Goal: Task Accomplishment & Management: Manage account settings

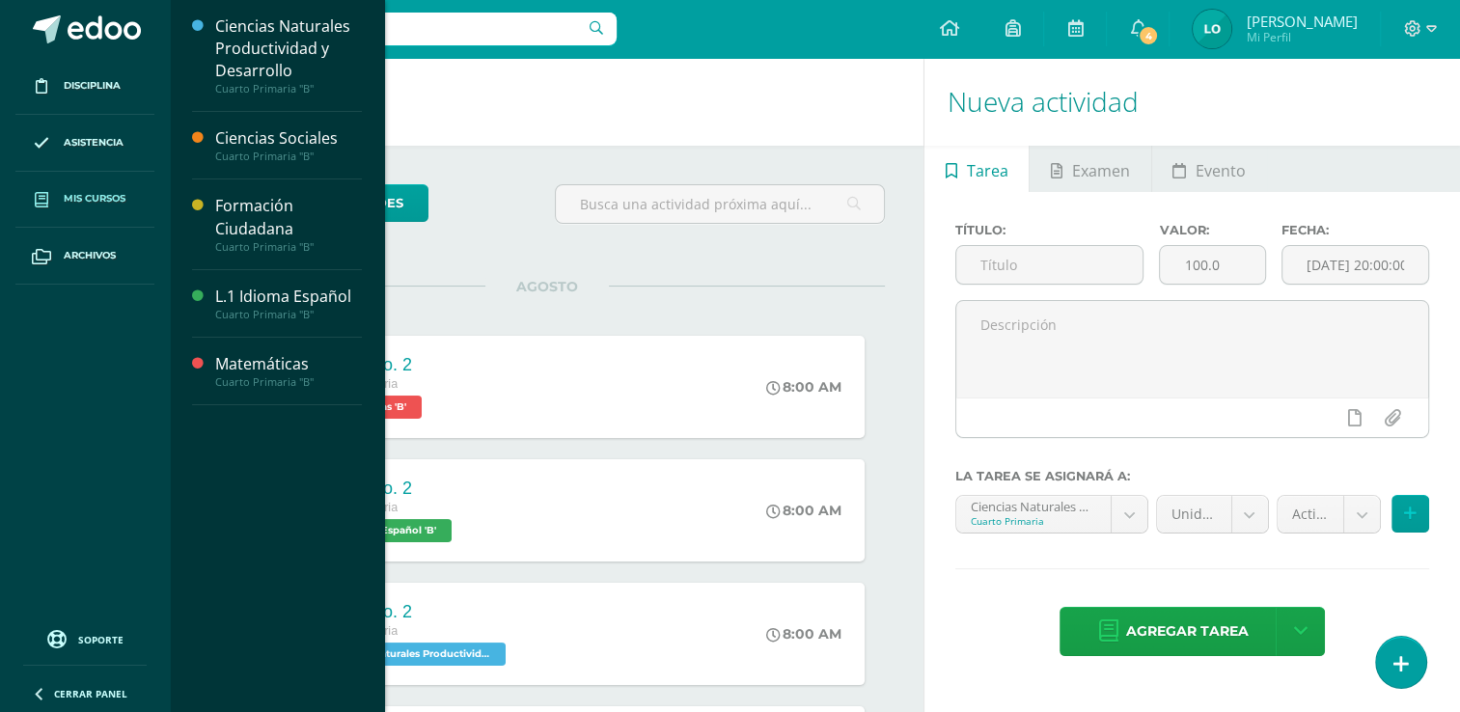
click at [112, 195] on span "Mis cursos" at bounding box center [95, 198] width 62 height 15
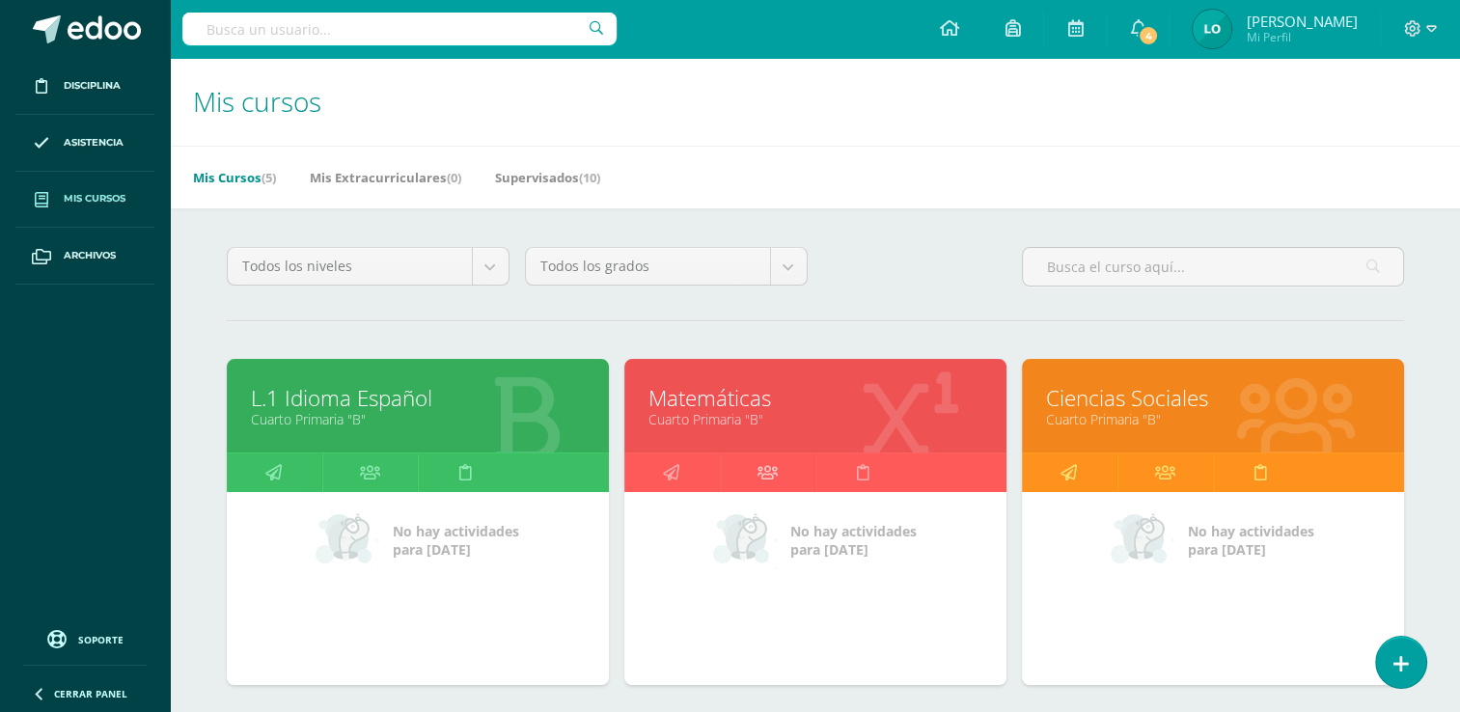
click at [772, 469] on icon at bounding box center [768, 473] width 20 height 38
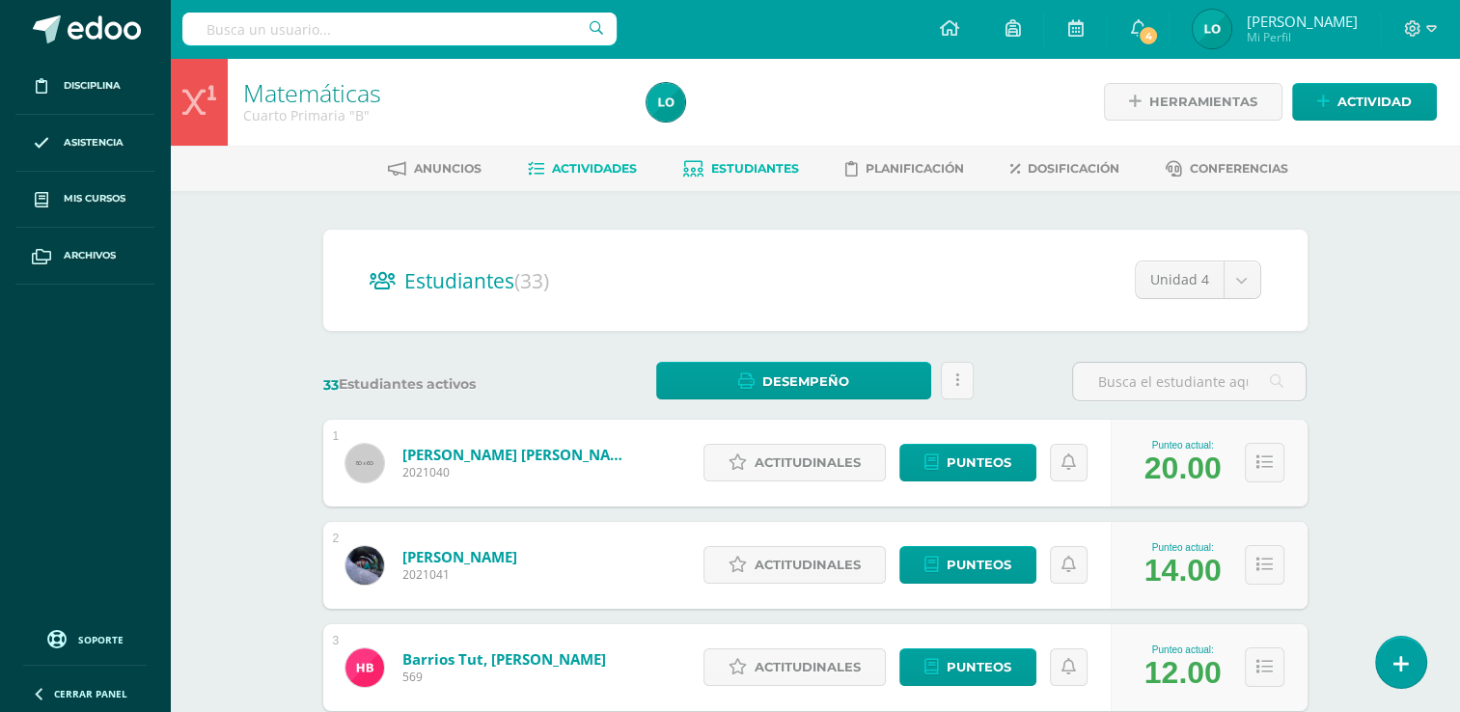
click at [584, 167] on span "Actividades" at bounding box center [594, 168] width 85 height 14
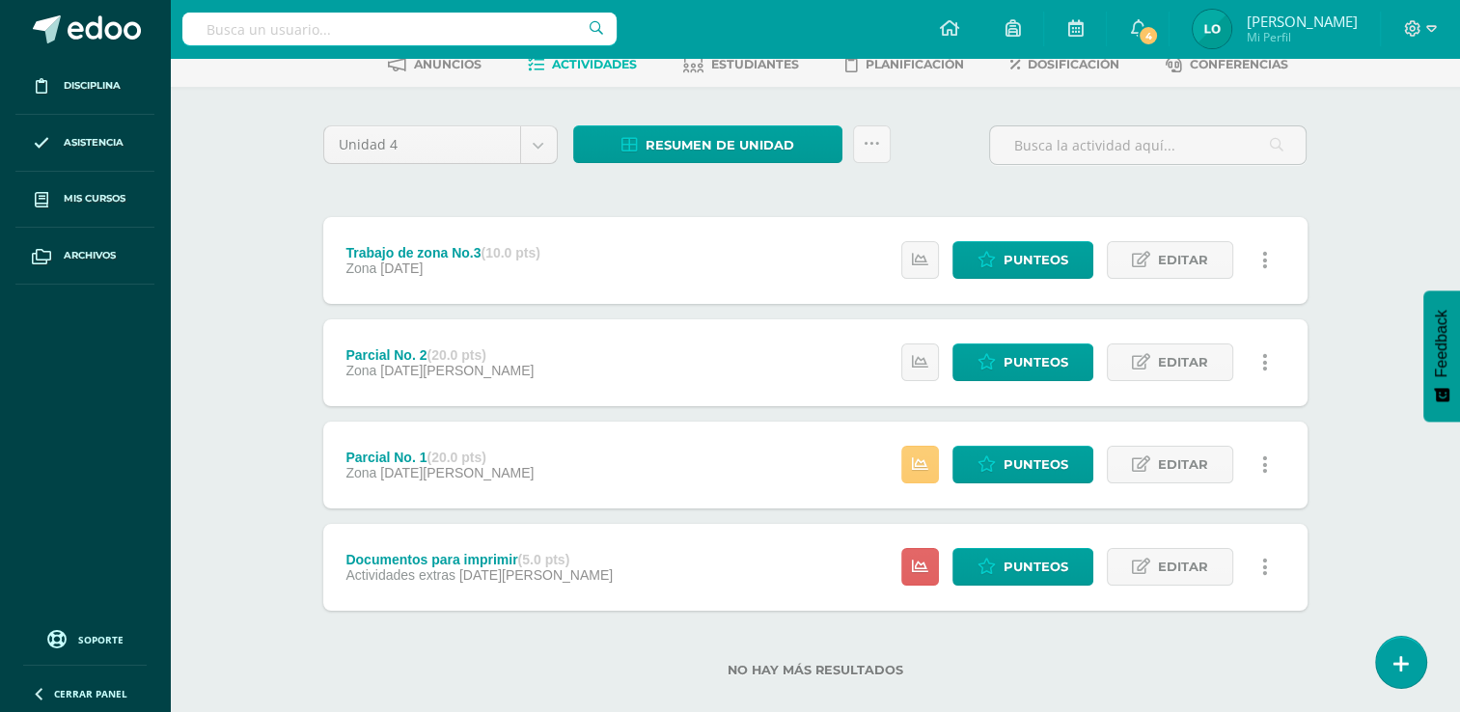
scroll to position [115, 0]
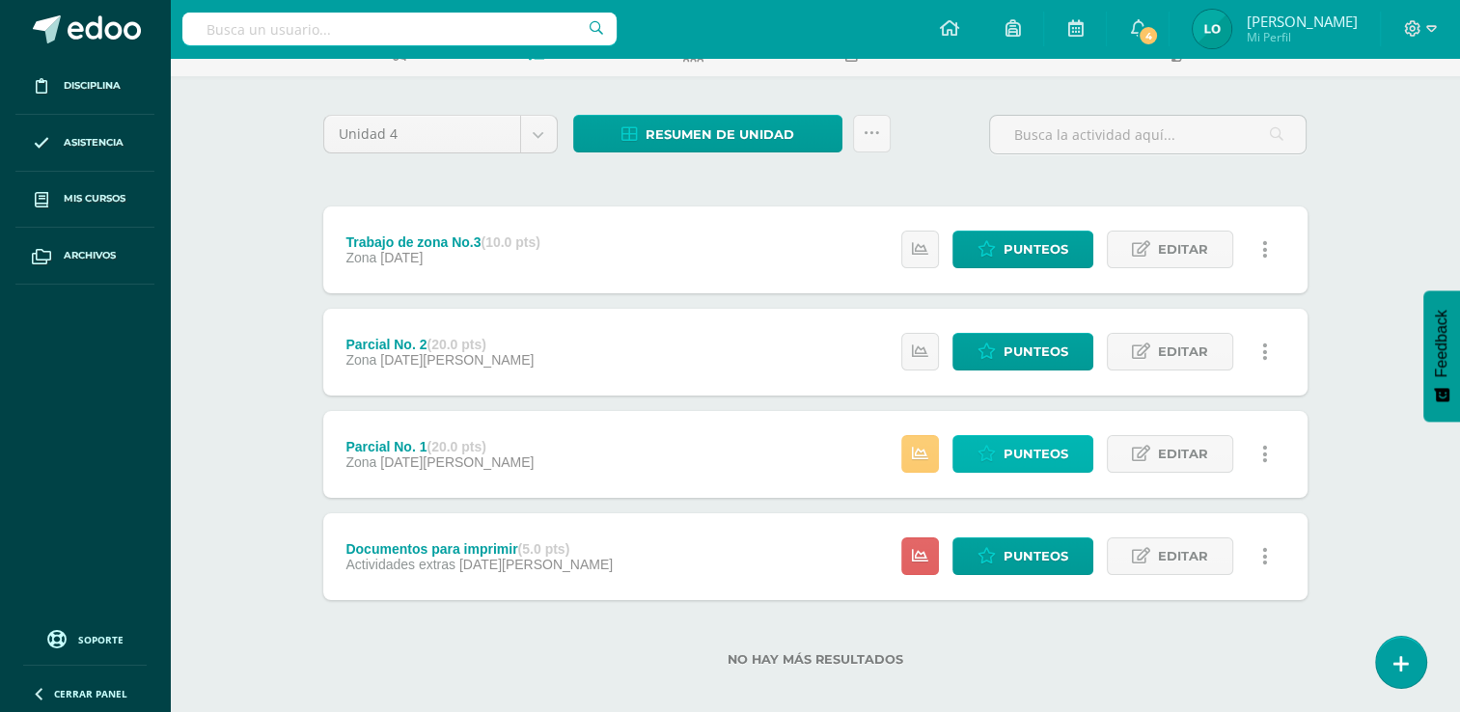
click at [1028, 453] on span "Punteos" at bounding box center [1036, 454] width 65 height 36
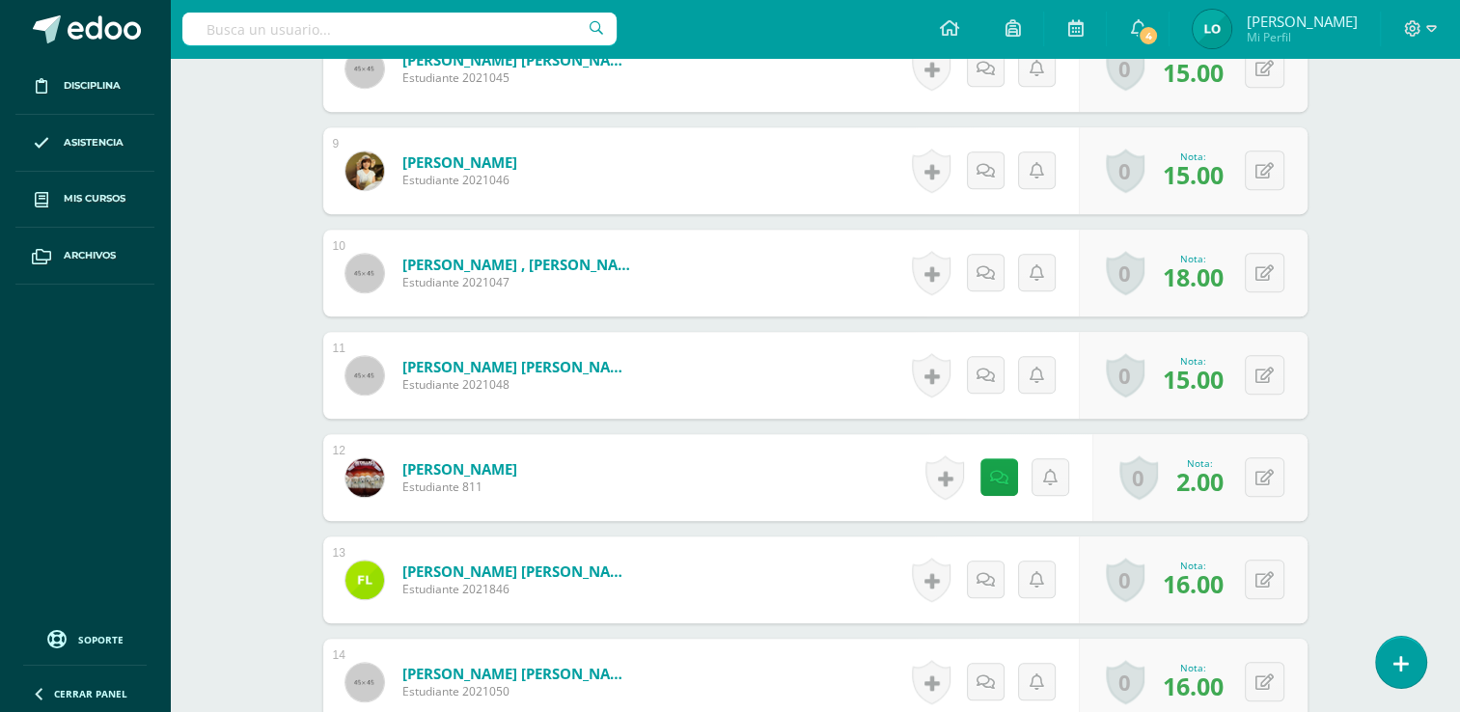
scroll to position [1386, 0]
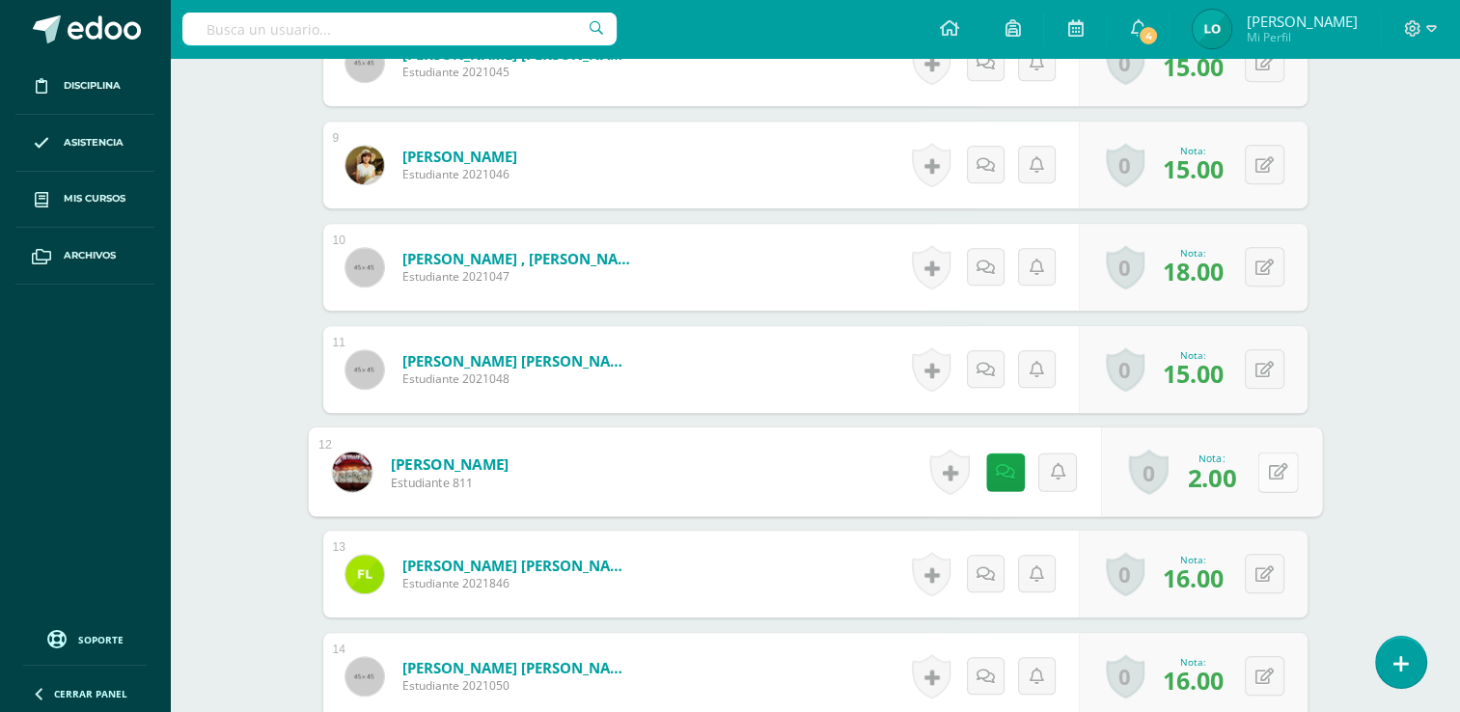
click at [1259, 471] on button at bounding box center [1277, 472] width 41 height 41
click at [1179, 474] on input "2.00" at bounding box center [1145, 477] width 77 height 39
type input "2"
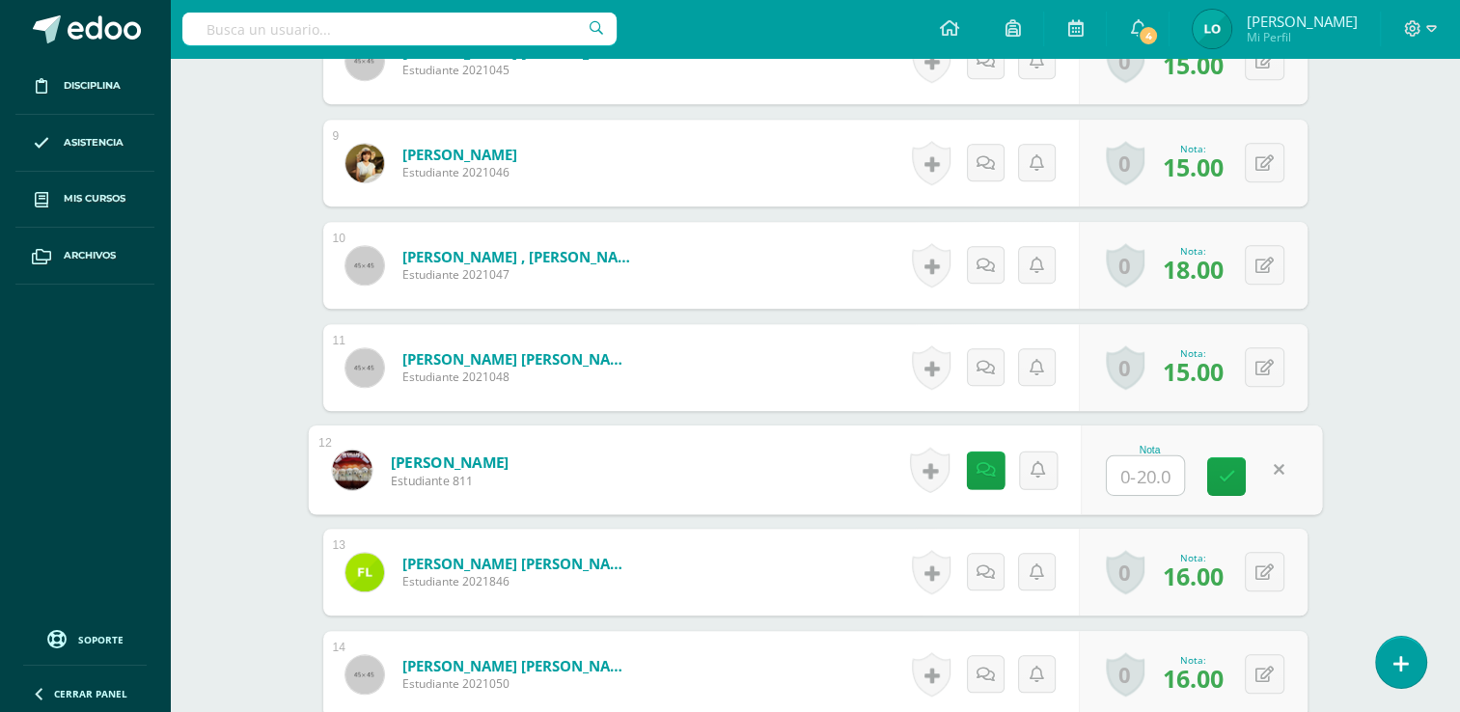
type input "9"
click at [1239, 473] on link at bounding box center [1226, 476] width 39 height 39
click at [996, 470] on icon at bounding box center [1004, 469] width 19 height 16
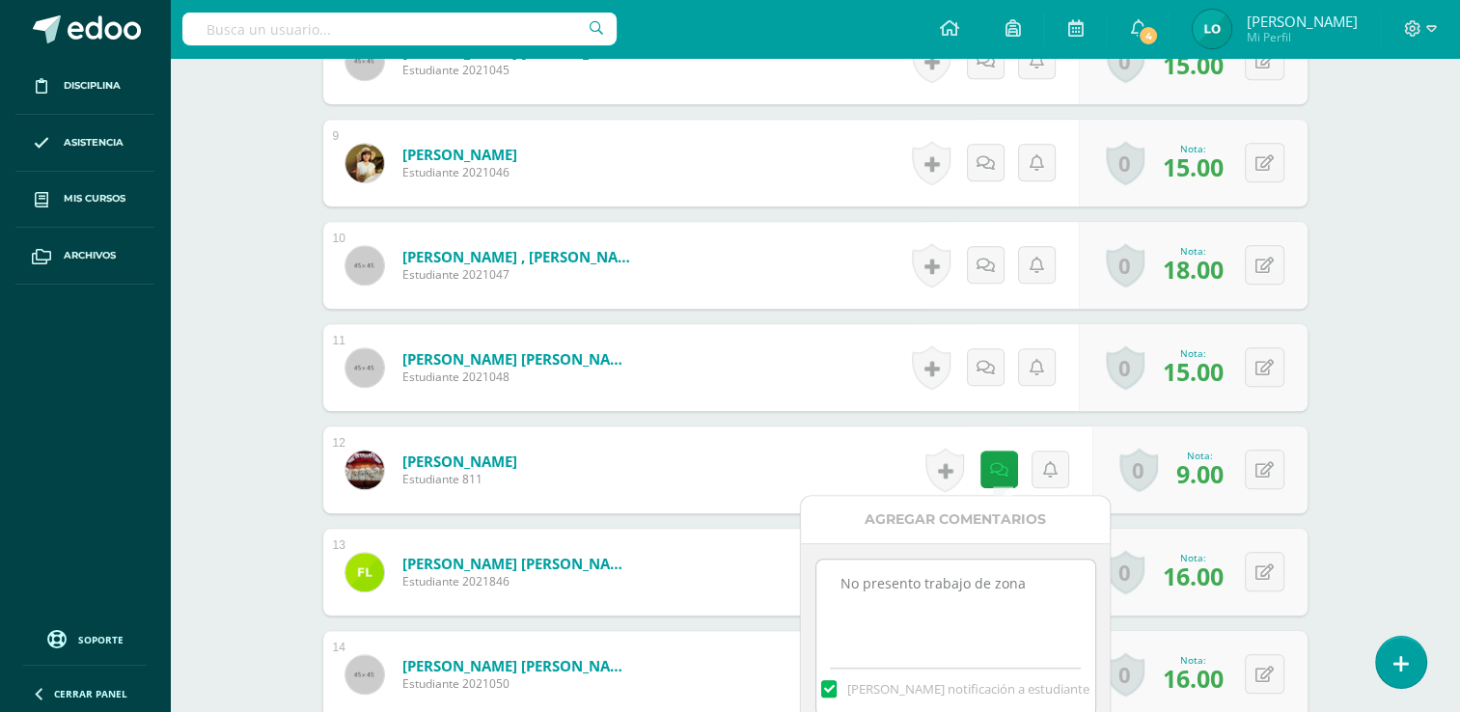
click at [1058, 577] on textarea "No presento trabajo de zona" at bounding box center [955, 608] width 279 height 96
type textarea "N"
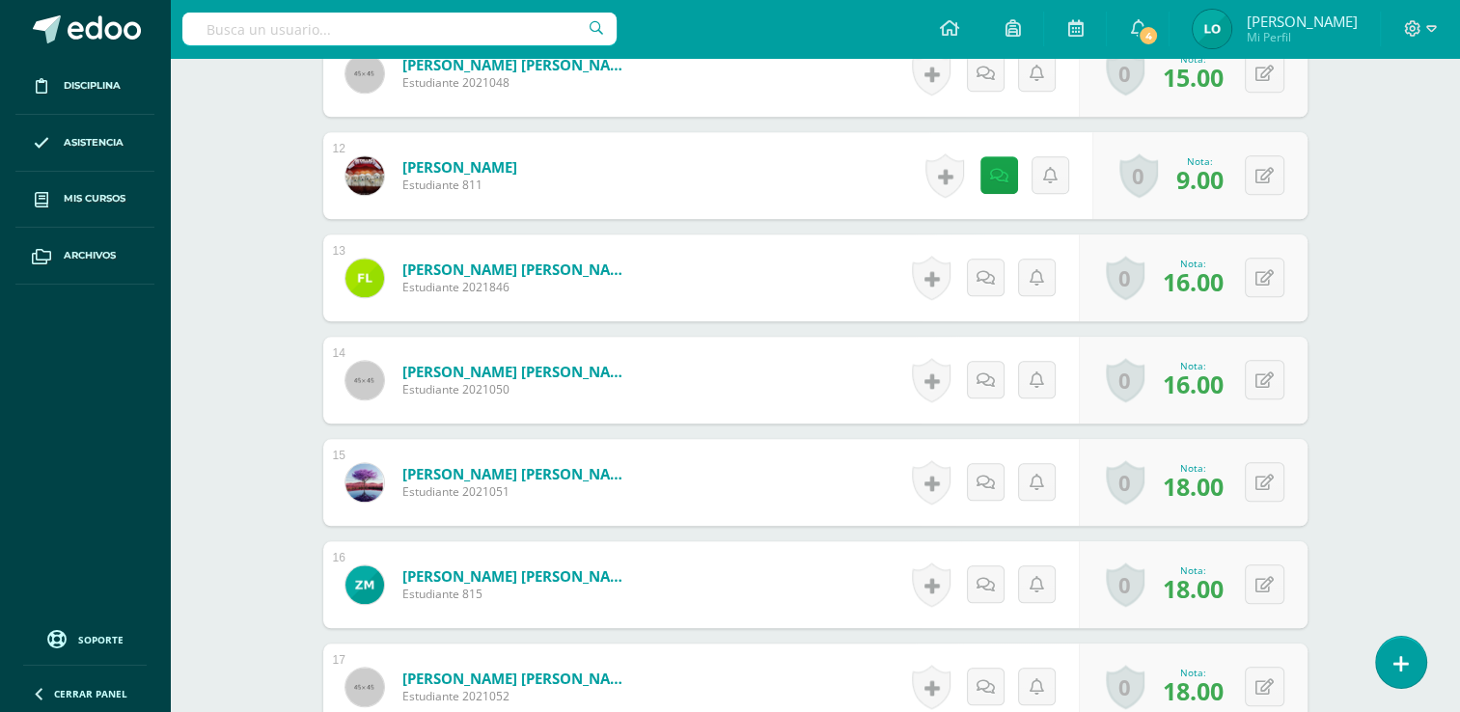
scroll to position [1676, 0]
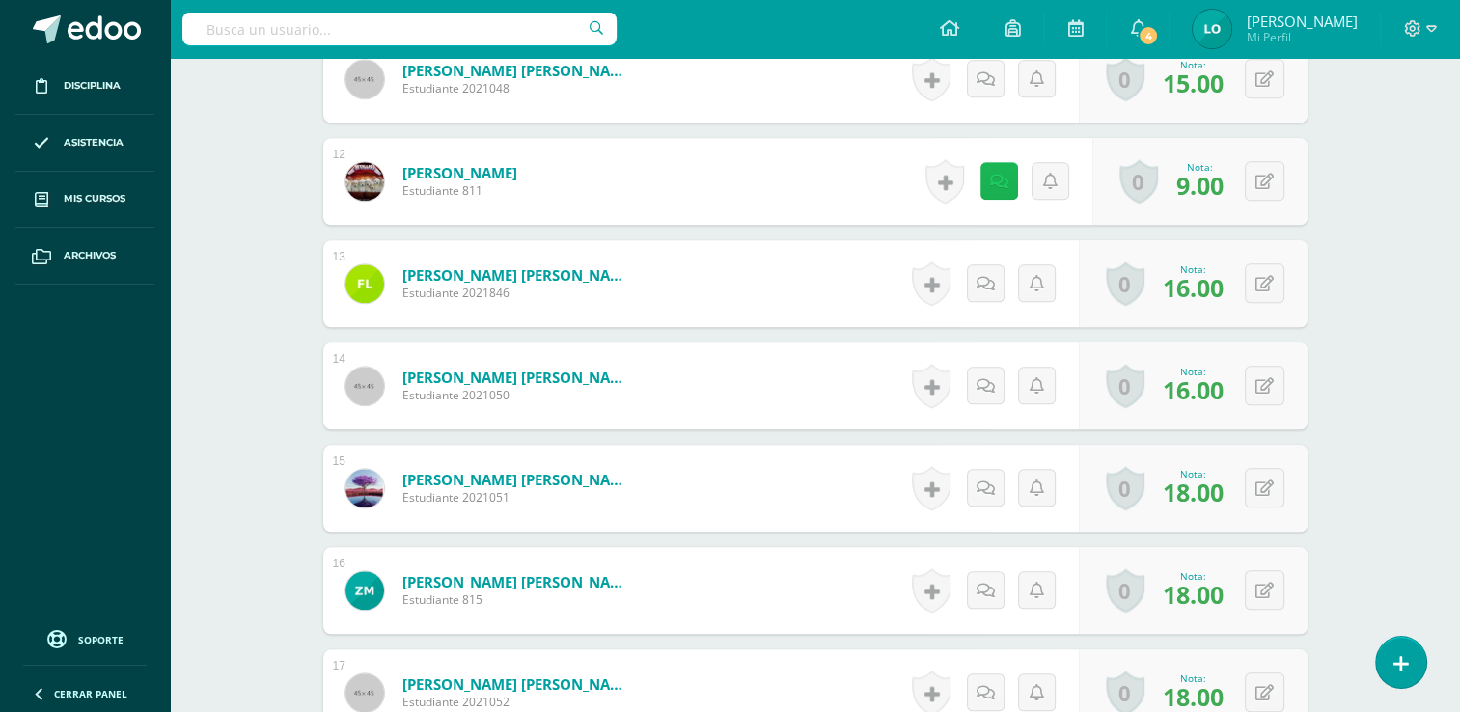
click at [1002, 181] on icon at bounding box center [999, 182] width 18 height 16
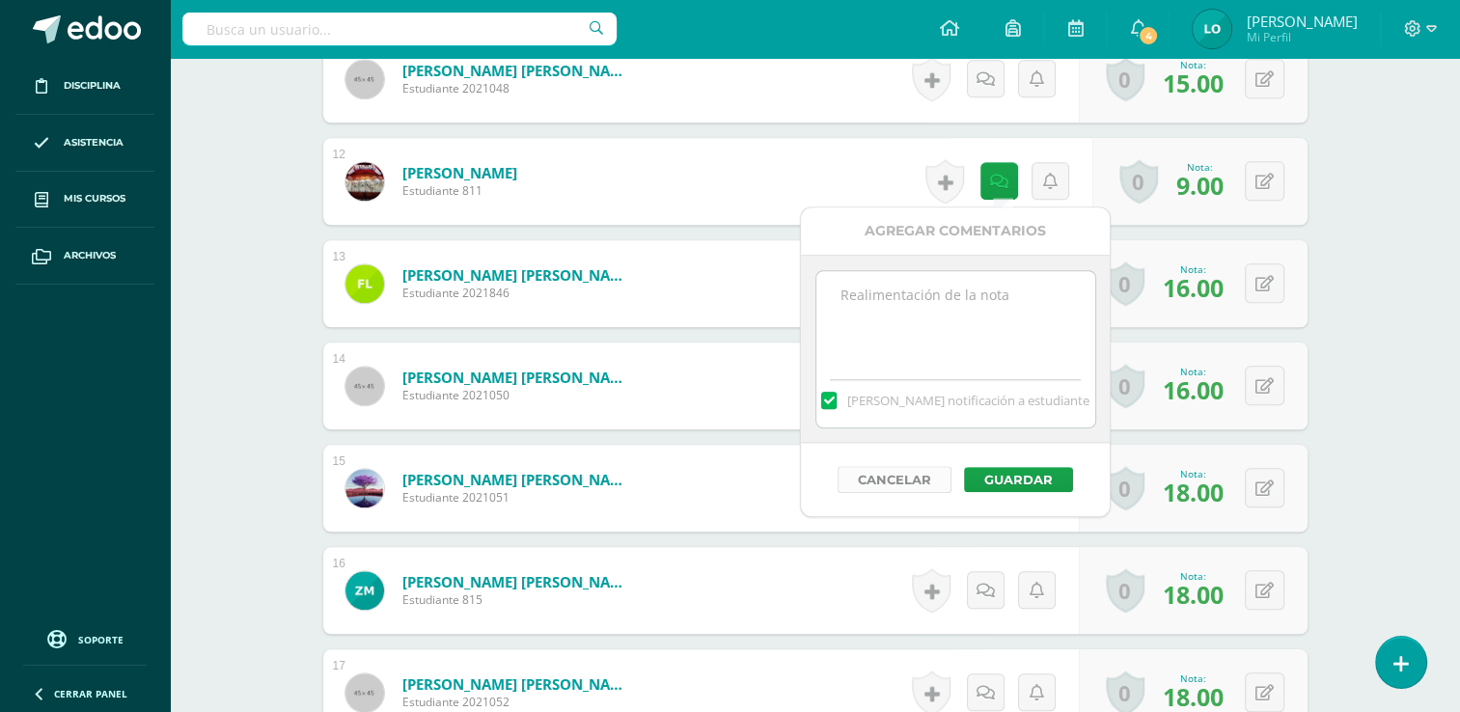
click at [898, 479] on button "Cancelar" at bounding box center [895, 479] width 114 height 27
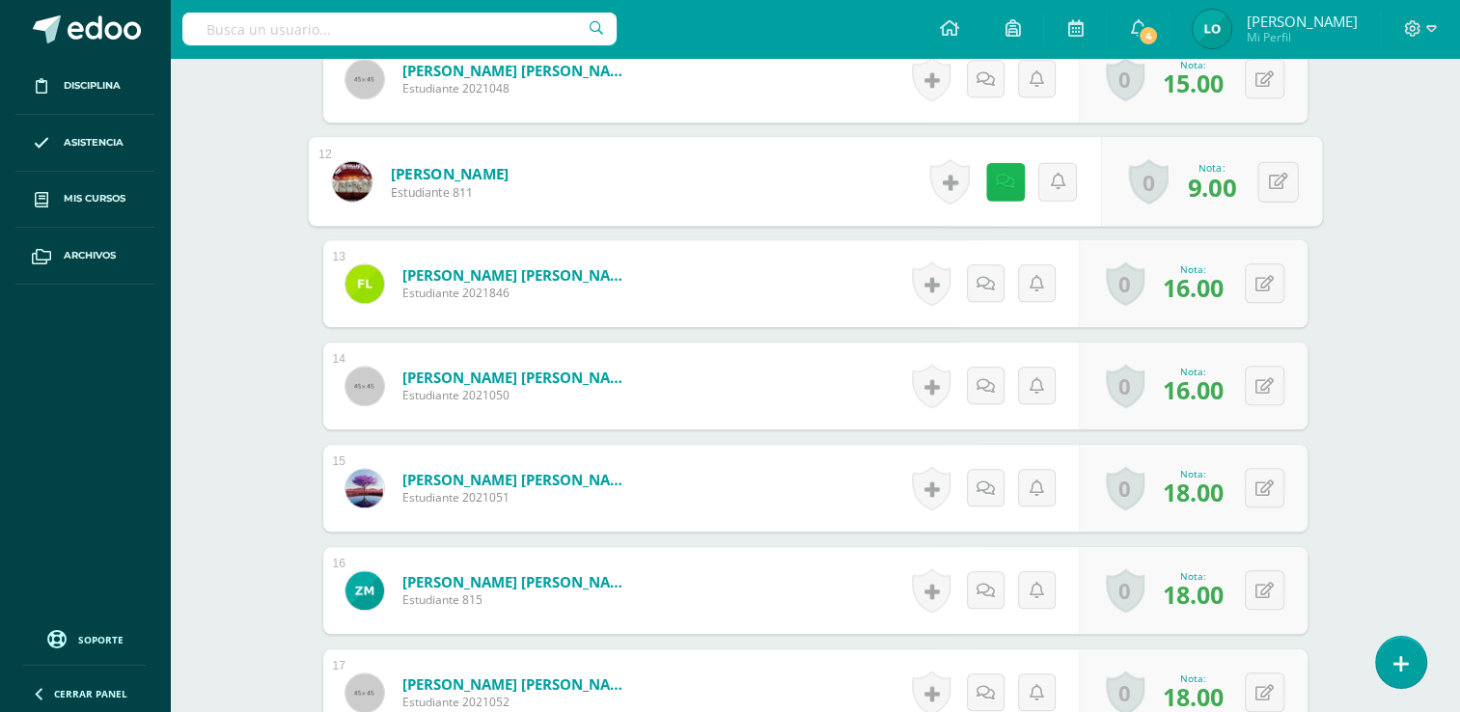
click at [996, 180] on icon at bounding box center [1004, 181] width 19 height 16
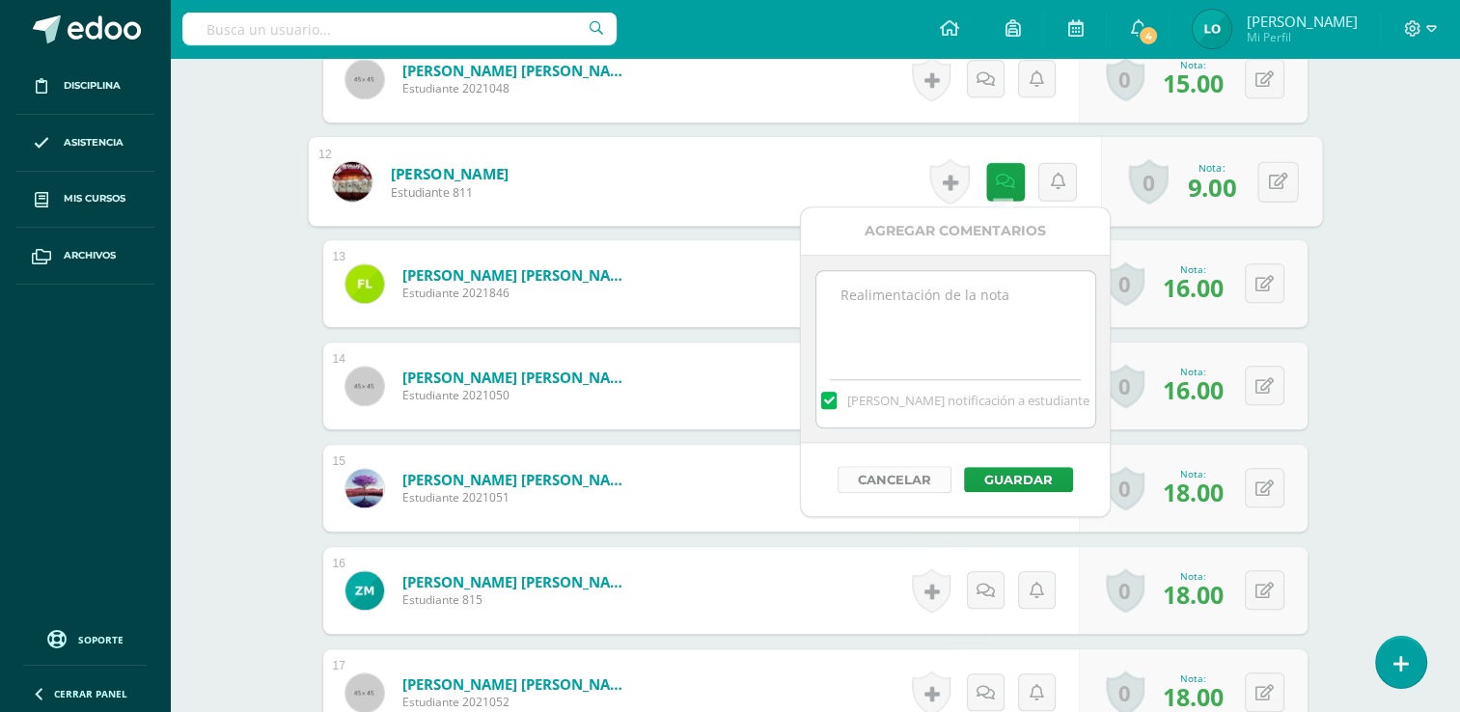
click at [895, 480] on button "Cancelar" at bounding box center [895, 479] width 114 height 27
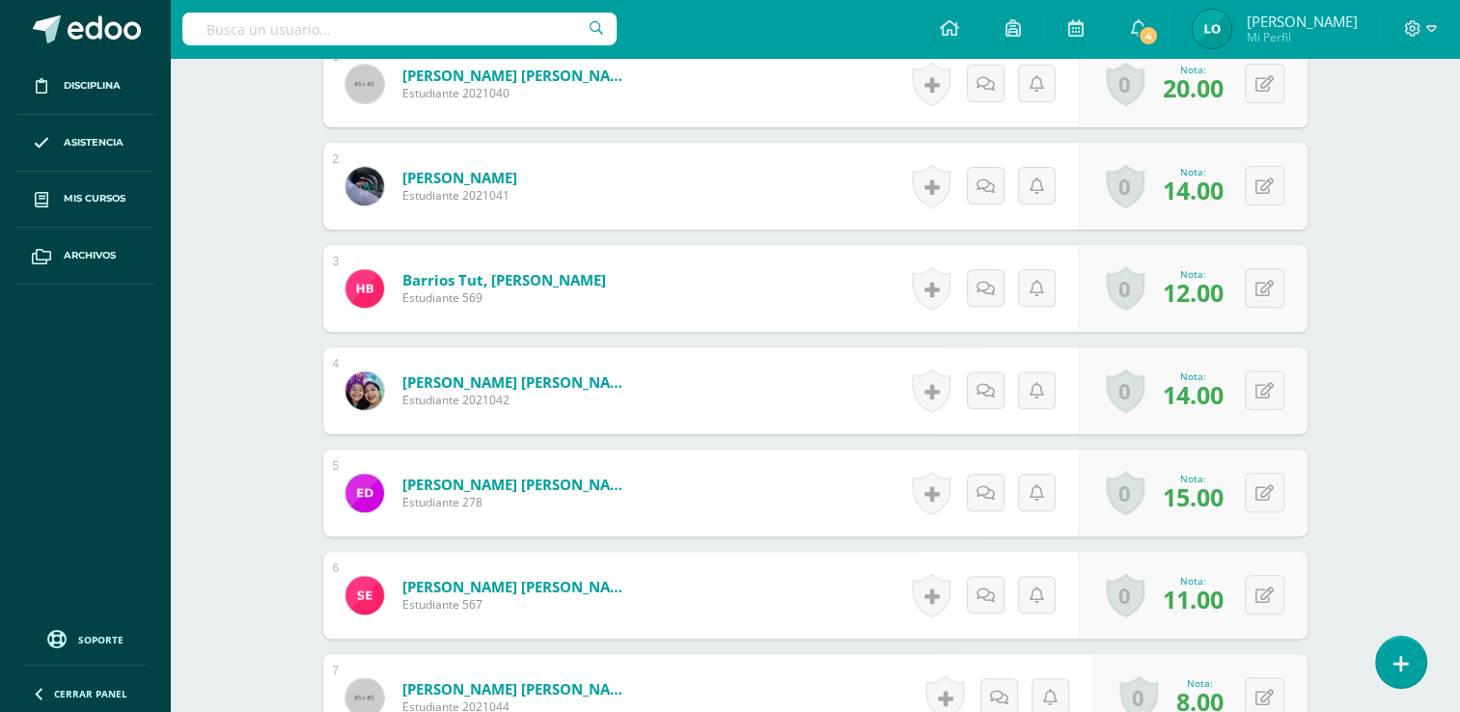
scroll to position [0, 0]
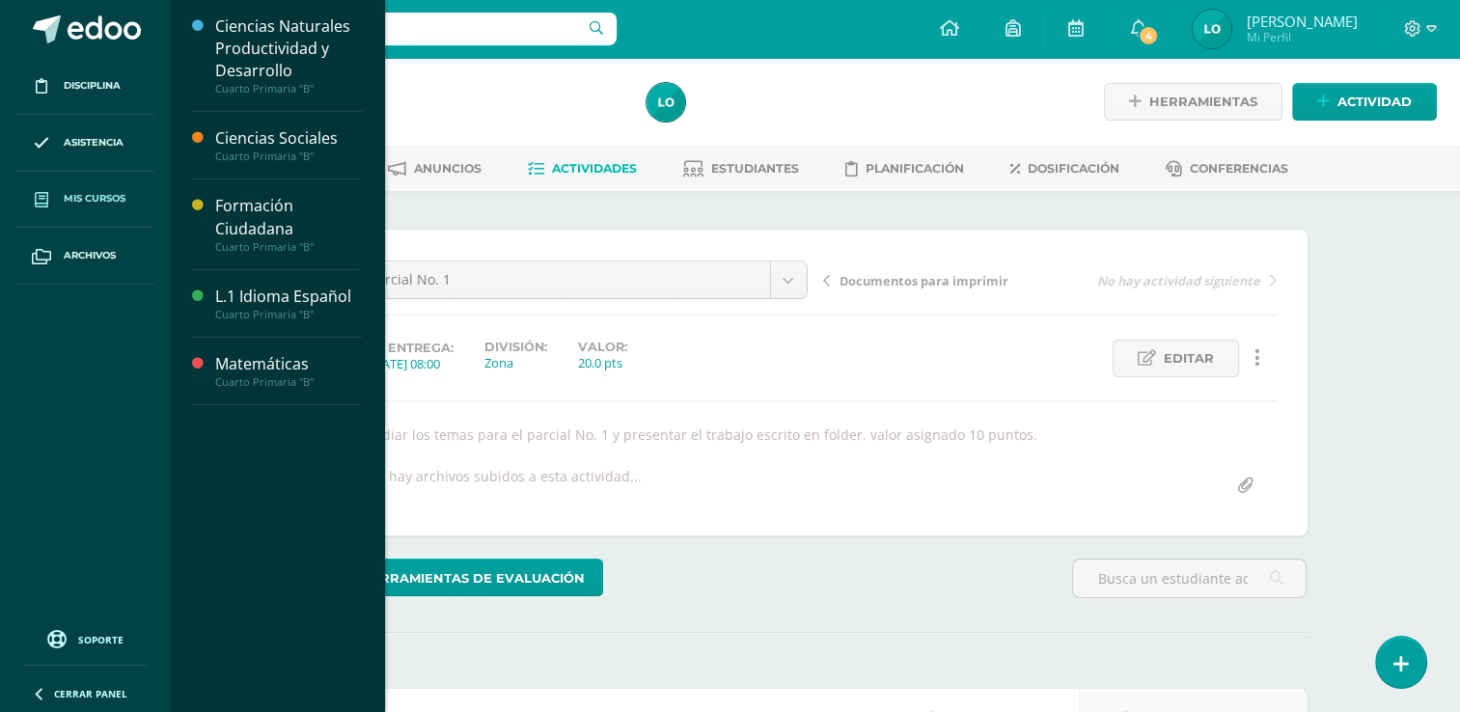
click at [99, 199] on span "Mis cursos" at bounding box center [95, 198] width 62 height 15
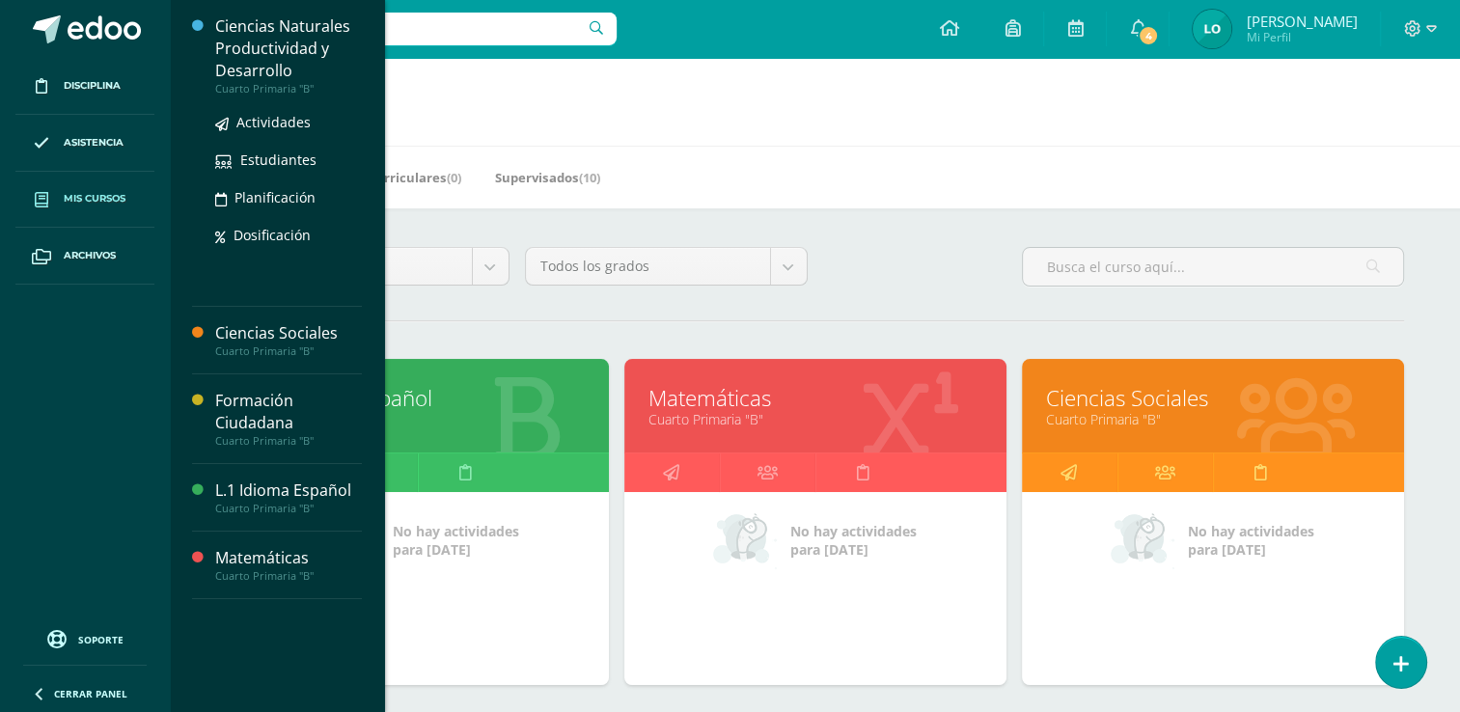
click at [251, 40] on div "Ciencias Naturales Productividad y Desarrollo" at bounding box center [288, 48] width 147 height 67
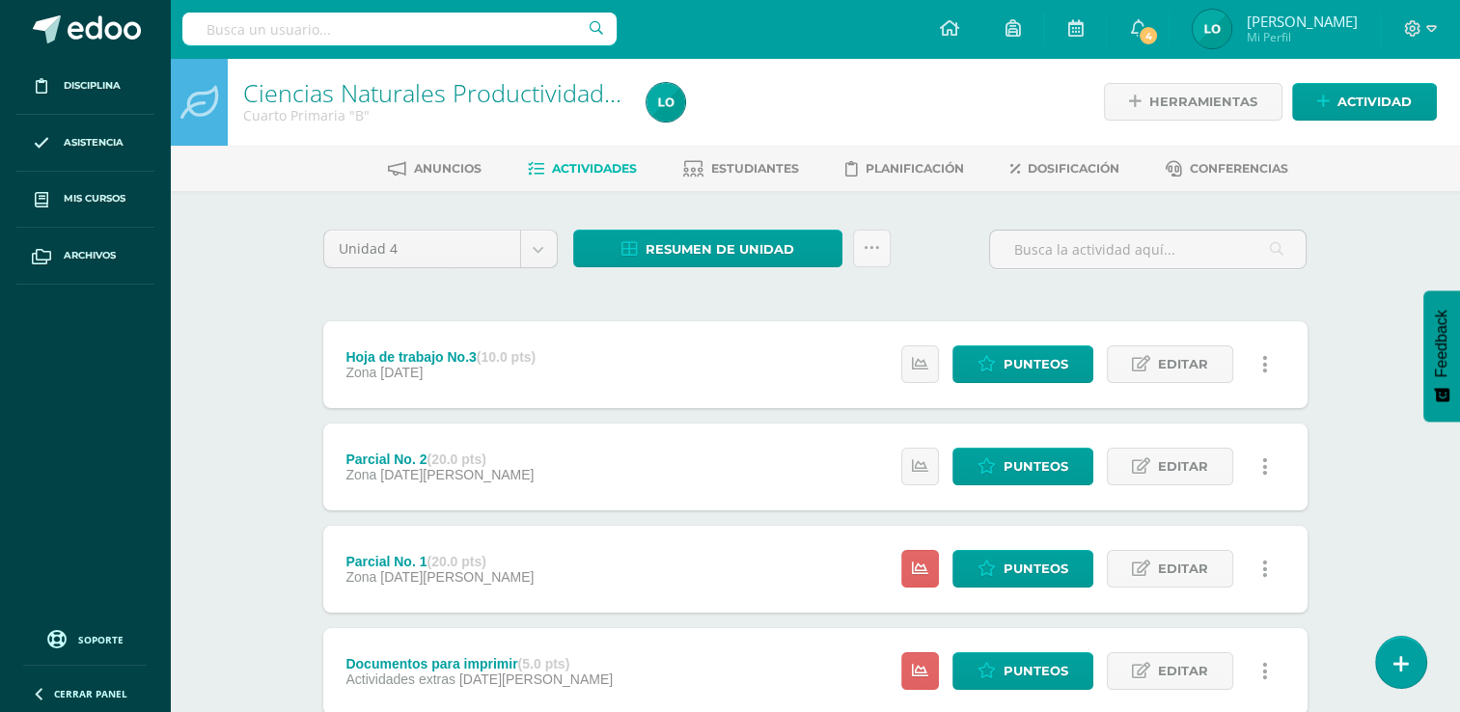
scroll to position [131, 0]
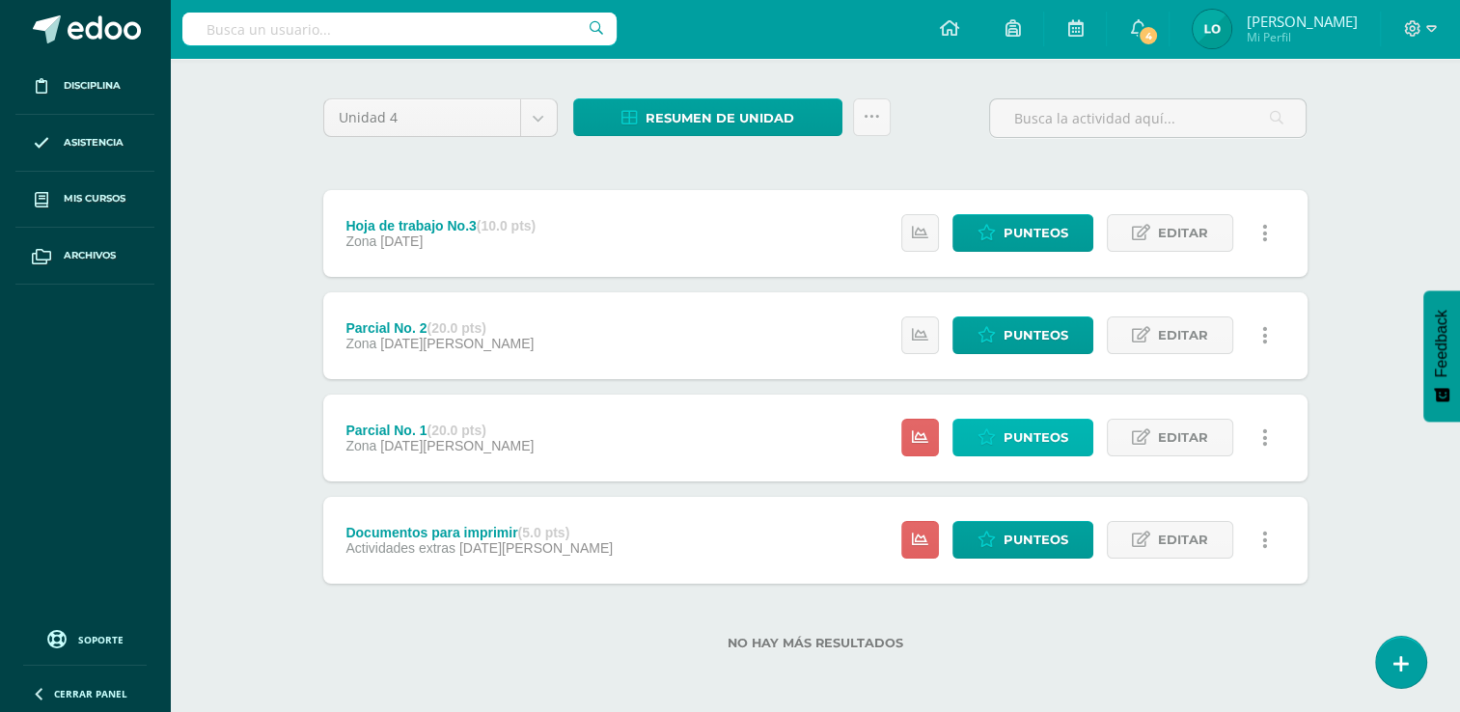
click at [1000, 449] on link "Punteos" at bounding box center [1022, 438] width 141 height 38
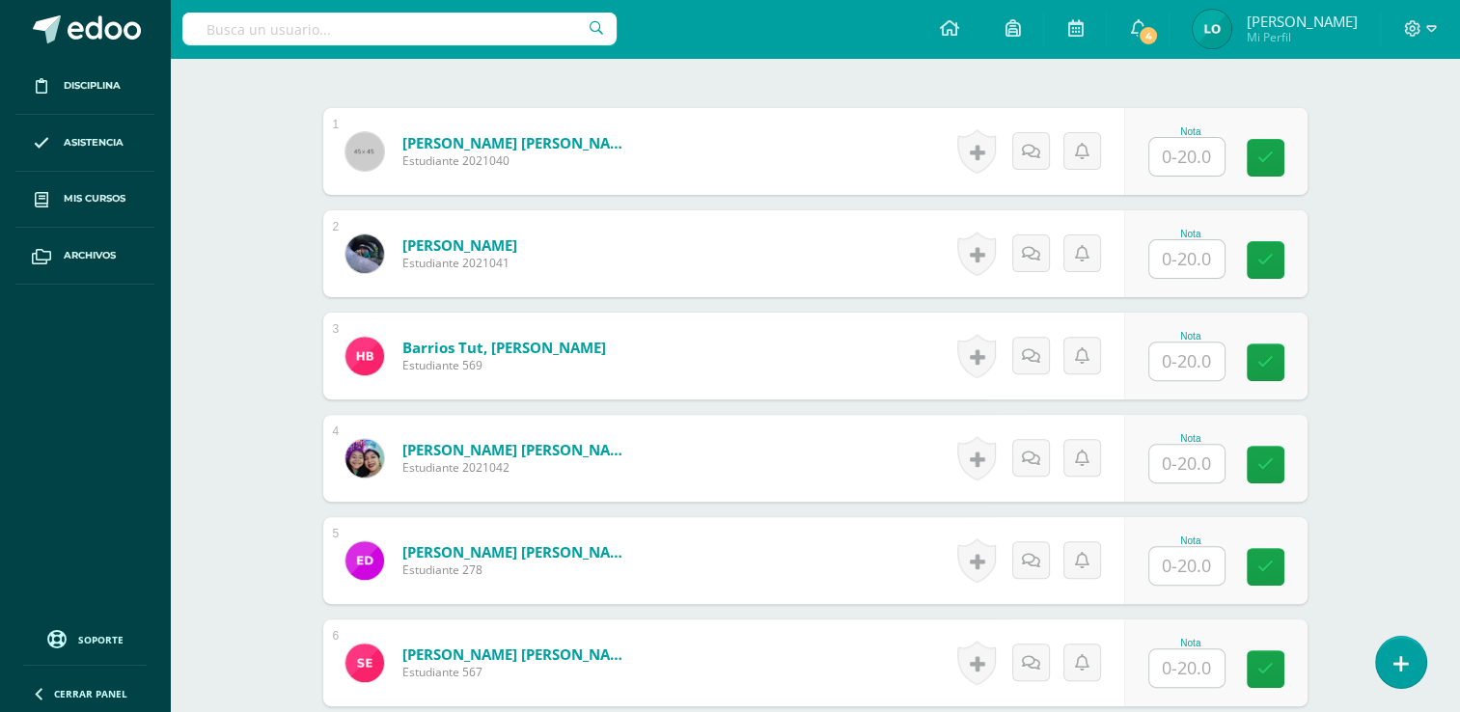
scroll to position [576, 0]
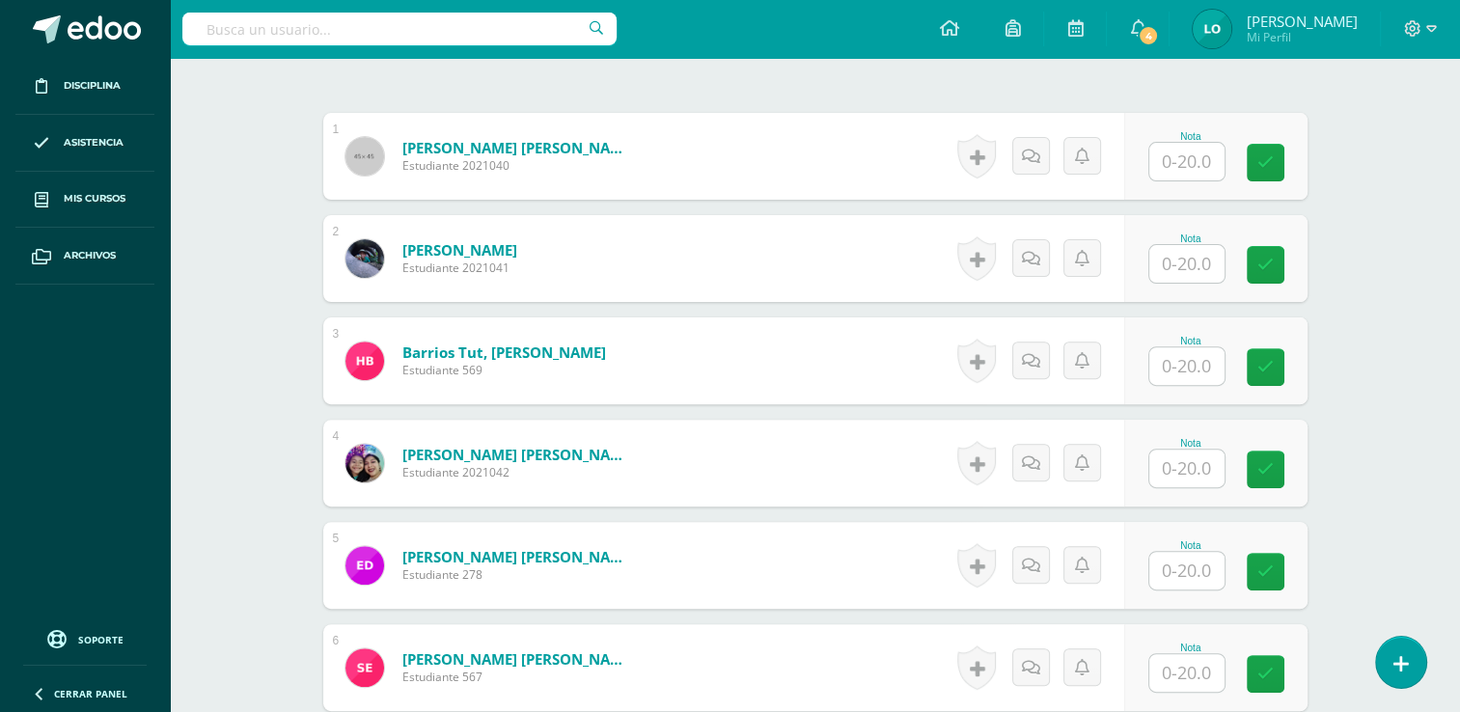
click at [1204, 149] on input "text" at bounding box center [1186, 162] width 75 height 38
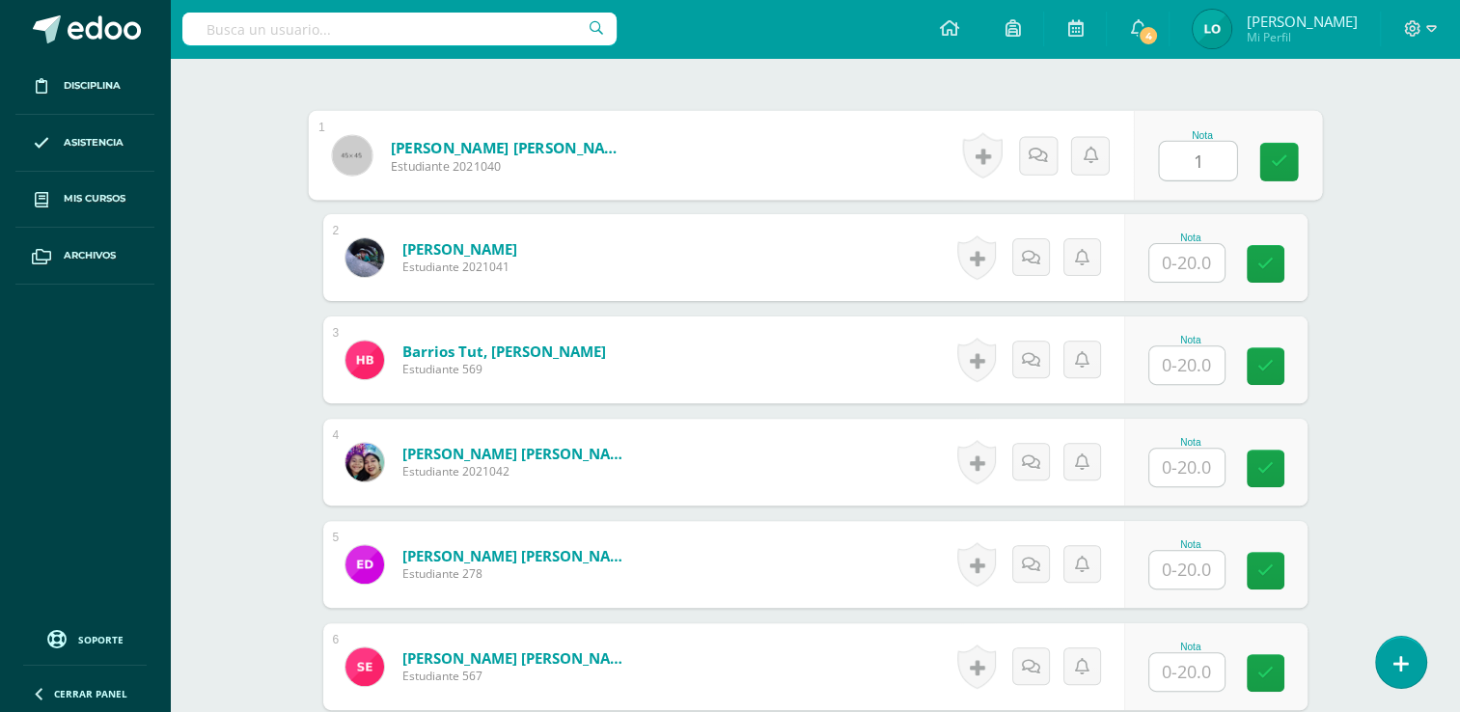
scroll to position [578, 0]
type input "17"
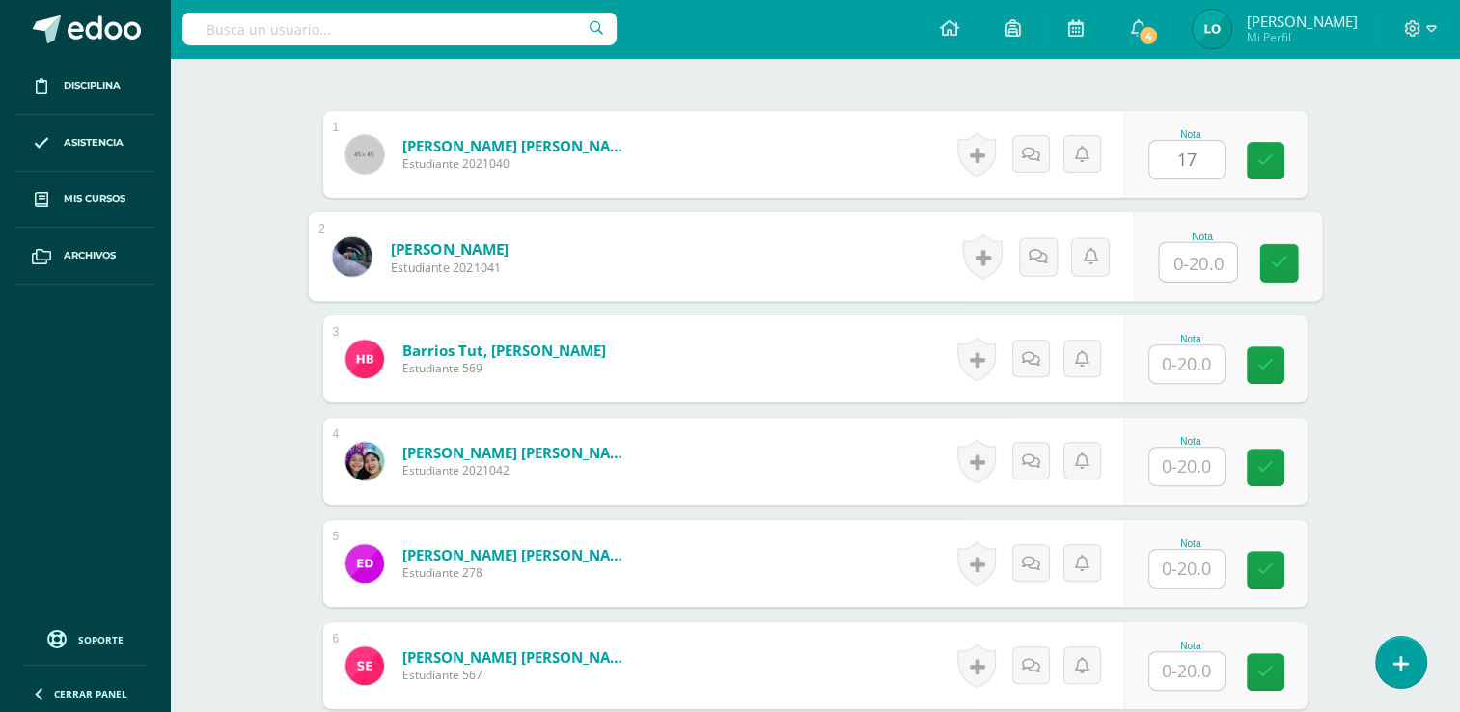
scroll to position [579, 0]
click at [1206, 256] on input "text" at bounding box center [1197, 261] width 77 height 39
type input "14"
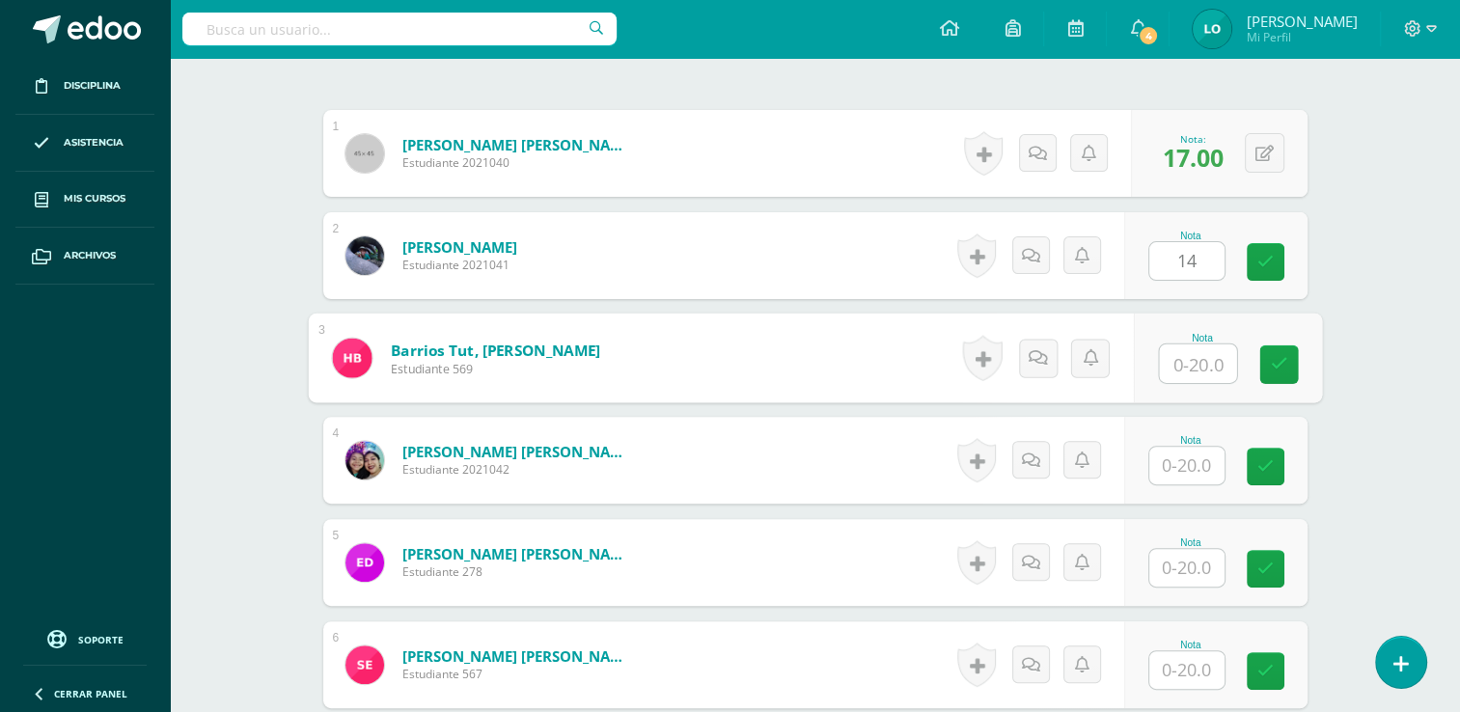
click at [1196, 357] on input "text" at bounding box center [1197, 363] width 77 height 39
type input "16"
click at [1209, 466] on input "text" at bounding box center [1186, 466] width 75 height 38
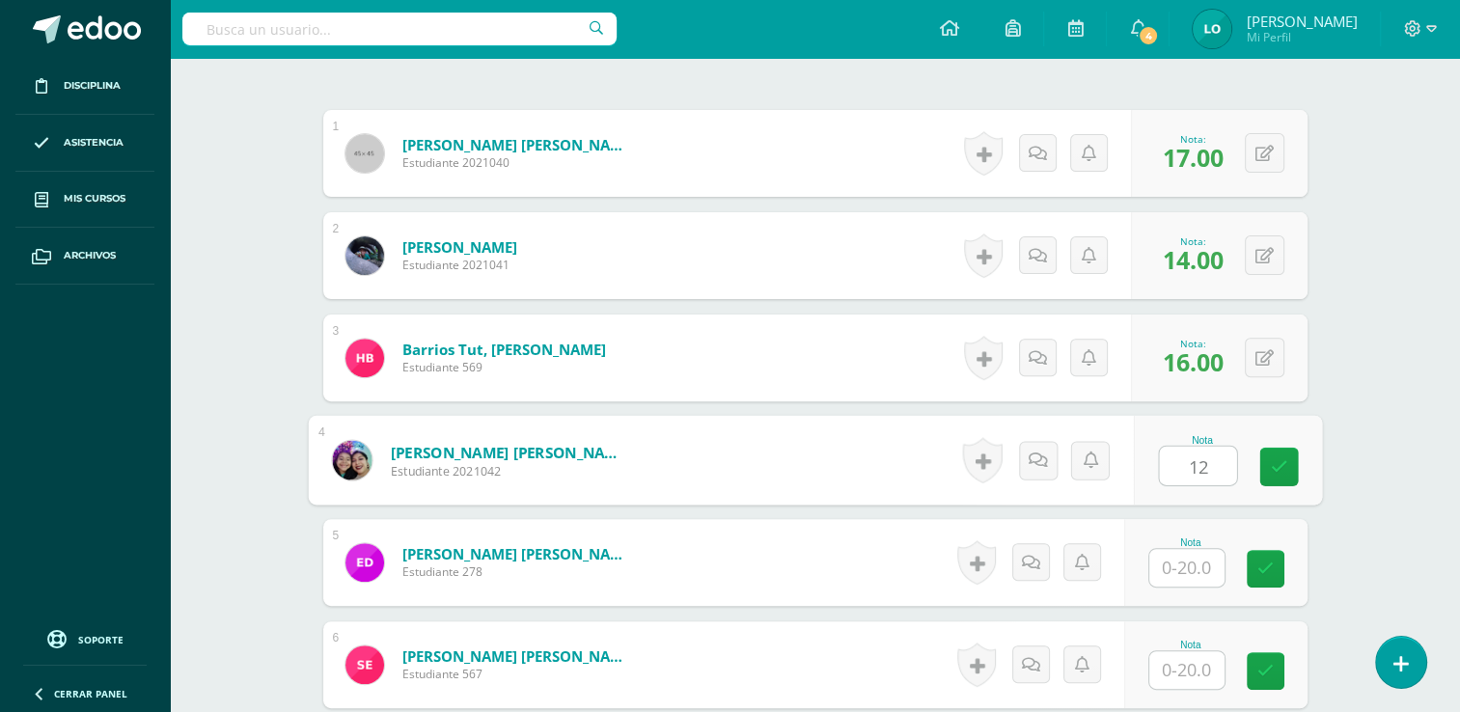
type input "12"
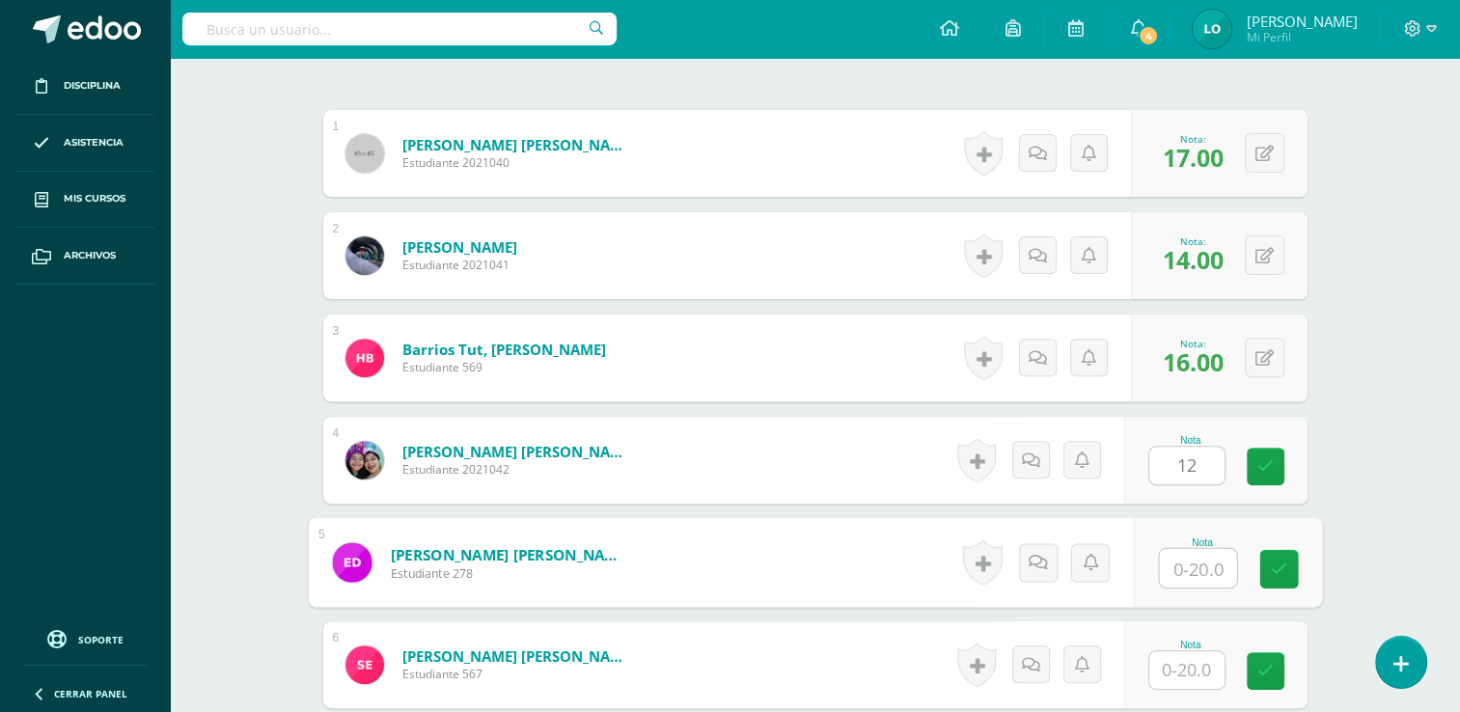
click at [1192, 573] on input "text" at bounding box center [1197, 568] width 77 height 39
type input "14"
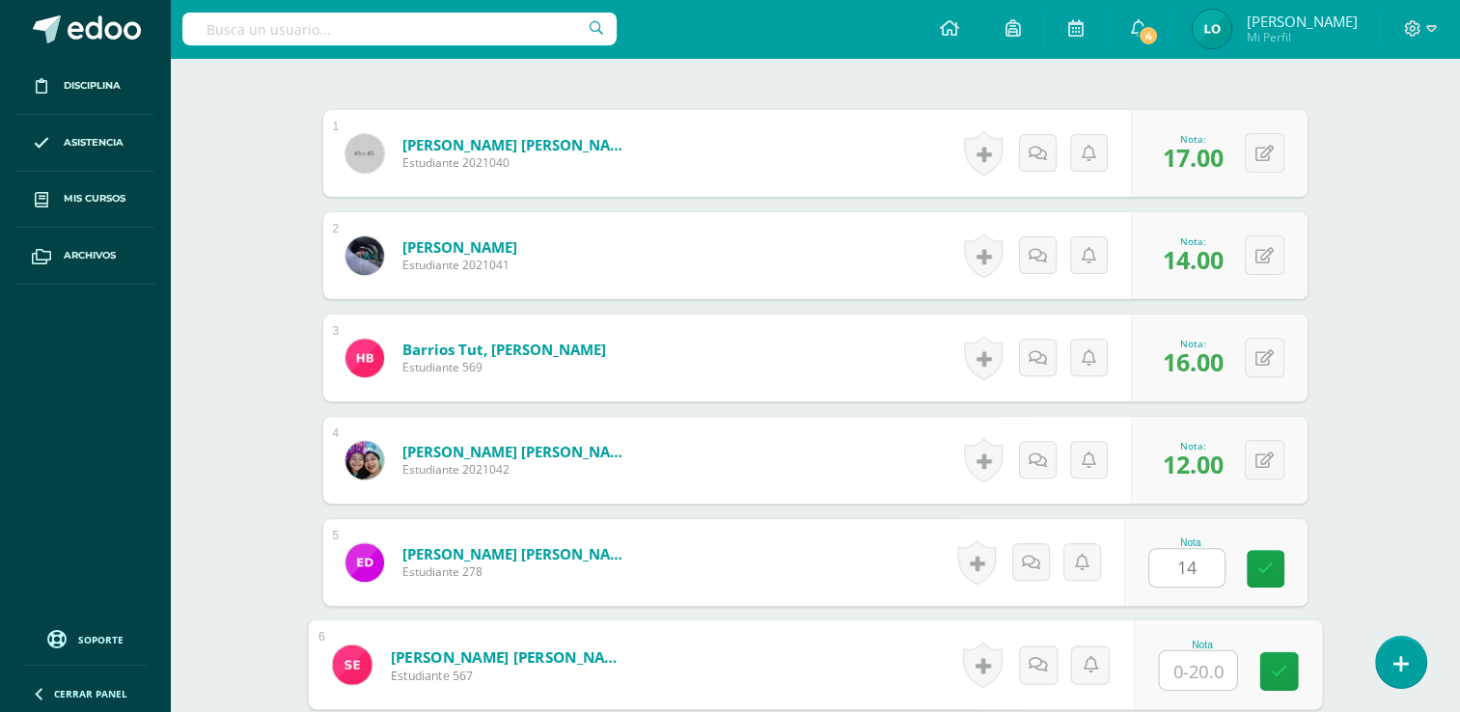
click at [1185, 663] on input "text" at bounding box center [1197, 670] width 77 height 39
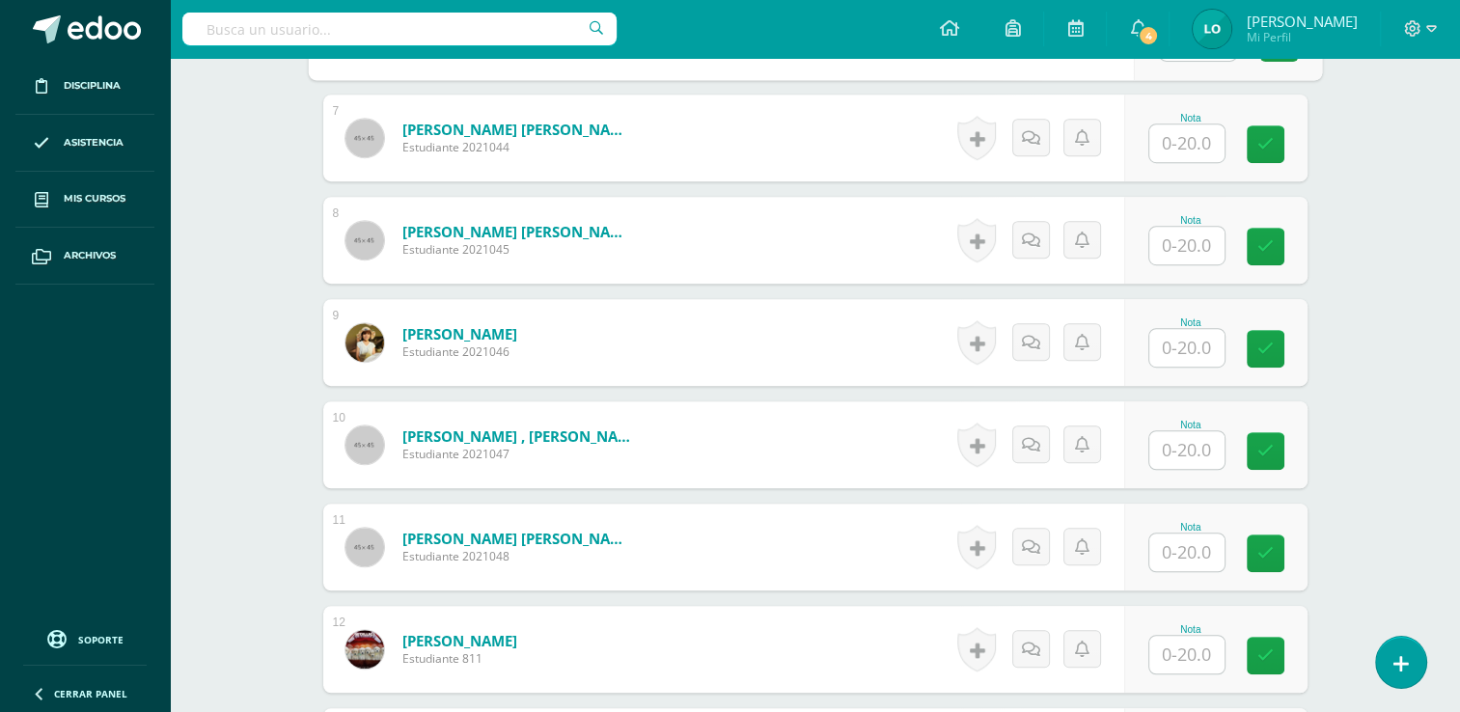
scroll to position [1218, 0]
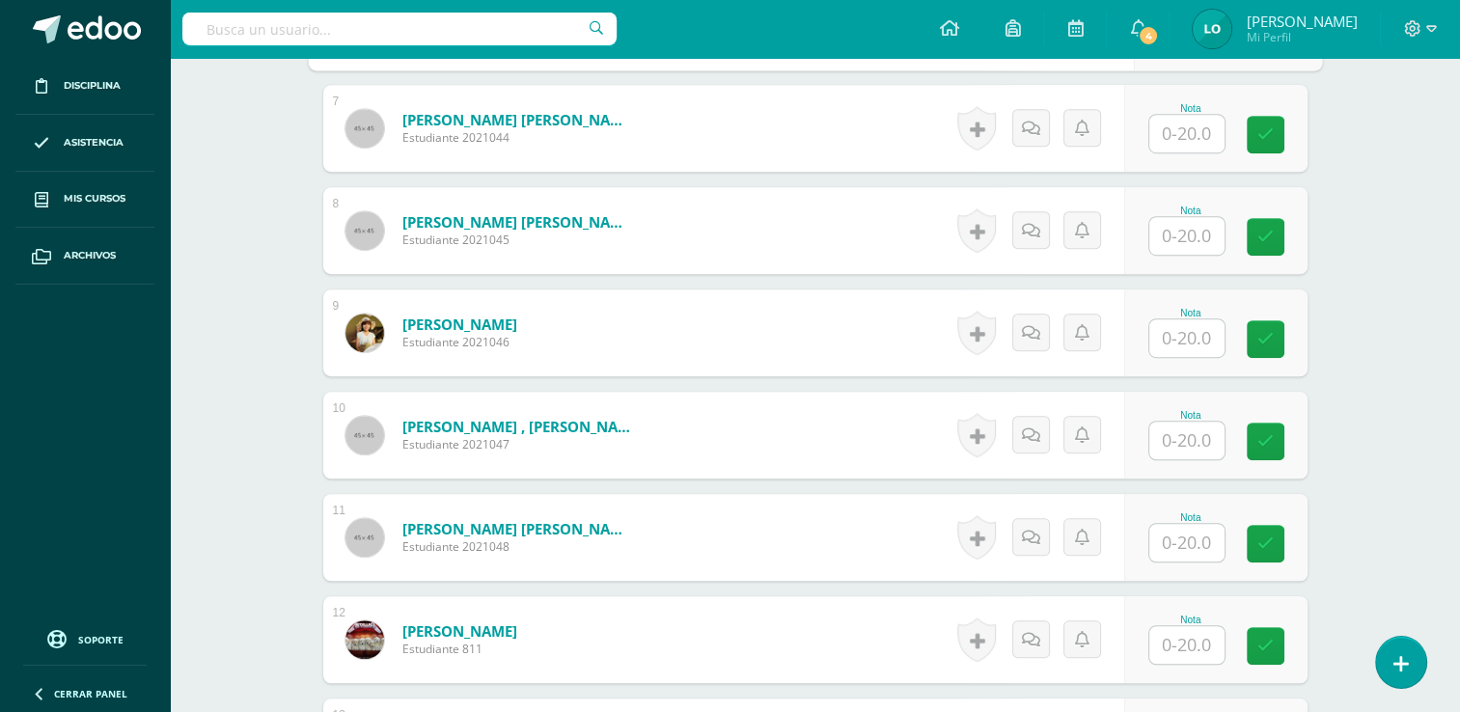
type input "9"
click at [1209, 121] on input "text" at bounding box center [1197, 134] width 77 height 39
type input "10"
click at [1204, 230] on input "text" at bounding box center [1197, 236] width 77 height 39
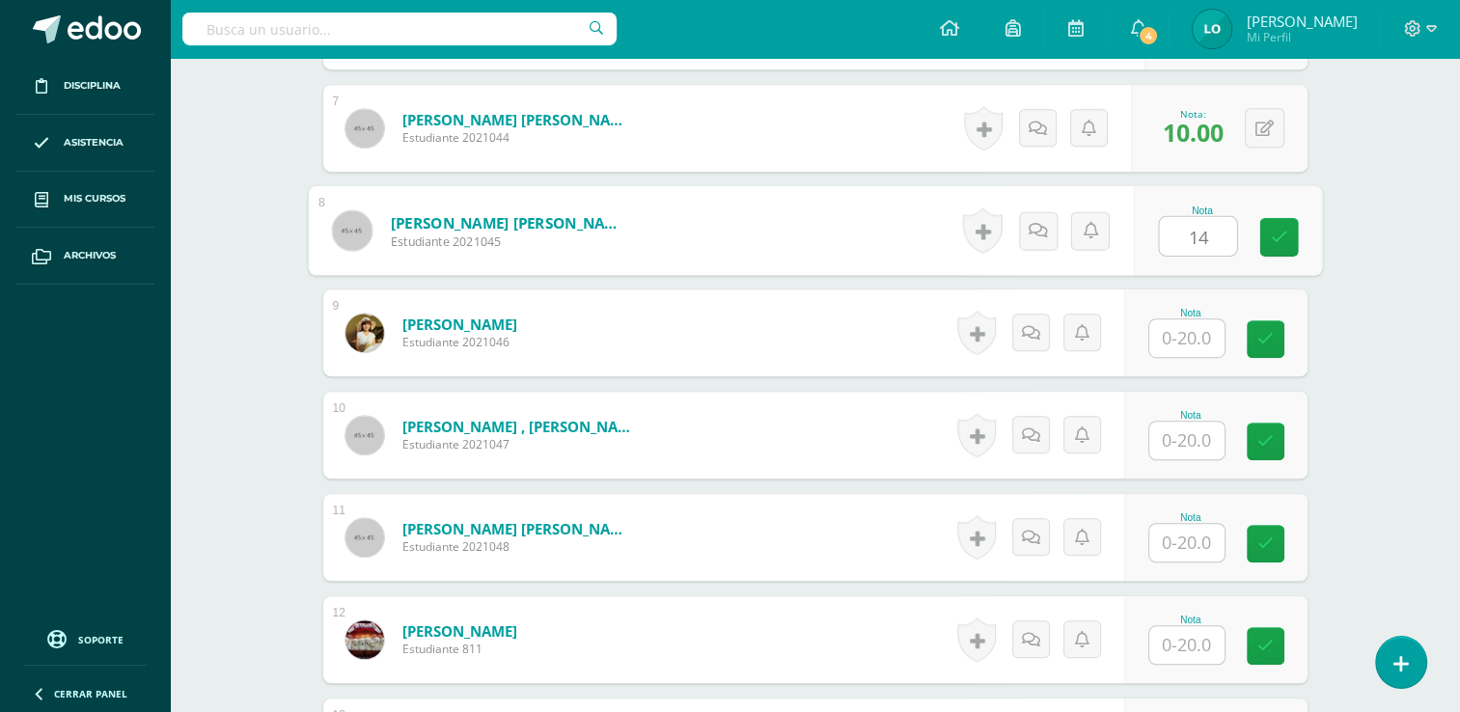
type input "14"
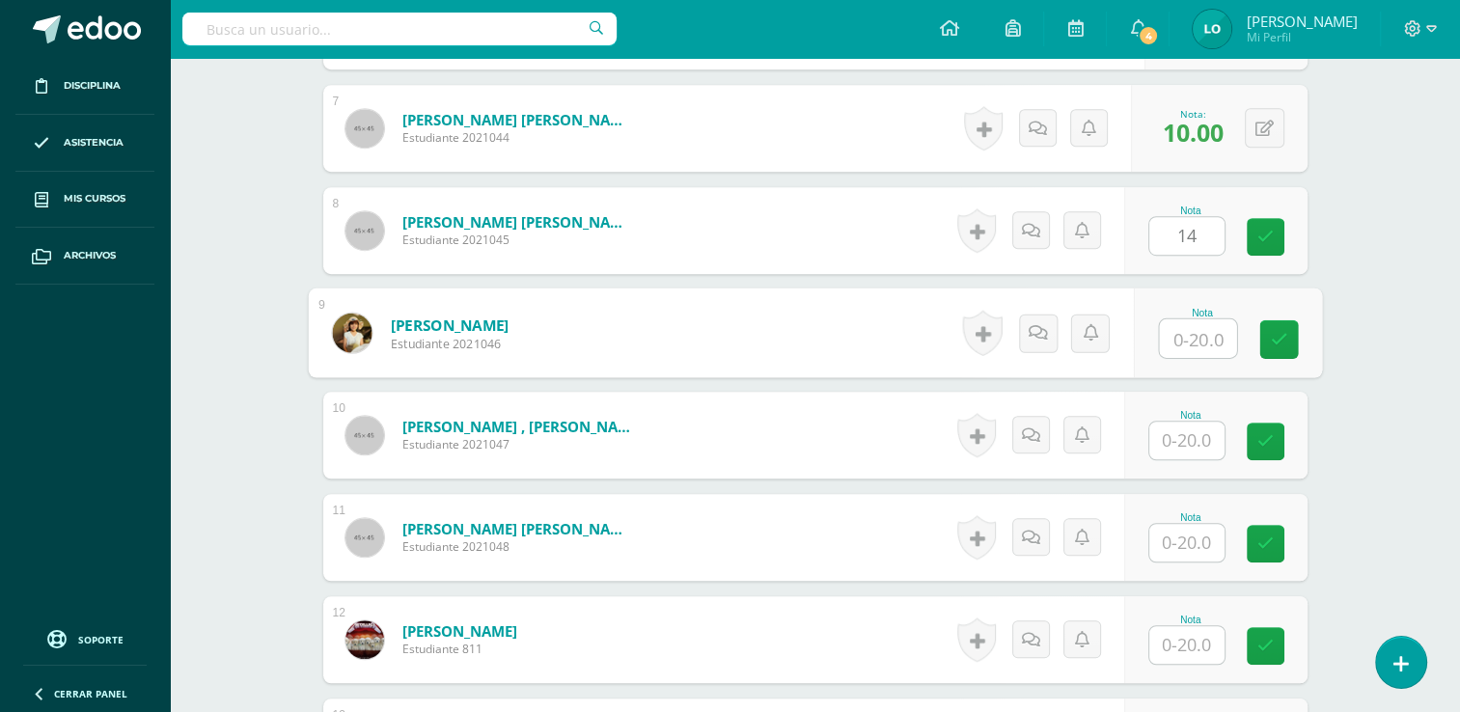
click at [1197, 333] on input "text" at bounding box center [1197, 338] width 77 height 39
type input "15"
click at [1200, 426] on input "text" at bounding box center [1186, 441] width 75 height 38
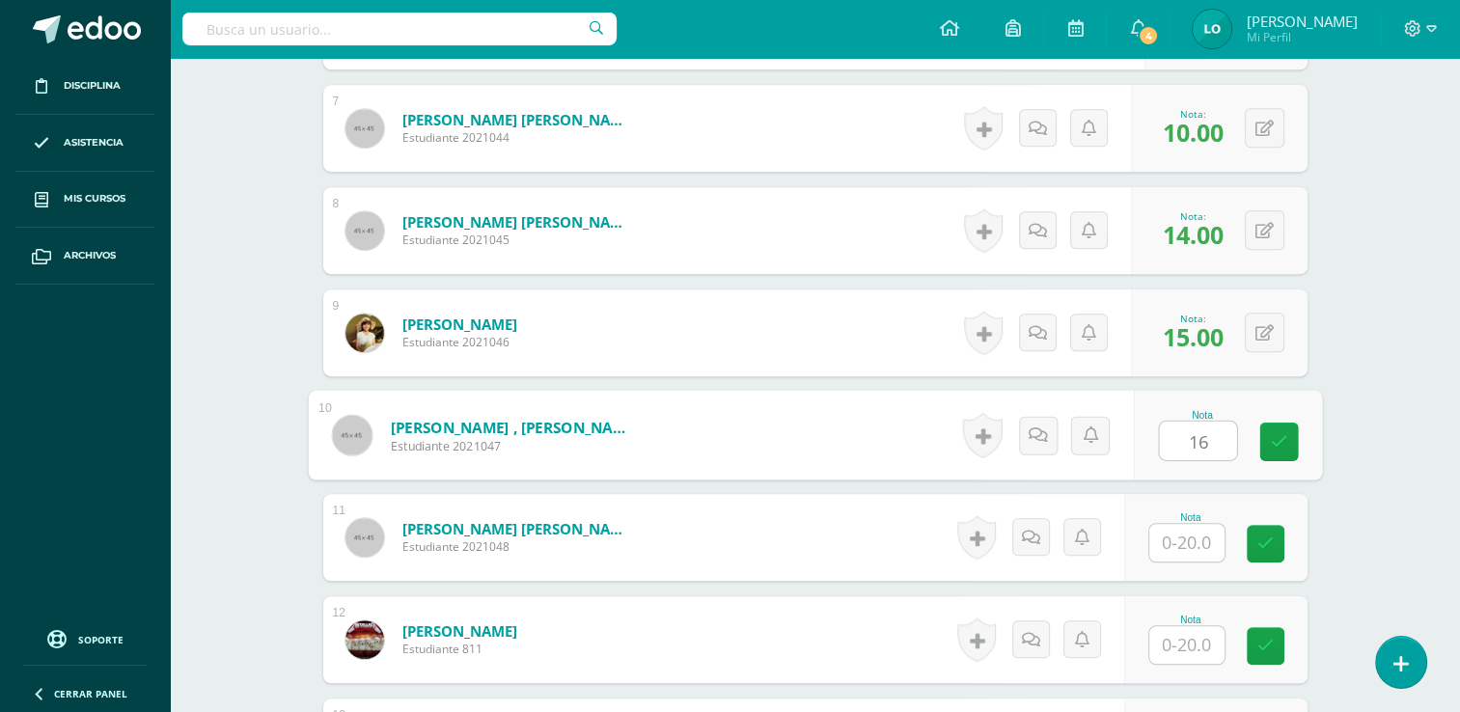
type input "16"
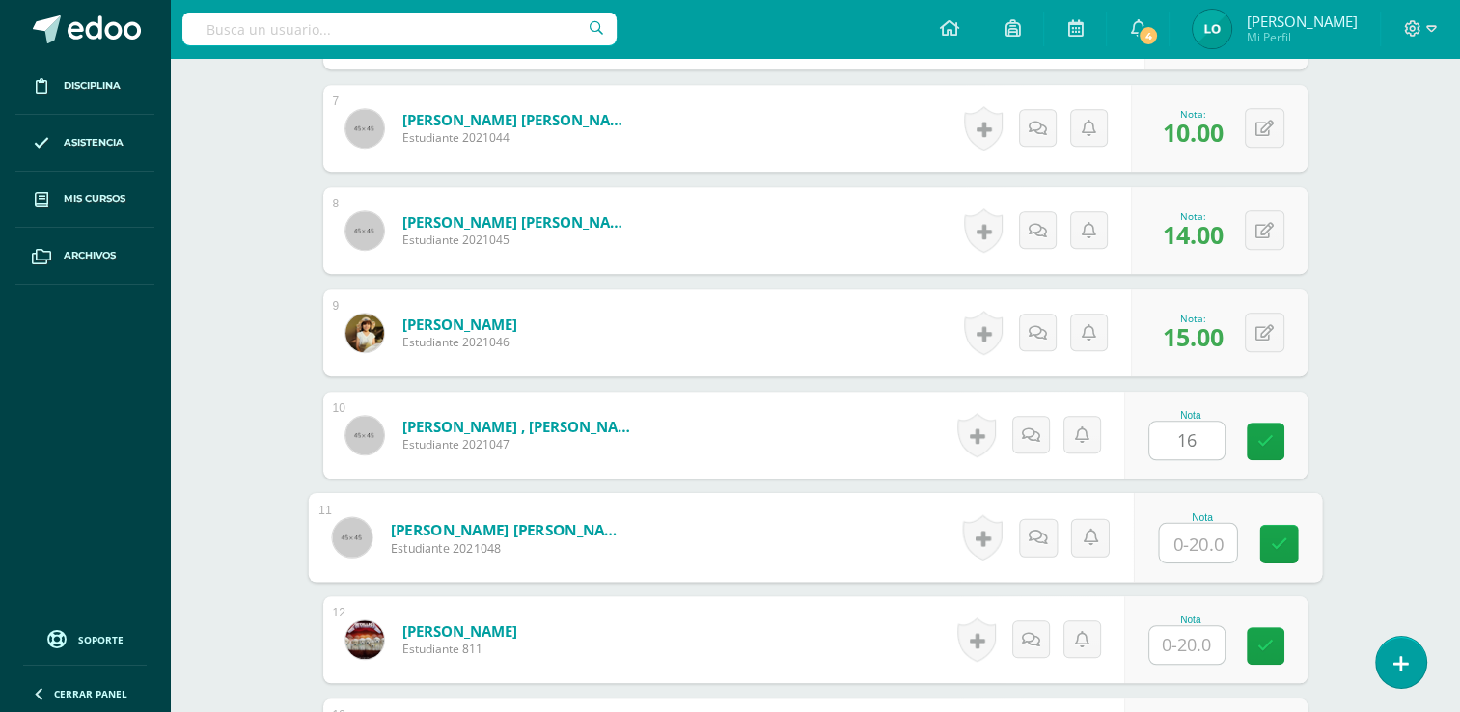
click at [1193, 539] on input "text" at bounding box center [1197, 543] width 77 height 39
type input "10"
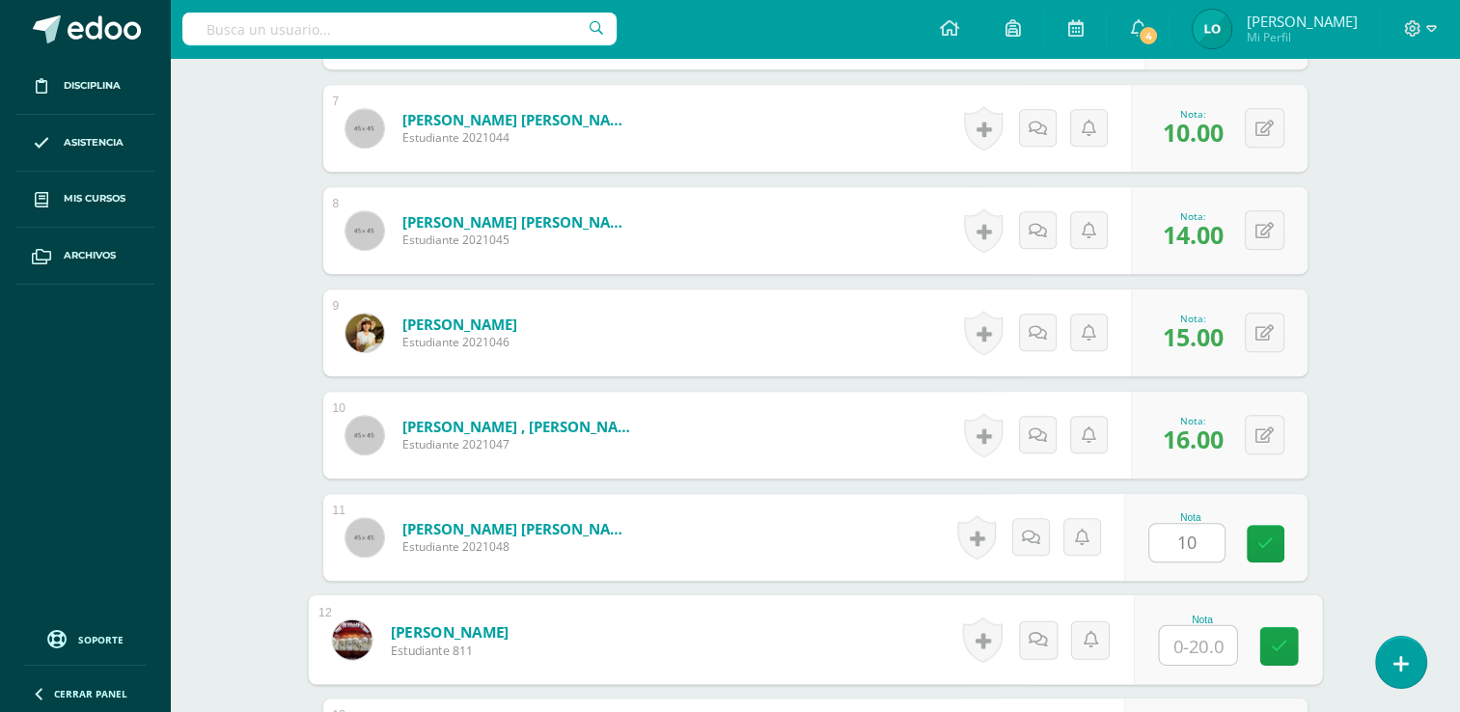
click at [1193, 651] on input "text" at bounding box center [1197, 645] width 77 height 39
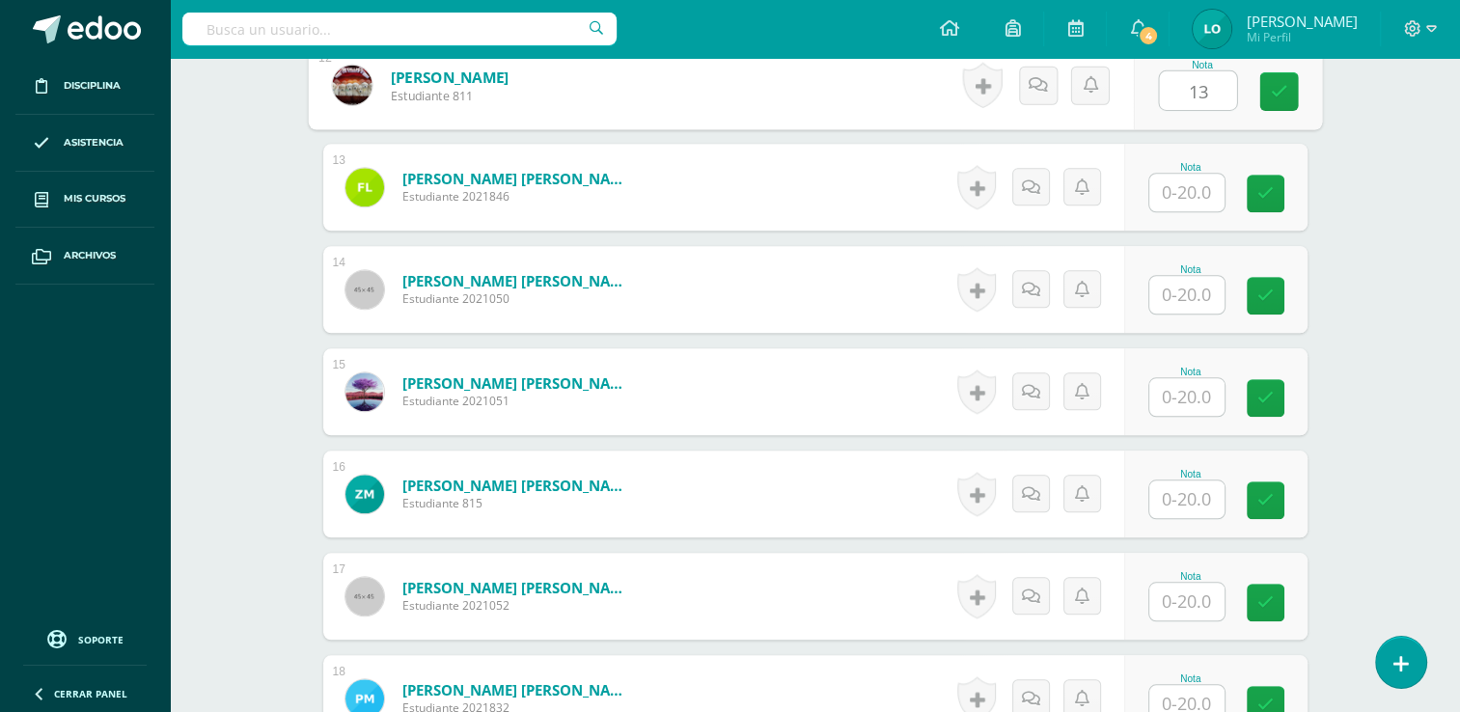
scroll to position [1783, 0]
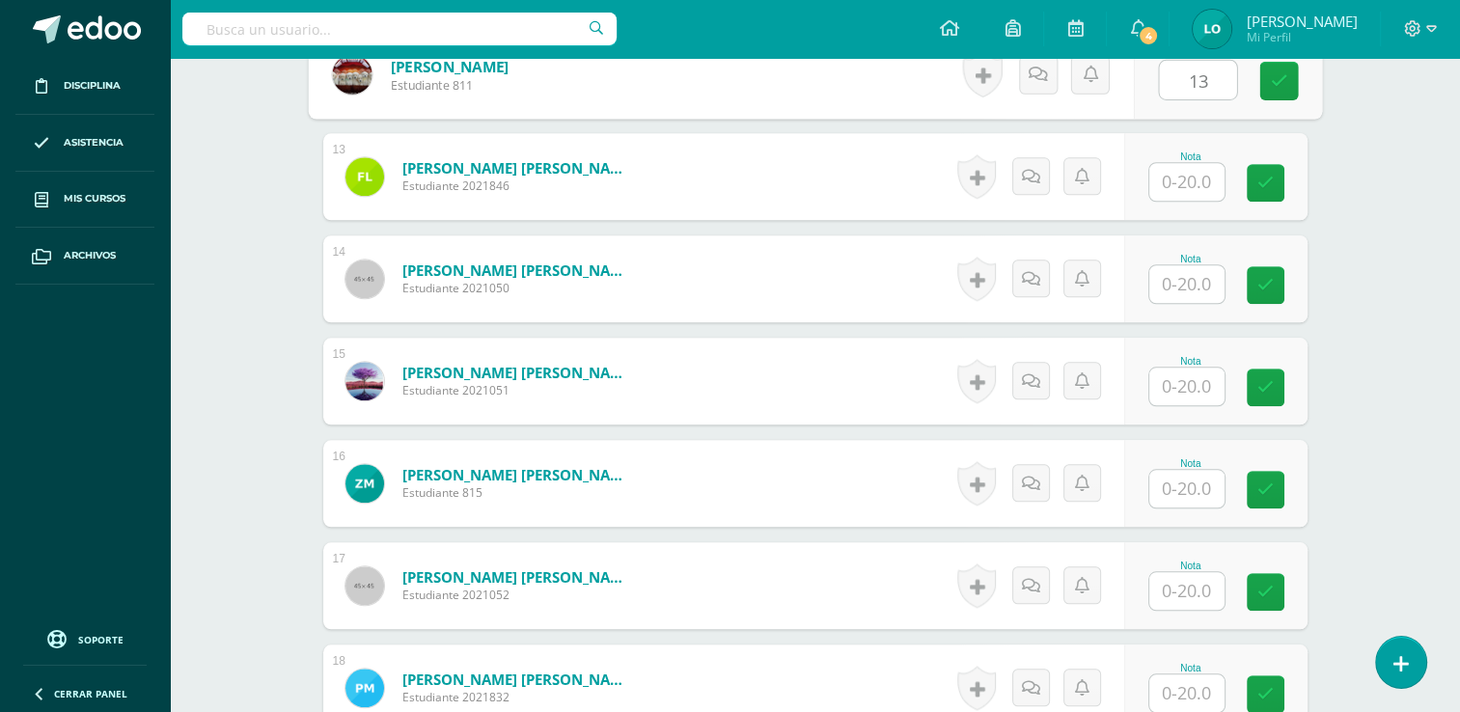
type input "13"
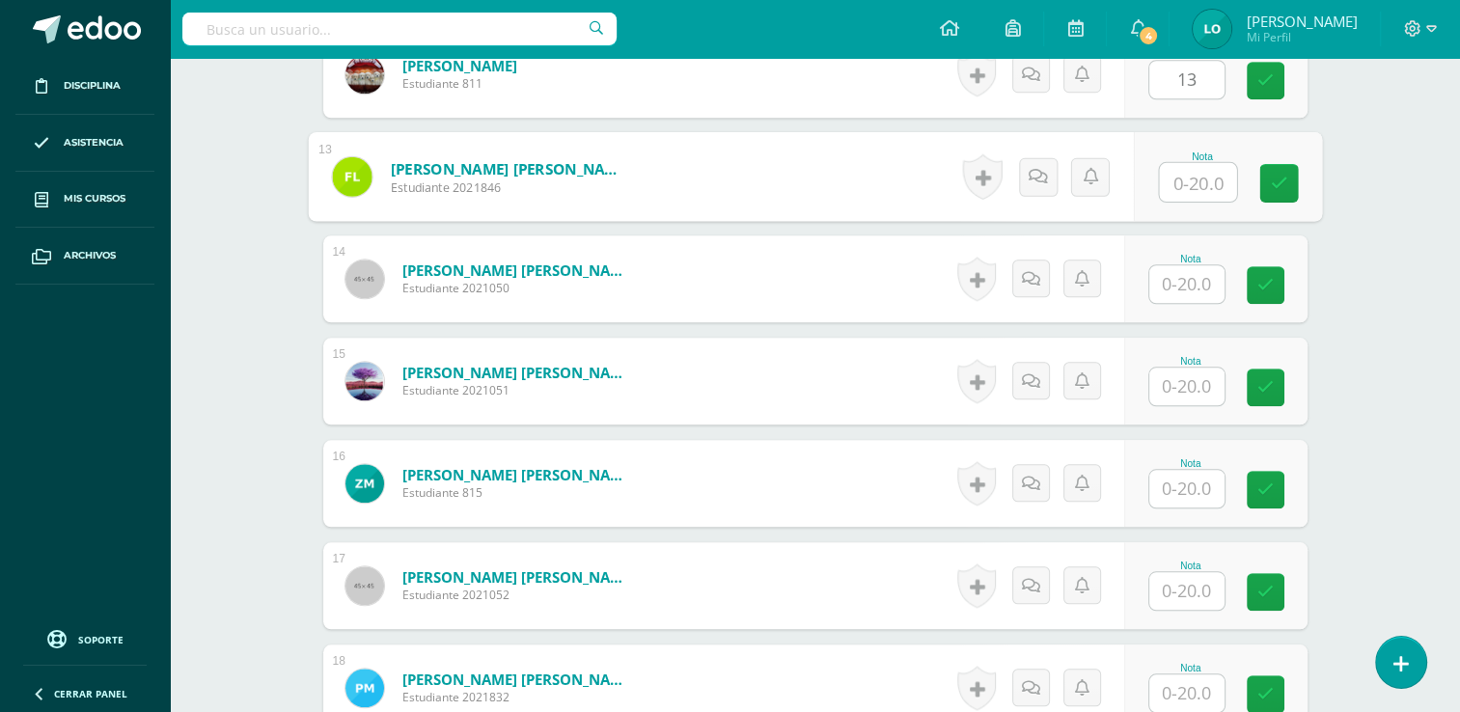
click at [1181, 175] on input "text" at bounding box center [1197, 182] width 77 height 39
type input "12"
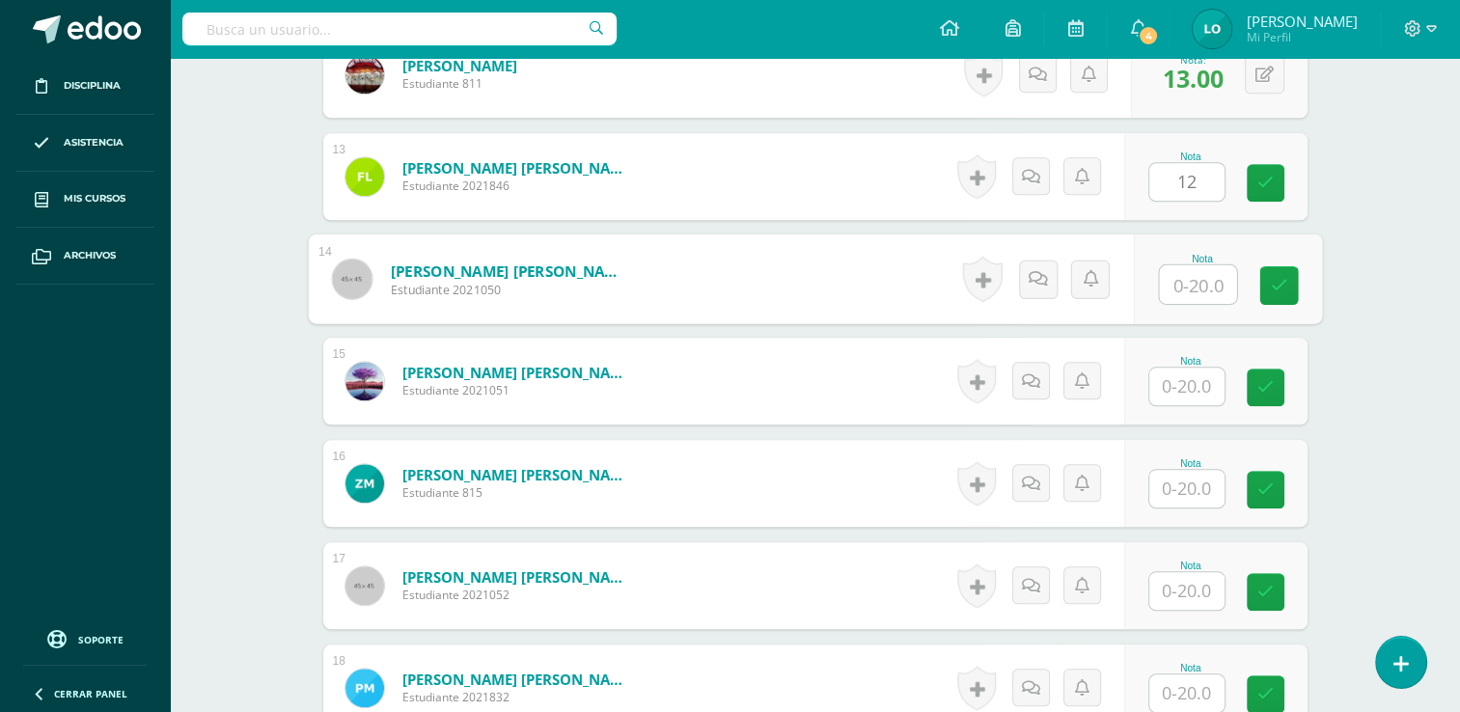
click at [1183, 277] on input "text" at bounding box center [1197, 284] width 77 height 39
type input "16"
click at [1189, 376] on input "text" at bounding box center [1186, 387] width 75 height 38
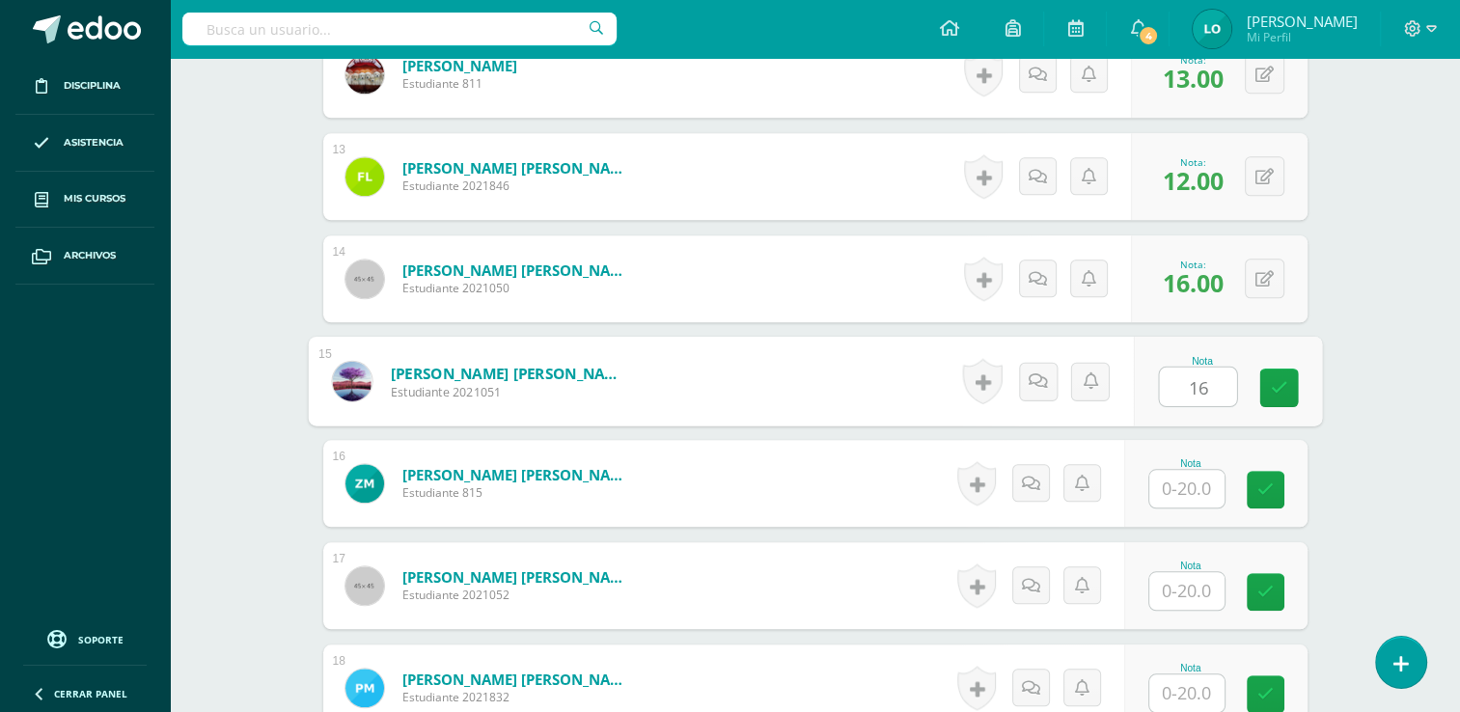
type input "16"
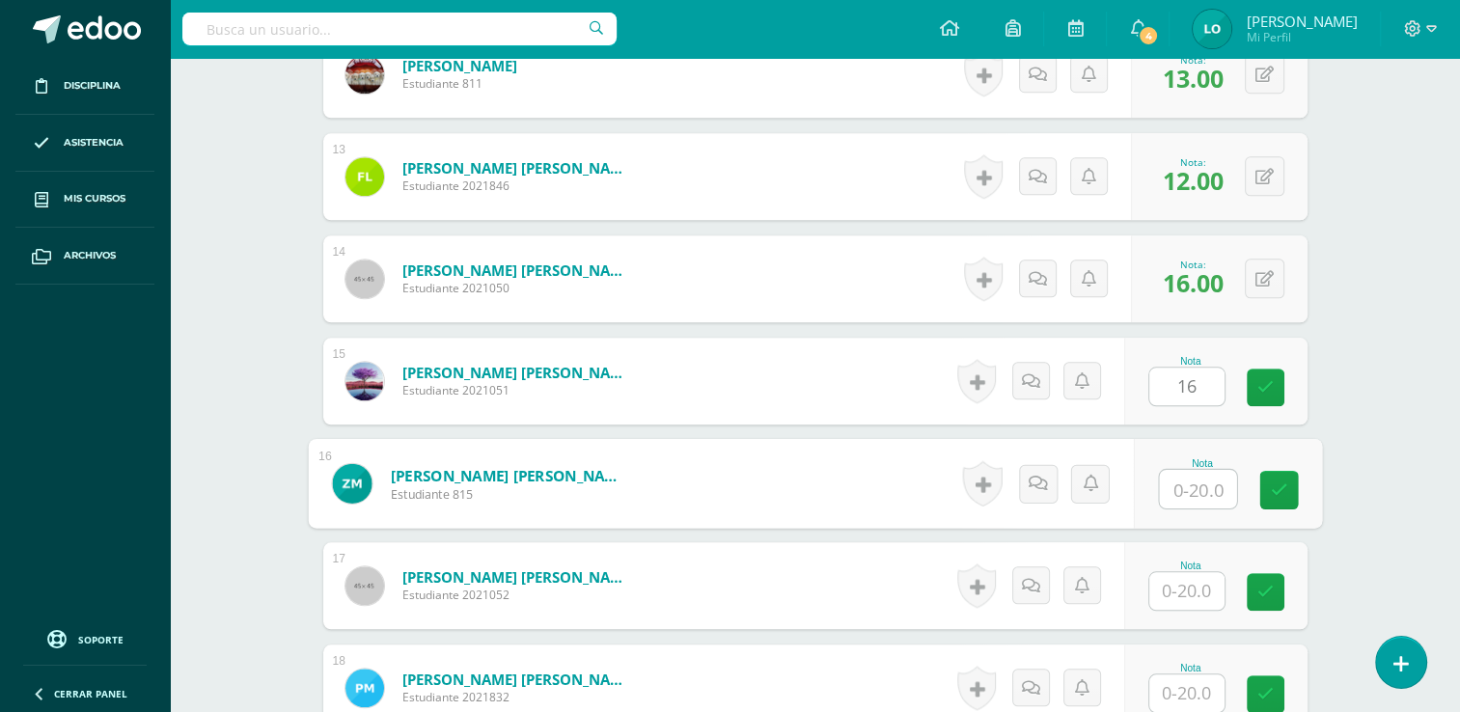
click at [1197, 496] on input "text" at bounding box center [1197, 489] width 77 height 39
type input "9"
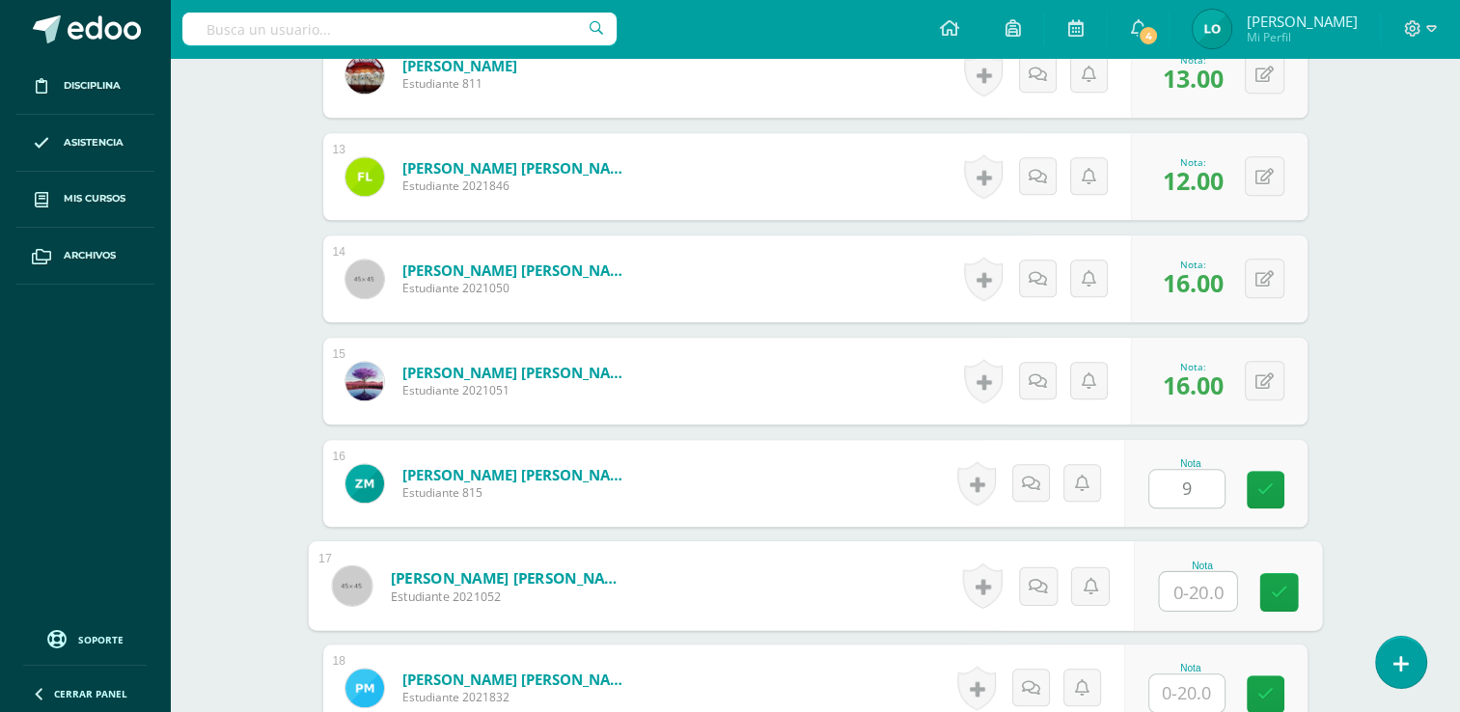
click at [1193, 592] on input "text" at bounding box center [1197, 591] width 77 height 39
type input "14"
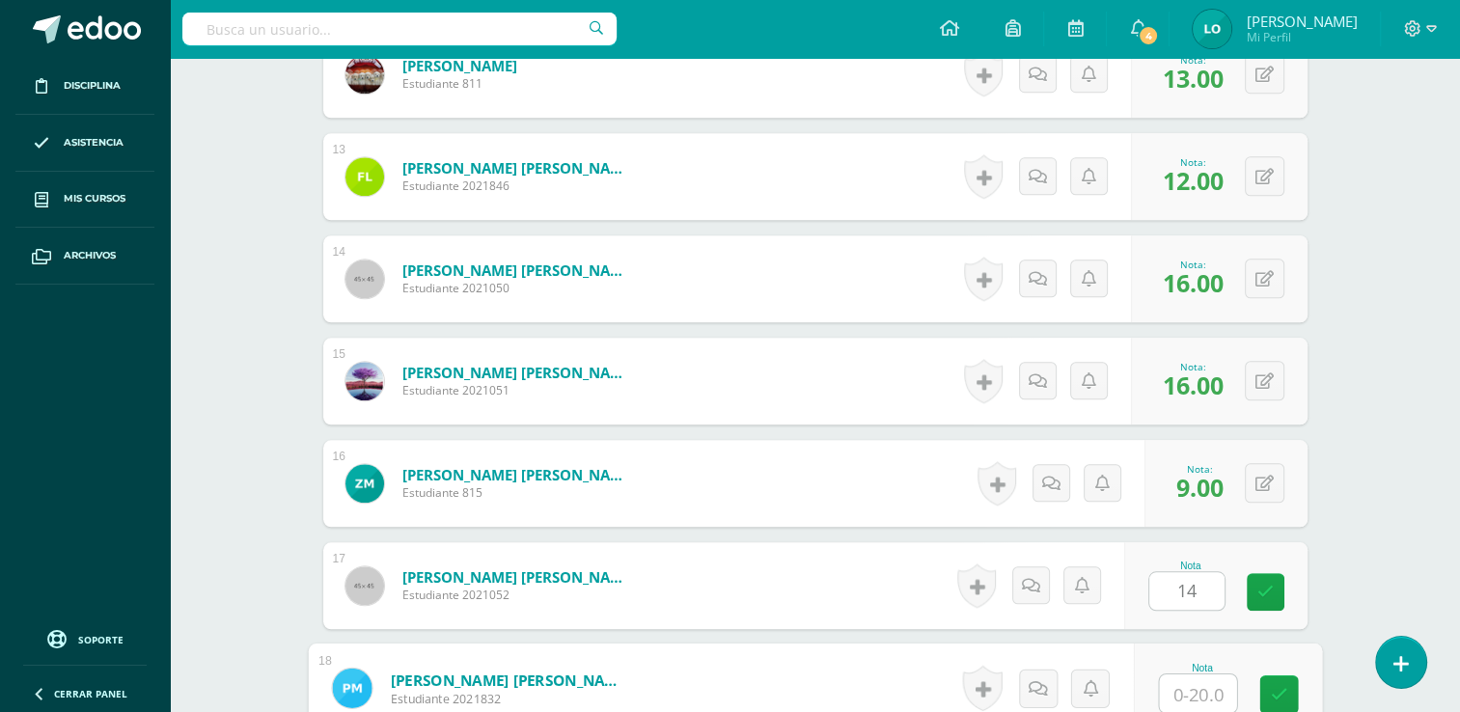
click at [1185, 697] on input "text" at bounding box center [1197, 694] width 77 height 39
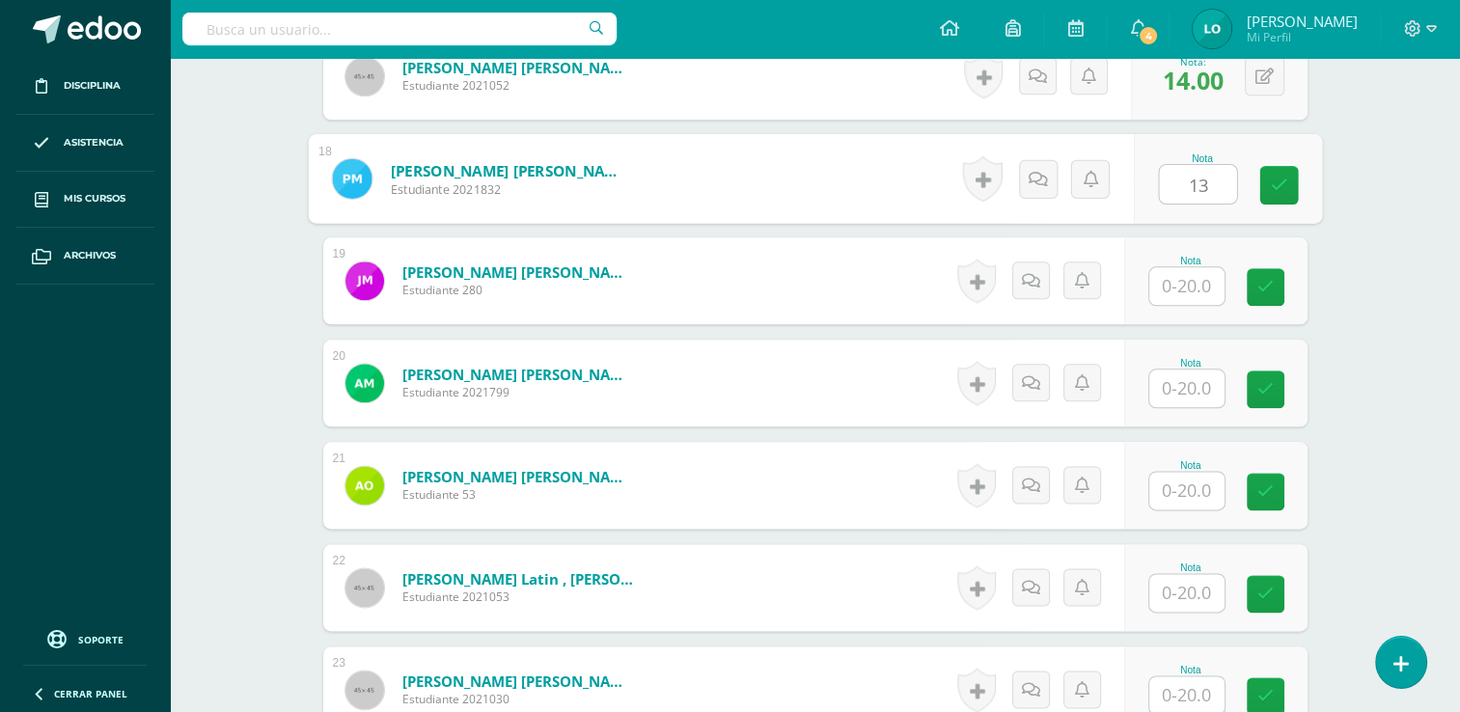
scroll to position [2299, 0]
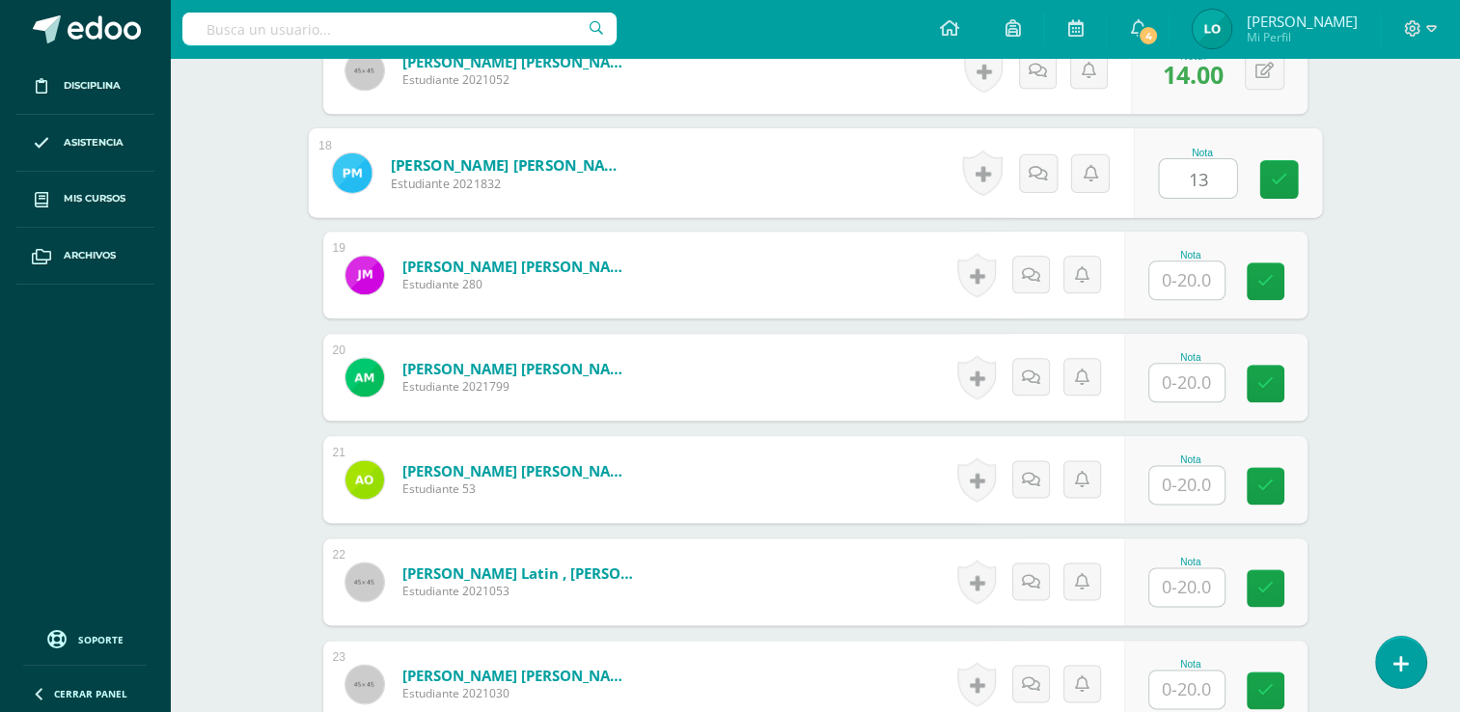
type input "13"
click at [1193, 276] on input "text" at bounding box center [1186, 281] width 75 height 38
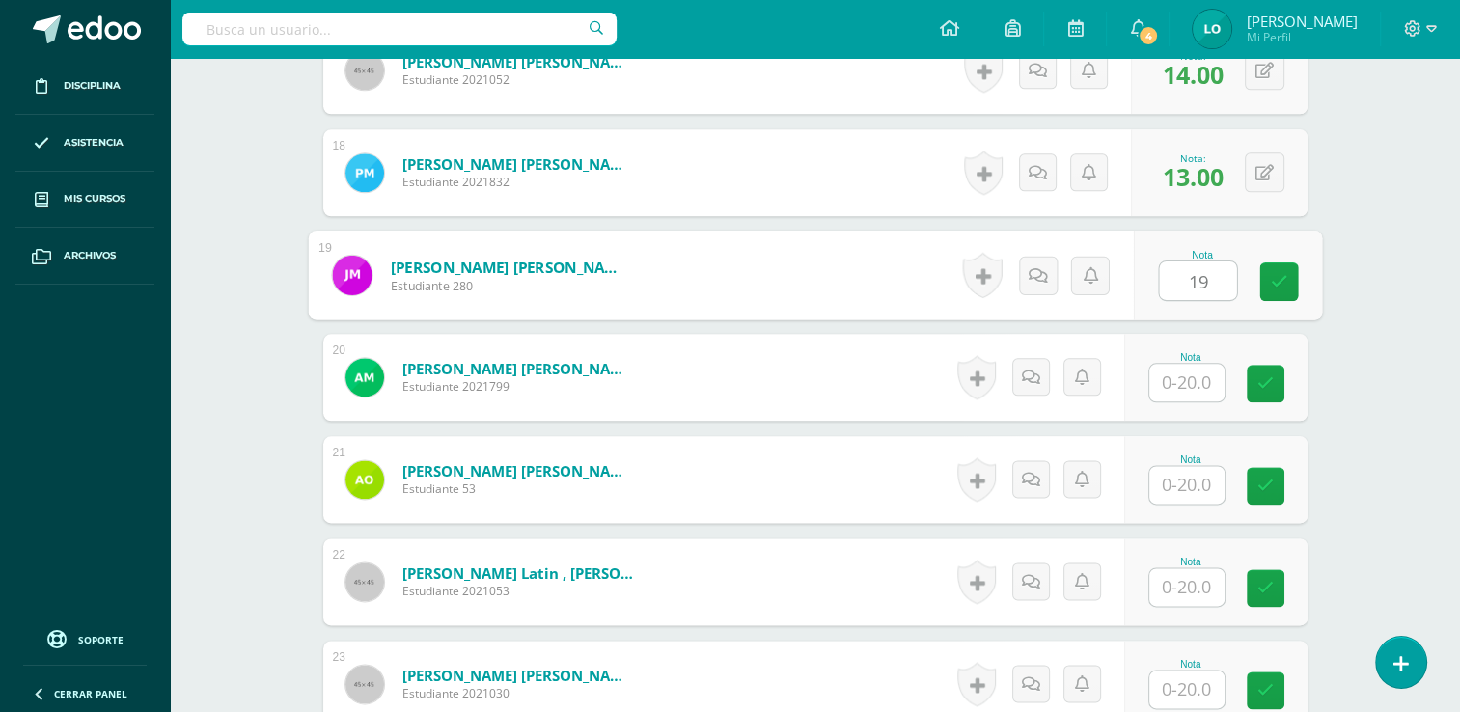
type input "19"
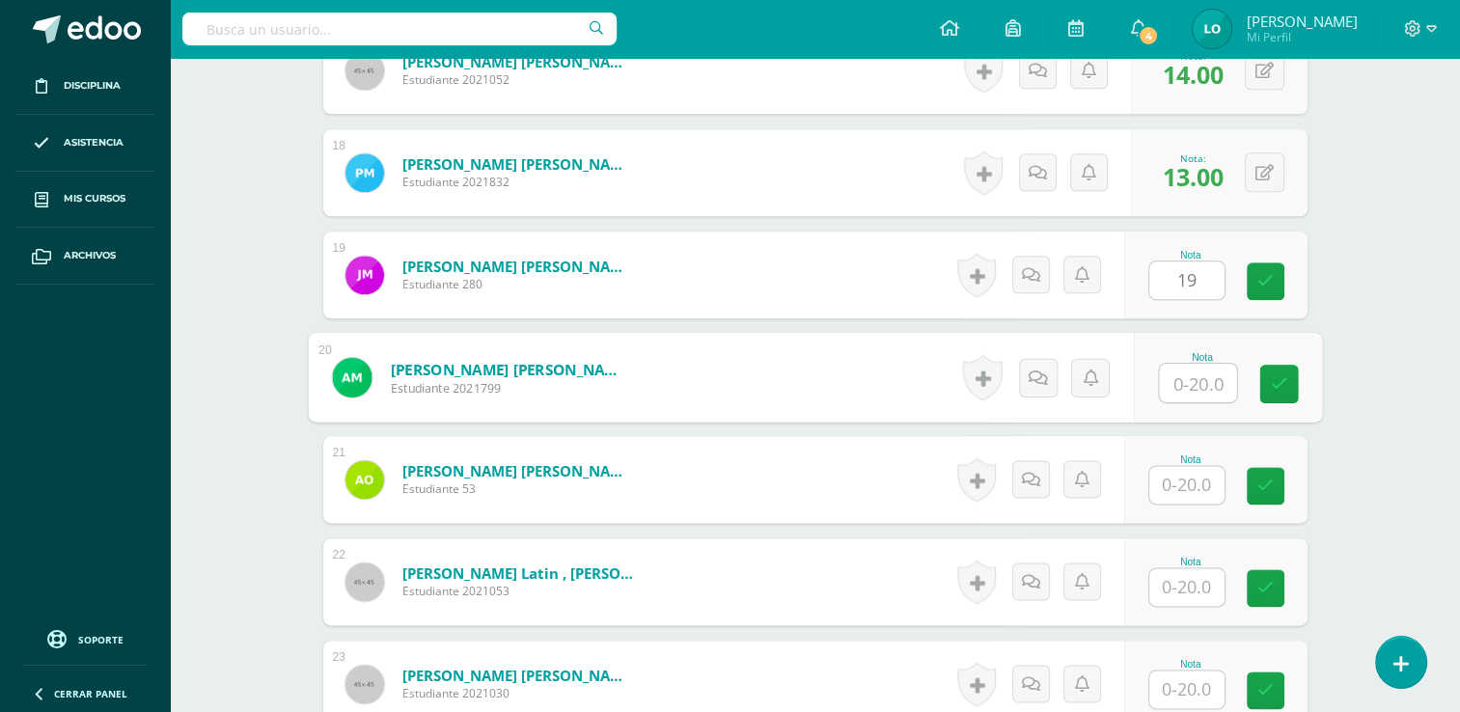
click at [1191, 376] on input "text" at bounding box center [1197, 383] width 77 height 39
type input "13"
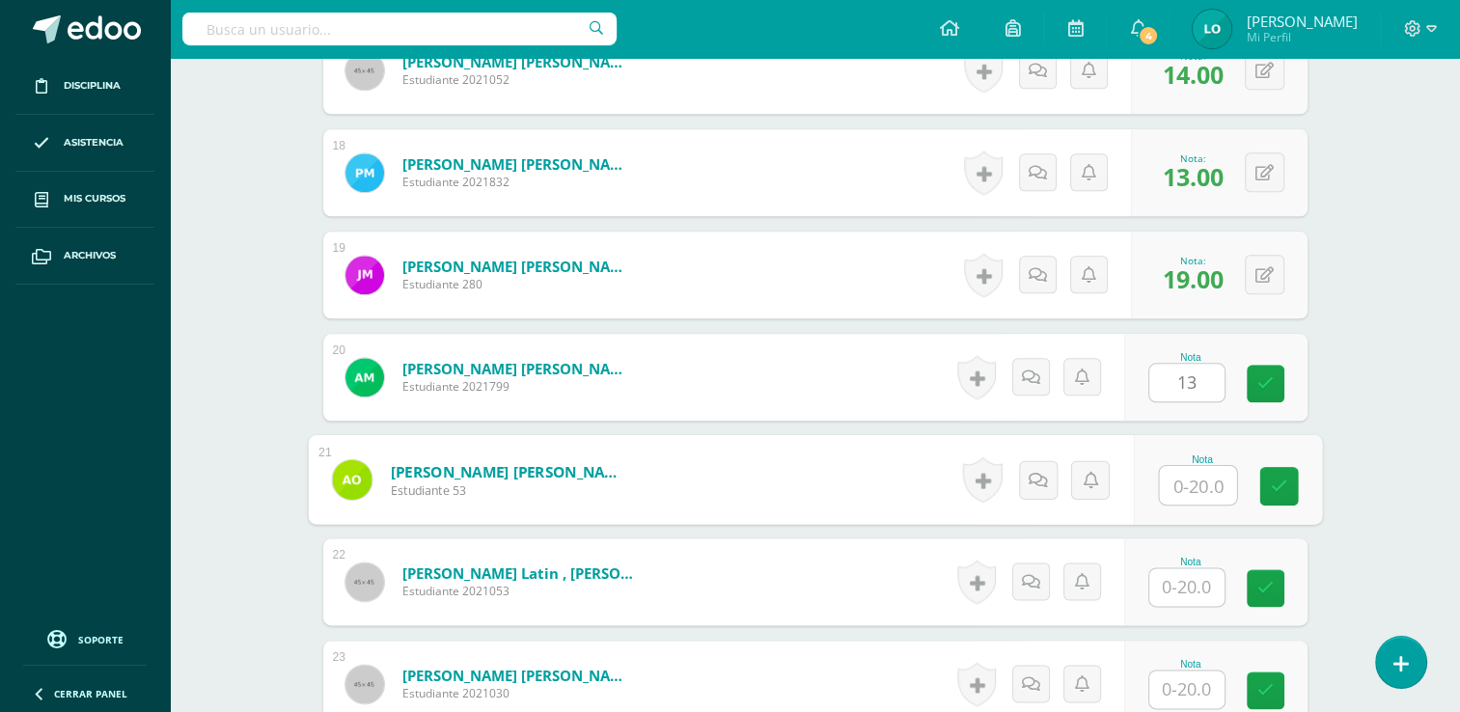
click at [1197, 475] on input "text" at bounding box center [1197, 485] width 77 height 39
type input "18"
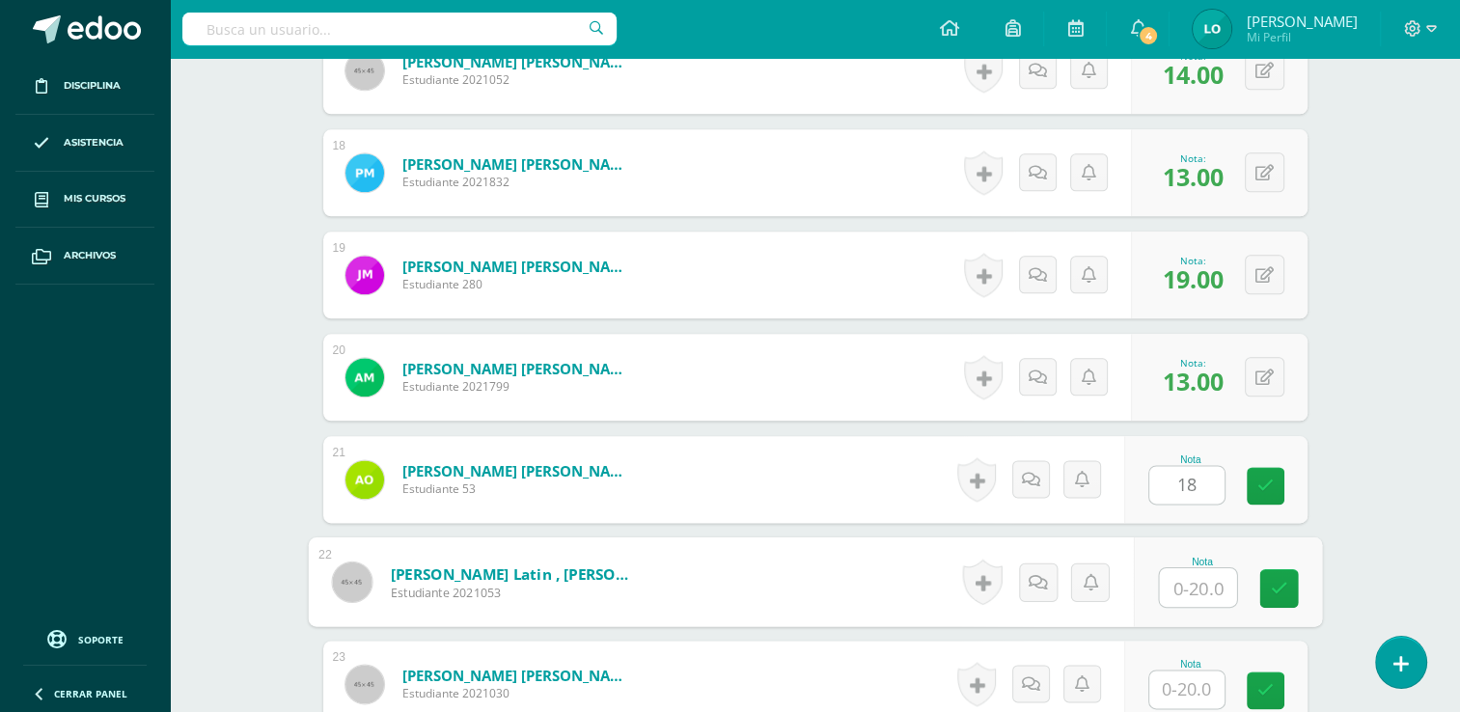
click at [1191, 573] on input "text" at bounding box center [1197, 587] width 77 height 39
type input "11"
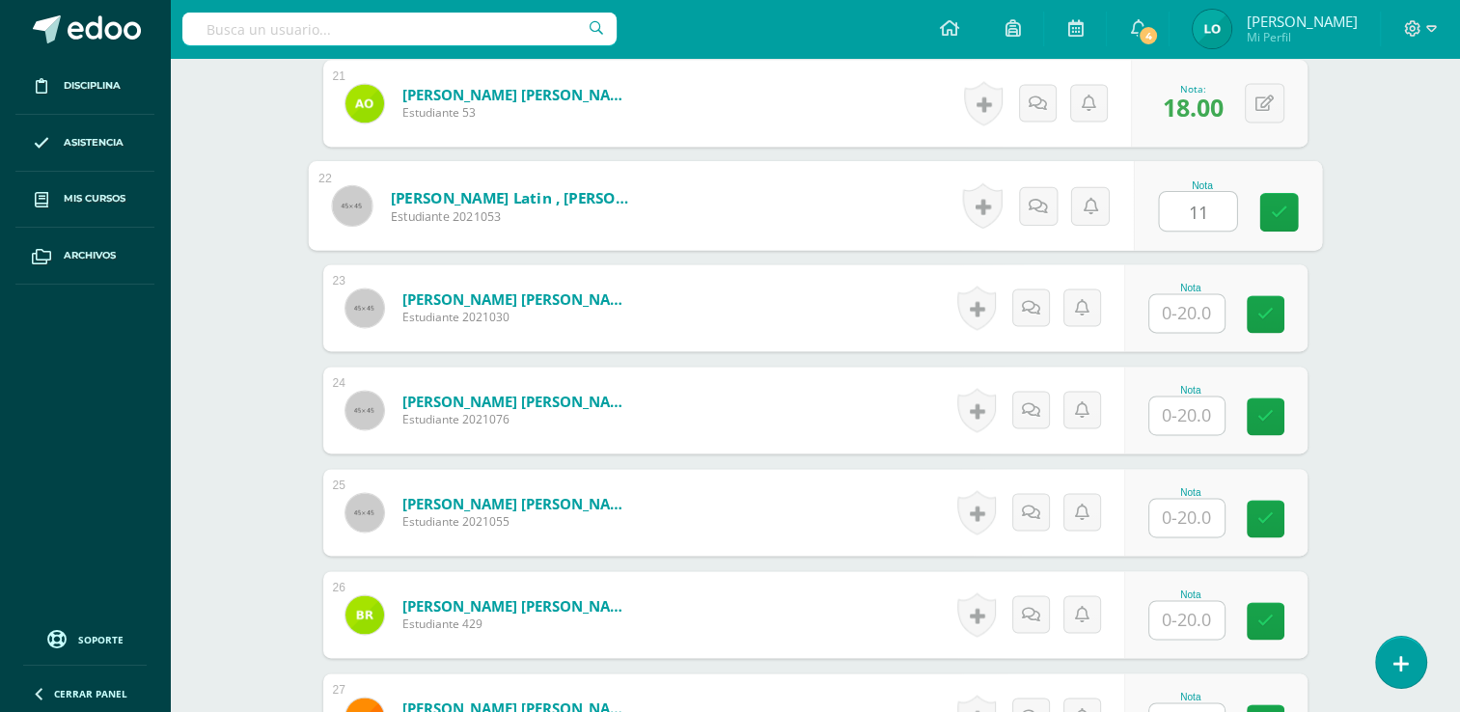
scroll to position [2681, 0]
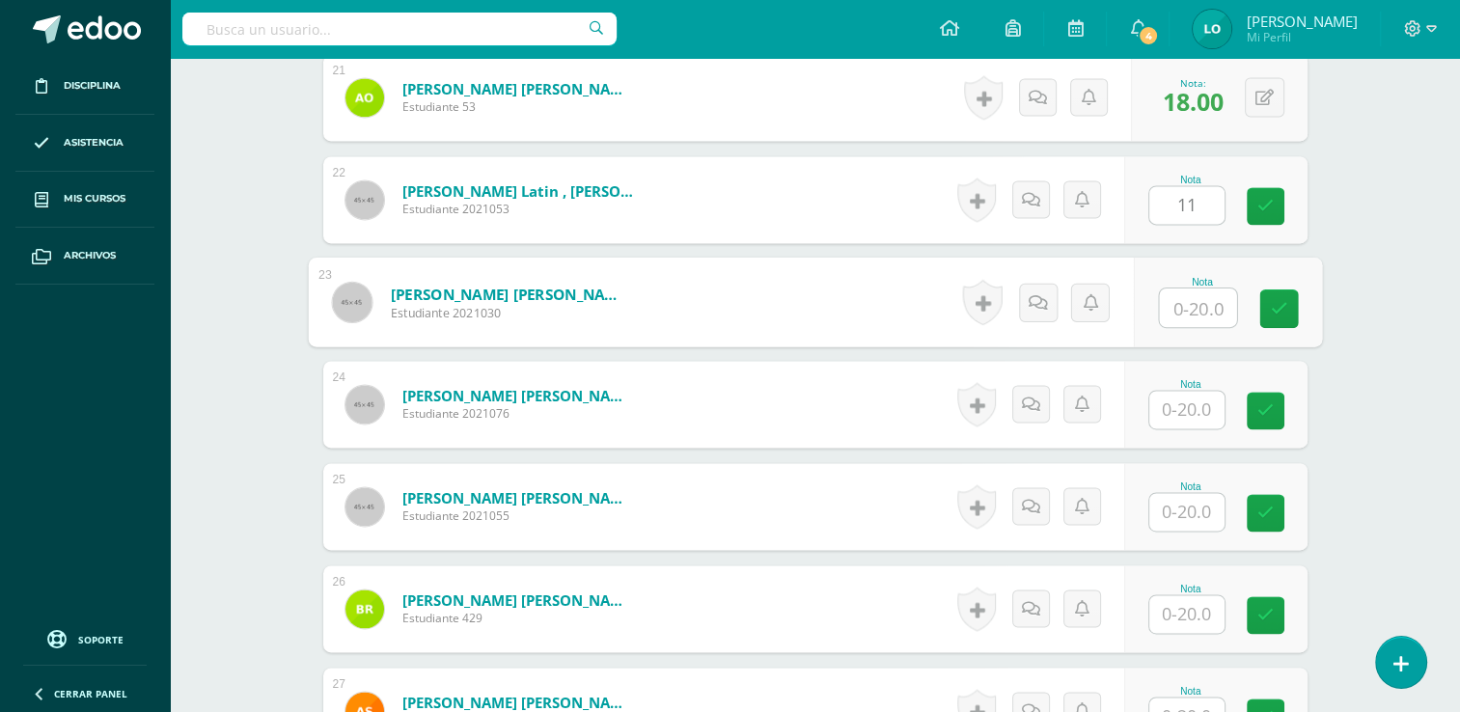
click at [1198, 308] on input "text" at bounding box center [1197, 308] width 77 height 39
type input "13"
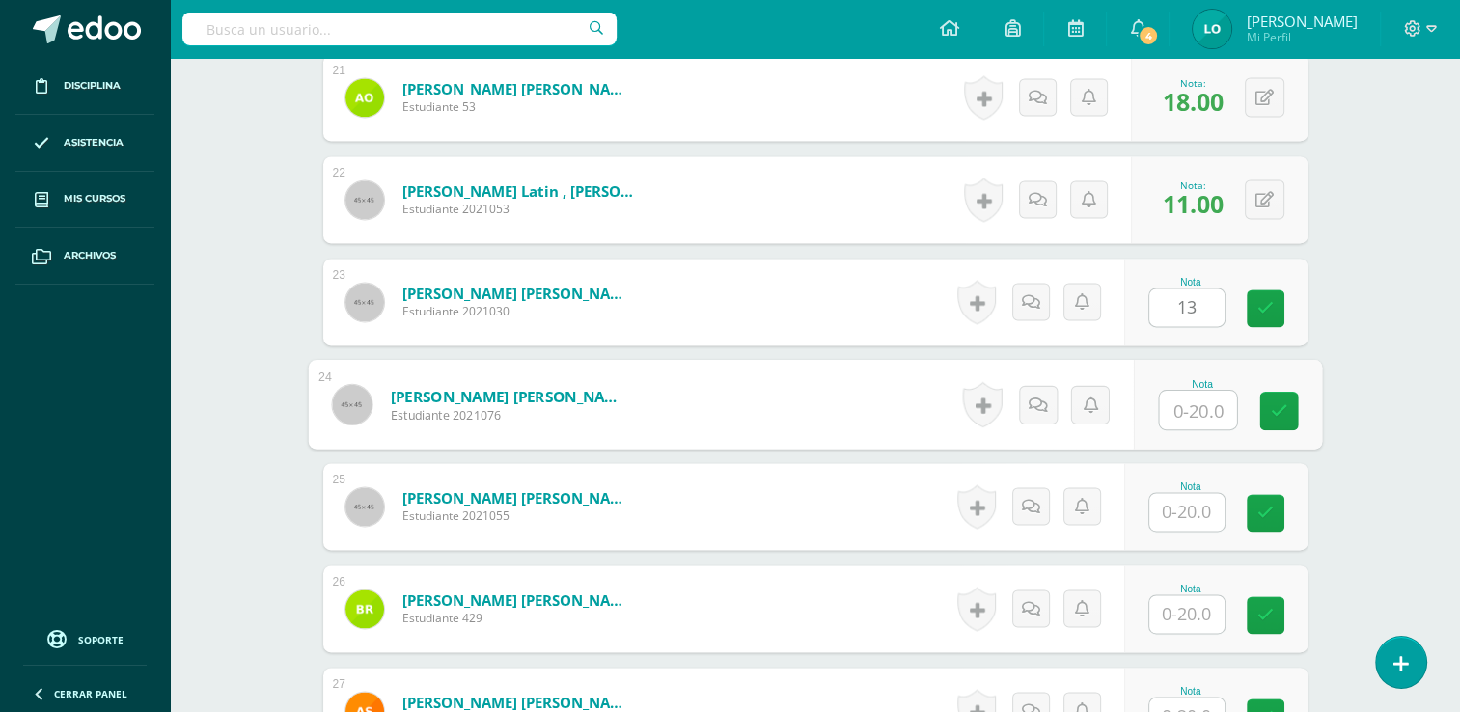
click at [1198, 398] on input "text" at bounding box center [1197, 410] width 77 height 39
type input "6"
click at [1189, 502] on input "text" at bounding box center [1186, 512] width 75 height 38
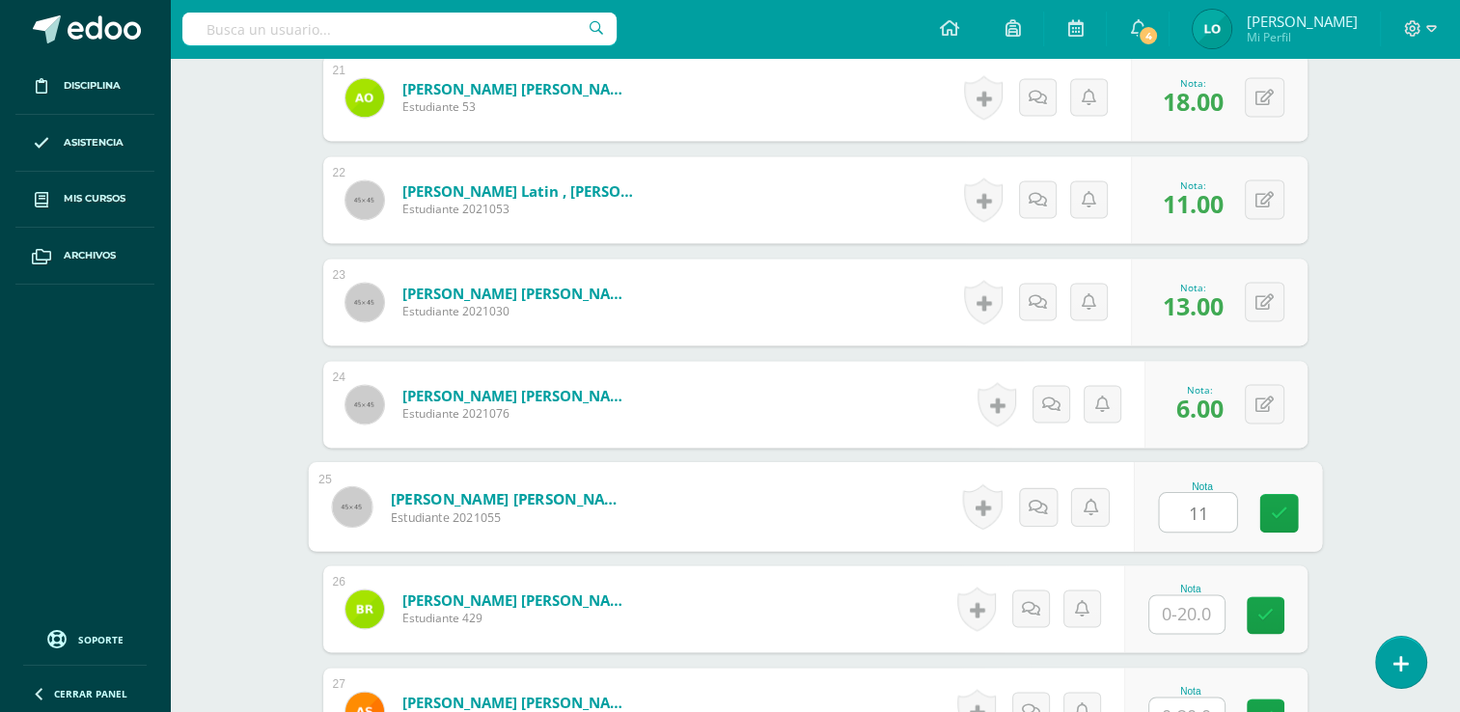
type input "11"
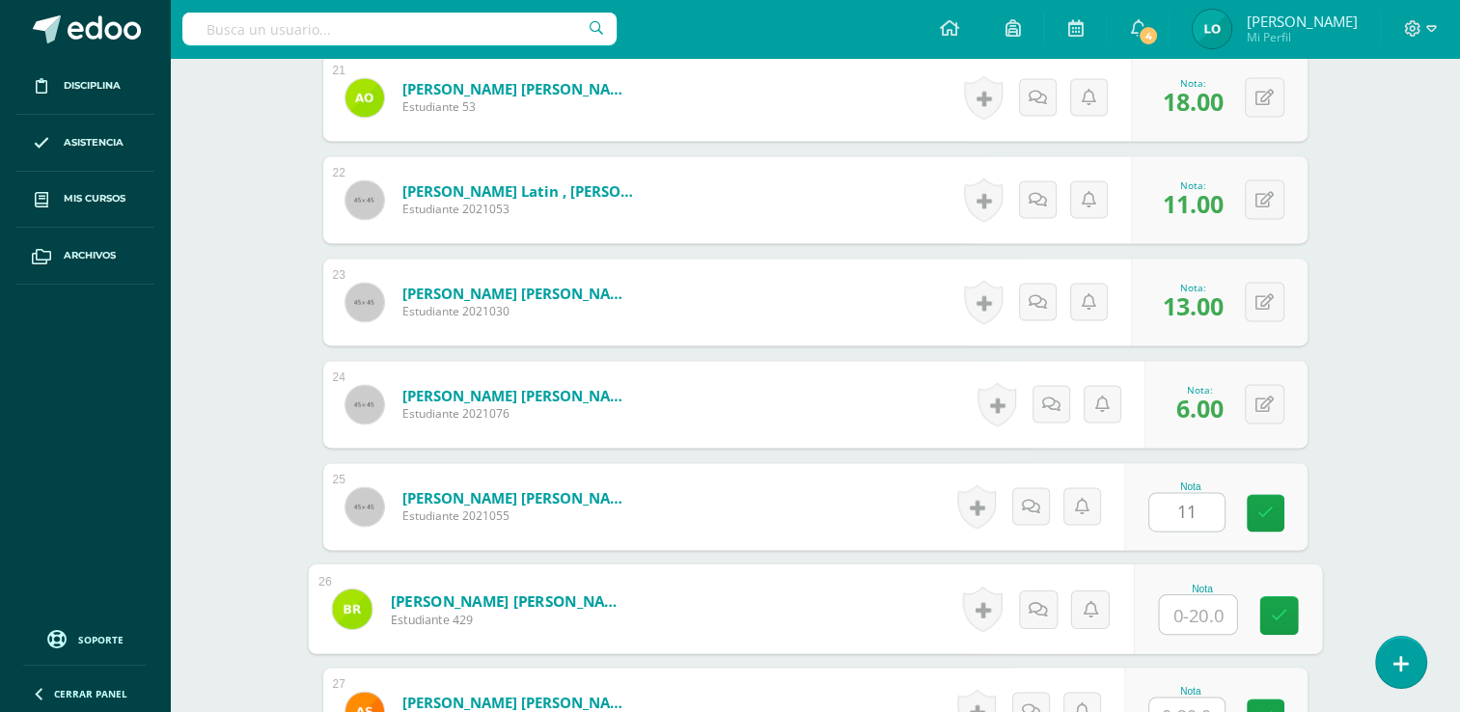
click at [1186, 612] on input "text" at bounding box center [1197, 614] width 77 height 39
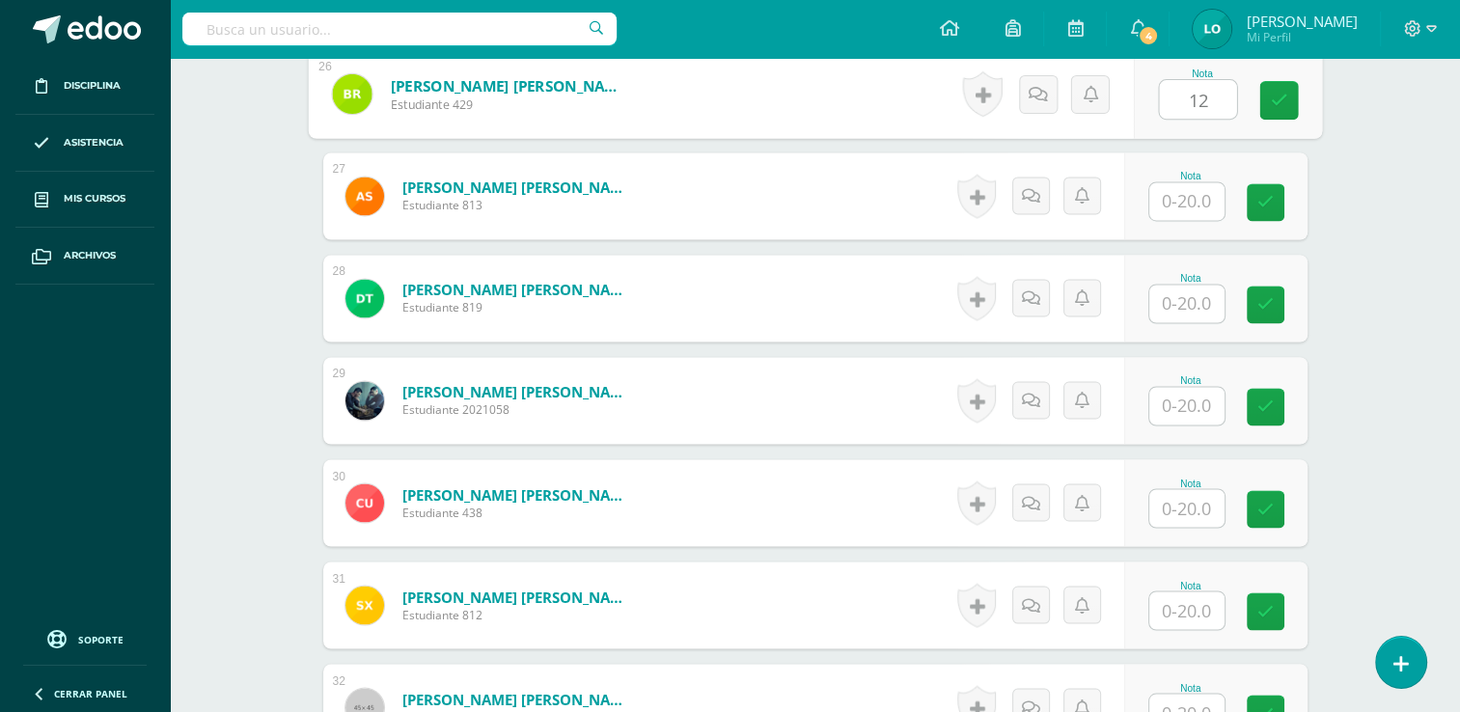
scroll to position [3201, 0]
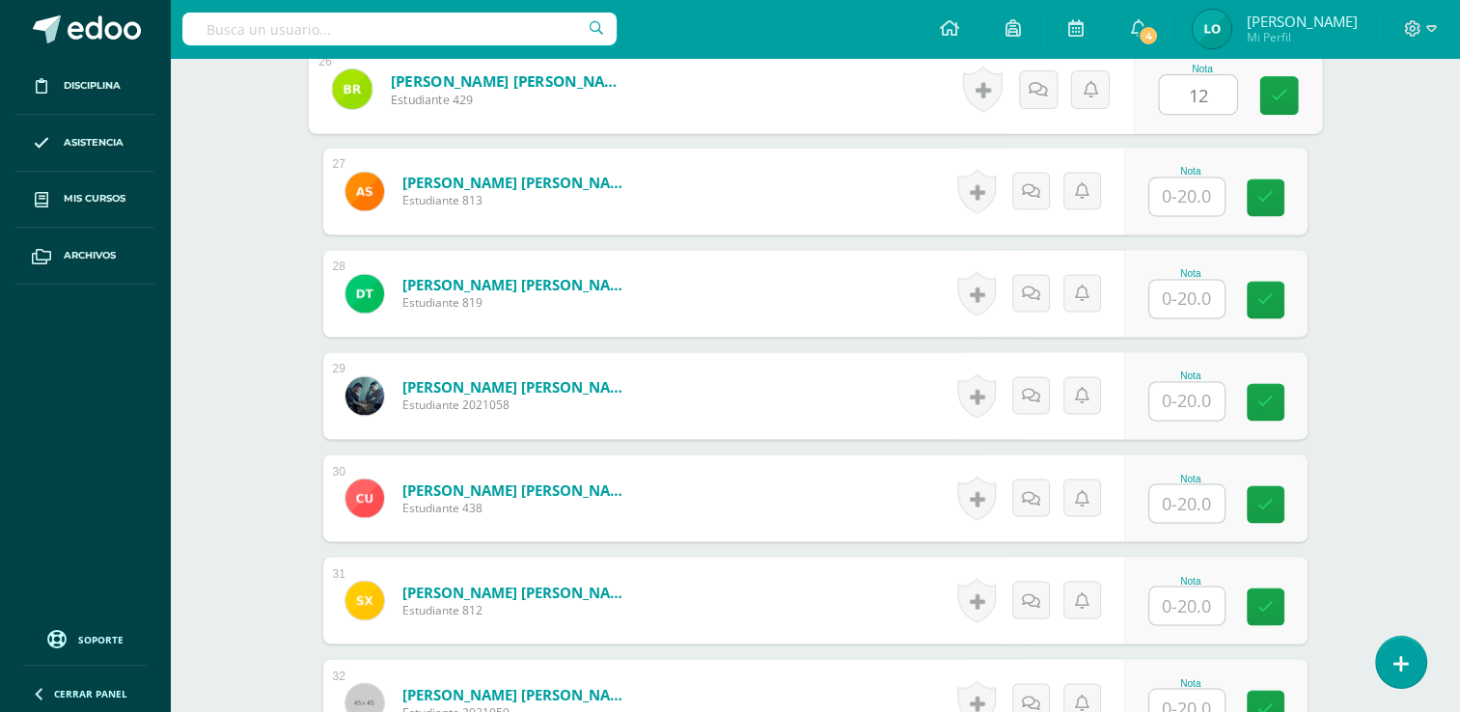
type input "12"
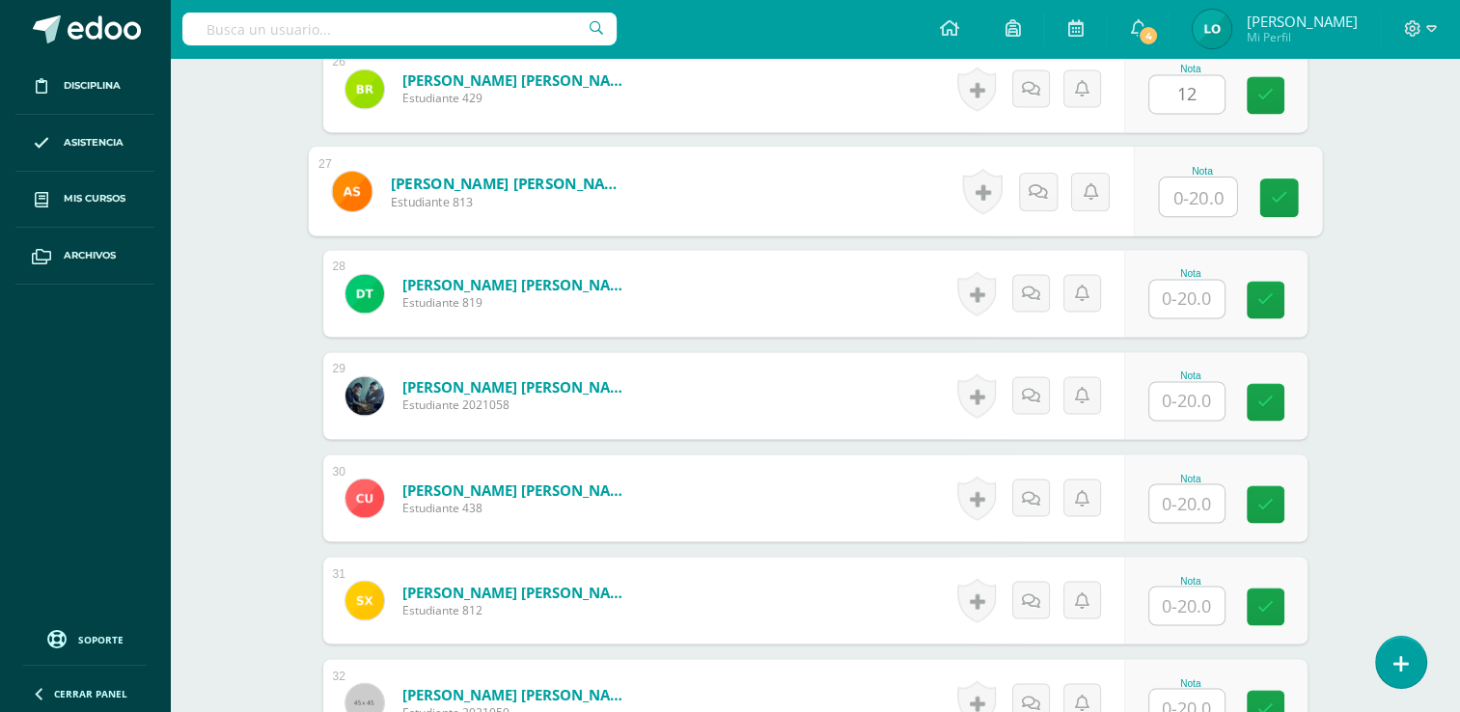
click at [1204, 203] on input "text" at bounding box center [1197, 197] width 77 height 39
type input "8"
click at [1042, 196] on icon at bounding box center [1037, 190] width 19 height 16
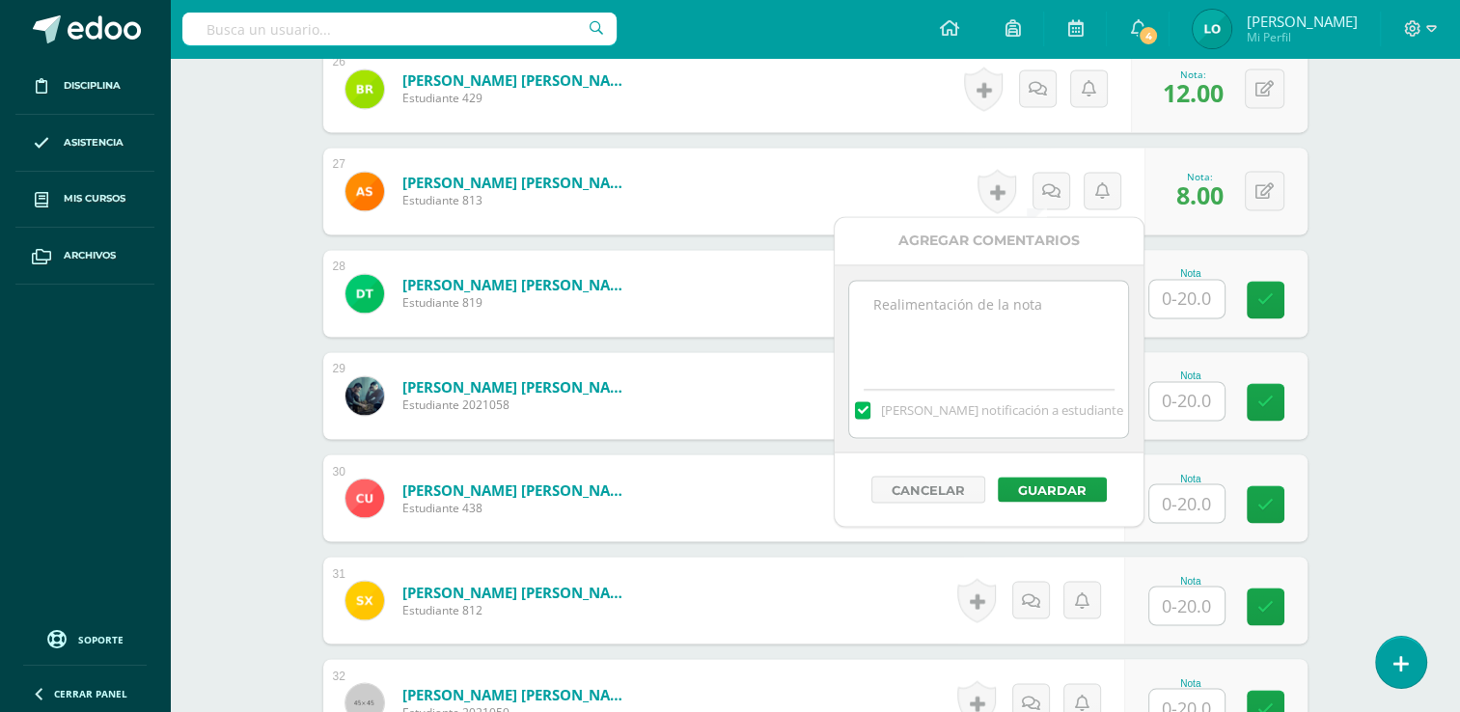
click at [964, 315] on textarea at bounding box center [988, 329] width 279 height 96
type textarea "No presento trabajo de zona No.1"
click at [1034, 488] on button "Guardar" at bounding box center [1052, 489] width 109 height 25
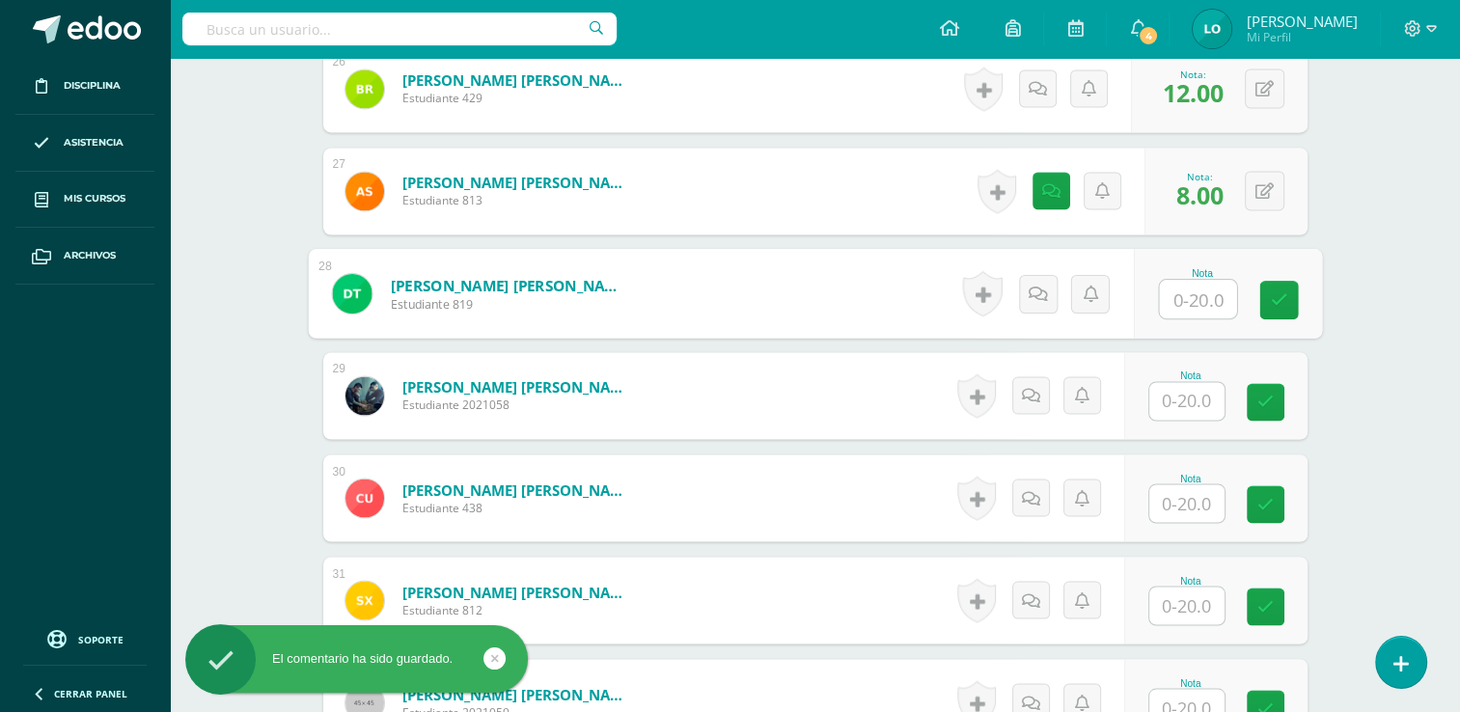
click at [1192, 294] on input "text" at bounding box center [1197, 299] width 77 height 39
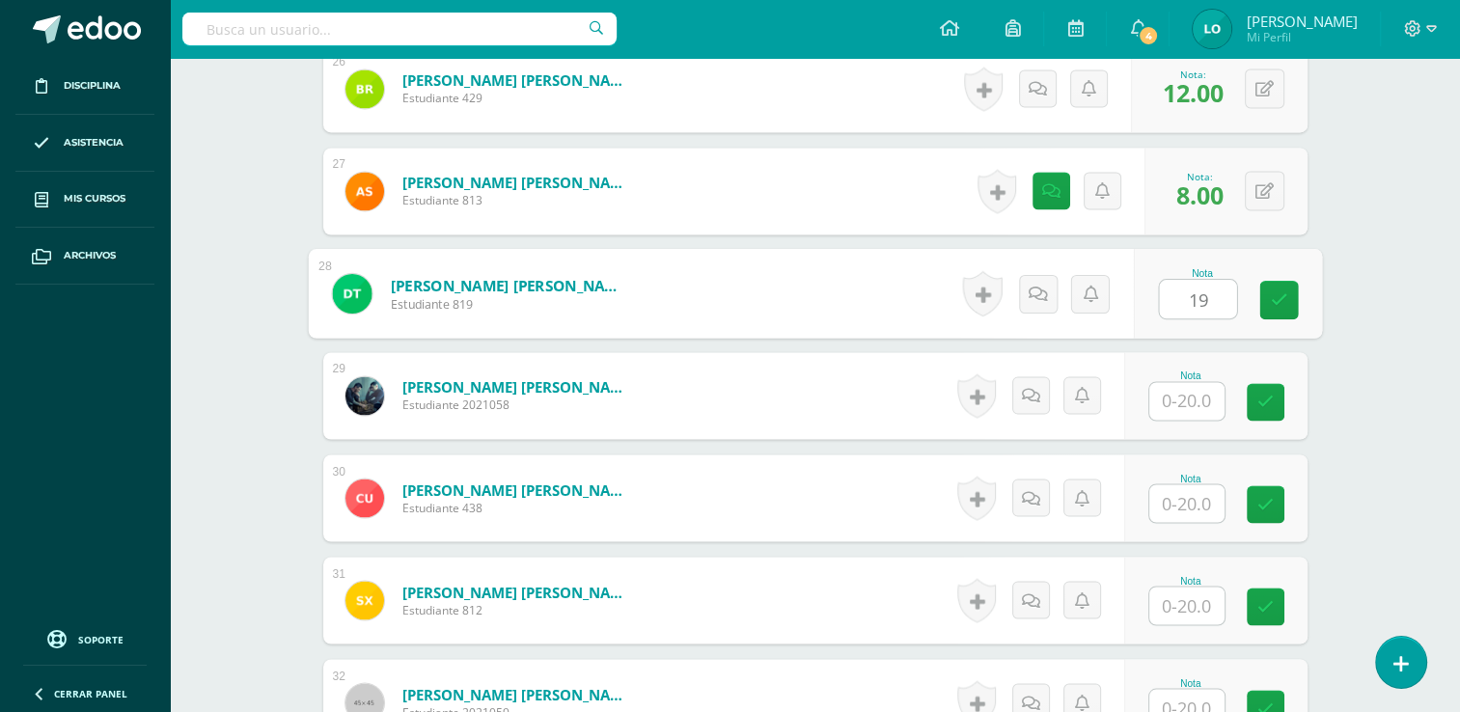
type input "19"
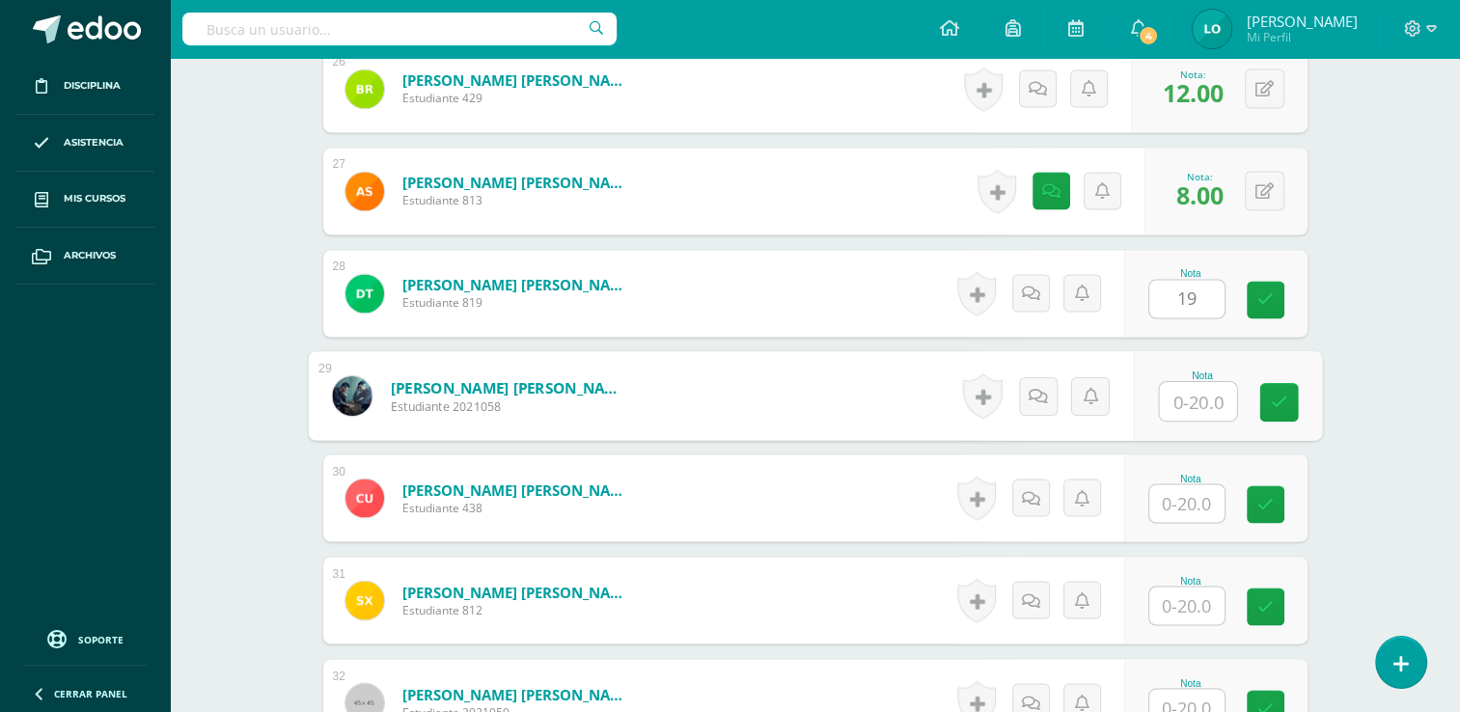
click at [1194, 395] on input "text" at bounding box center [1197, 401] width 77 height 39
type input "13"
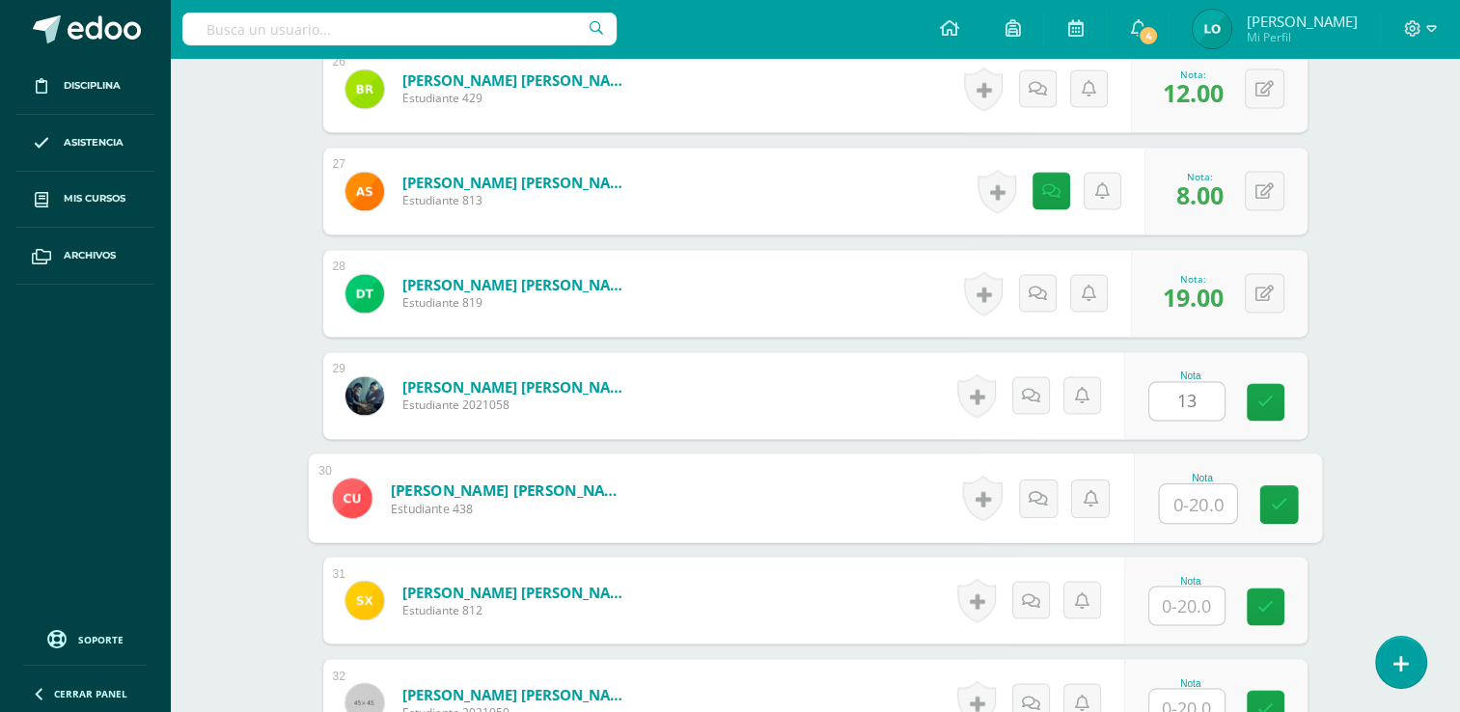
click at [1191, 499] on input "text" at bounding box center [1197, 503] width 77 height 39
type input "15"
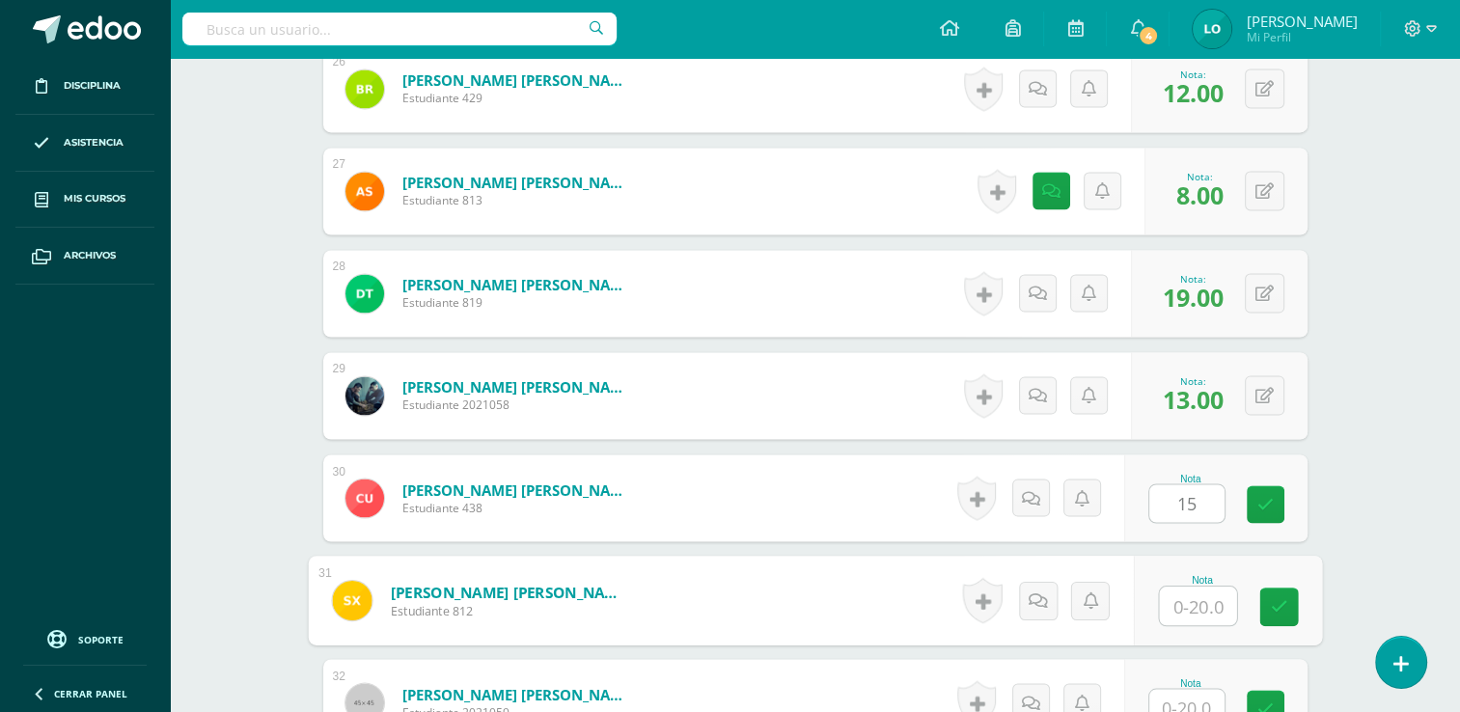
click at [1191, 596] on input "text" at bounding box center [1197, 606] width 77 height 39
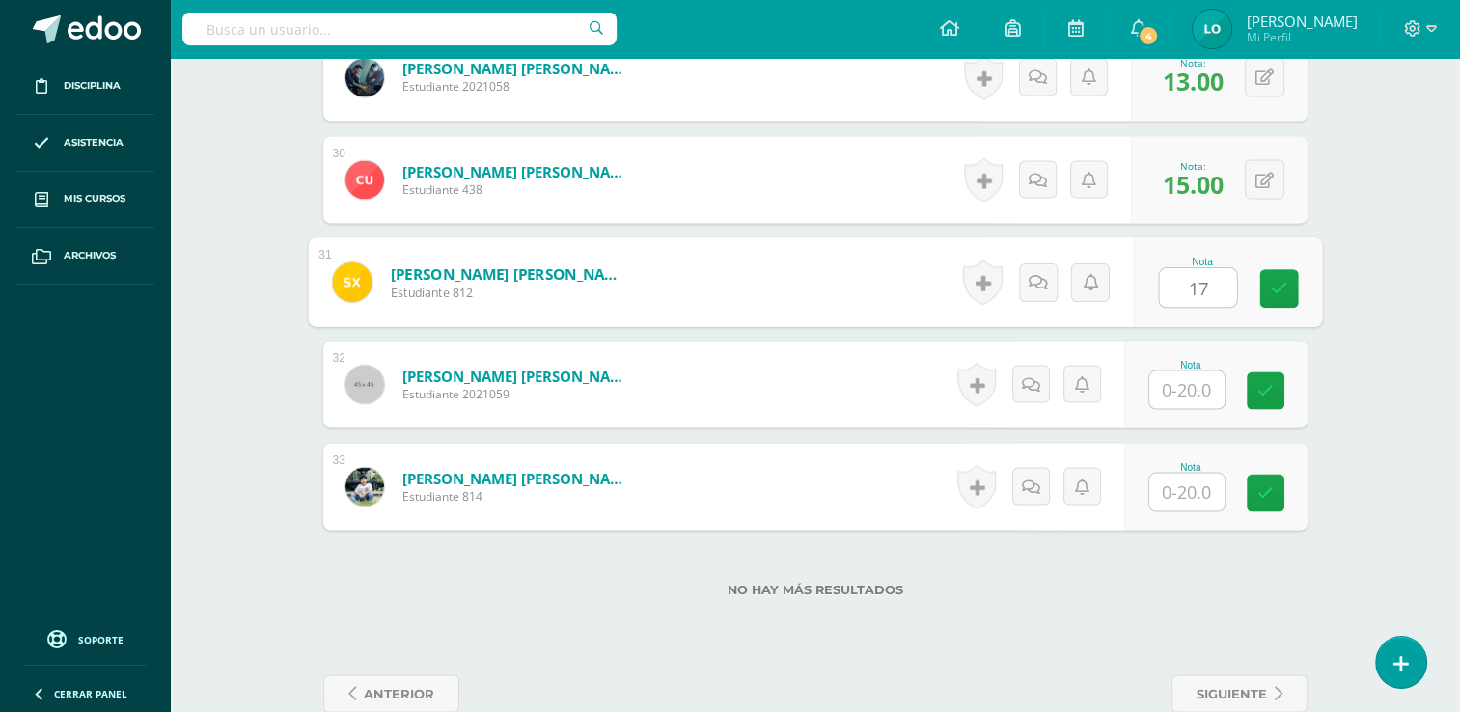
scroll to position [3557, 0]
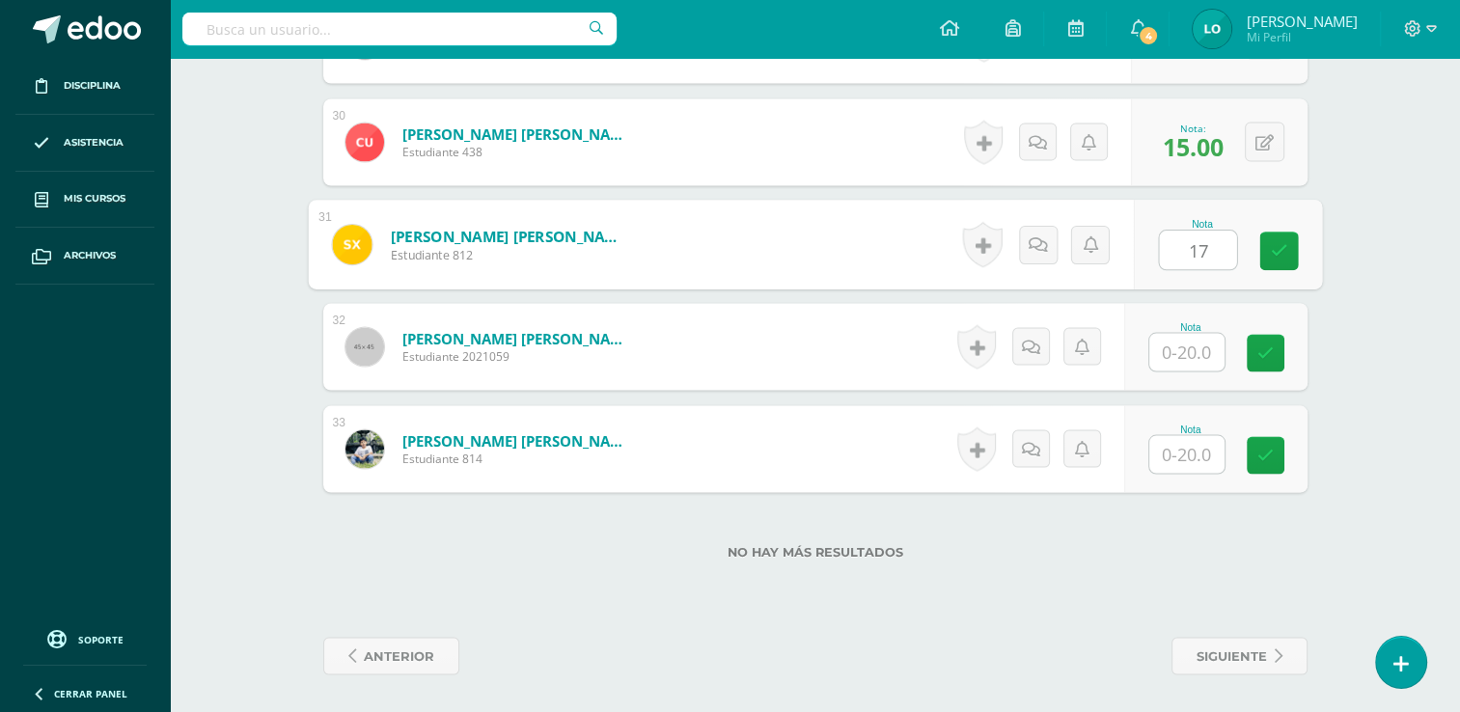
type input "17"
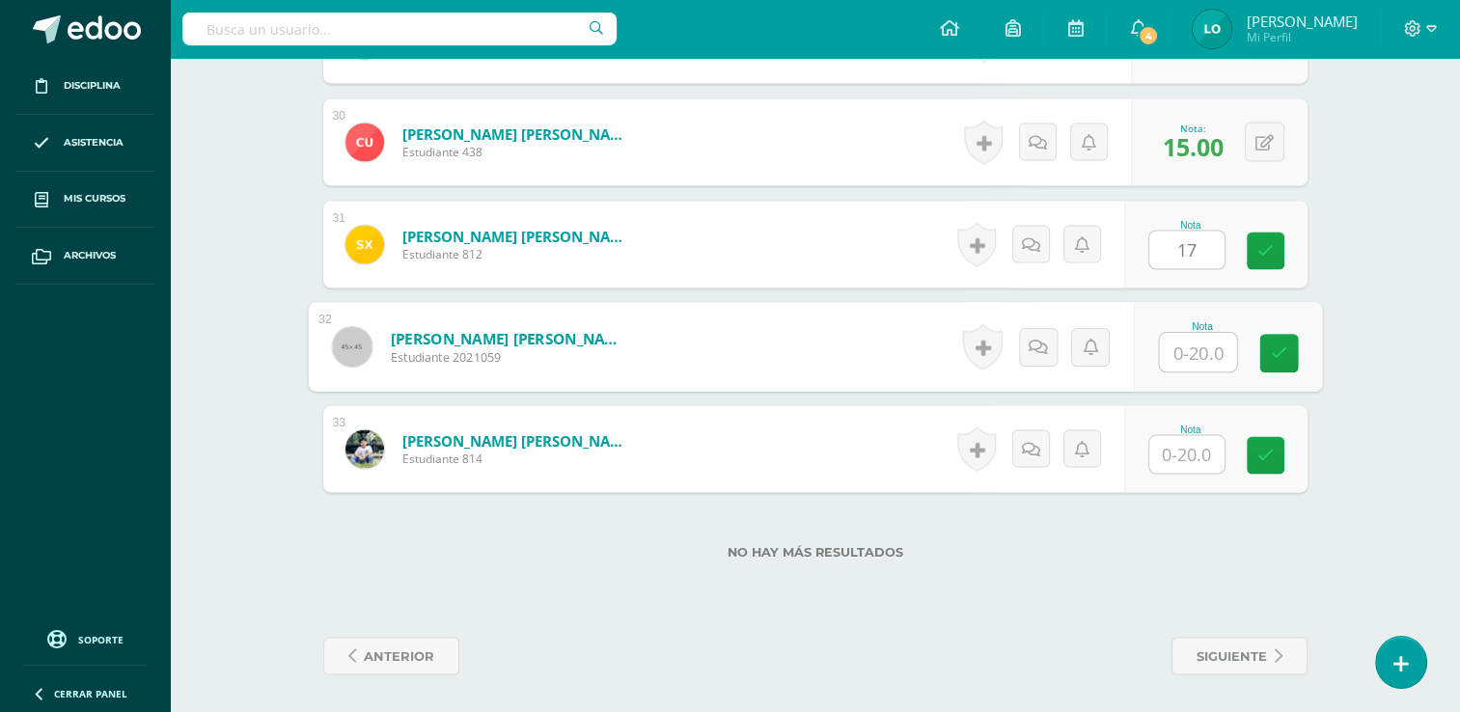
click at [1211, 352] on input "text" at bounding box center [1197, 352] width 77 height 39
type input "16"
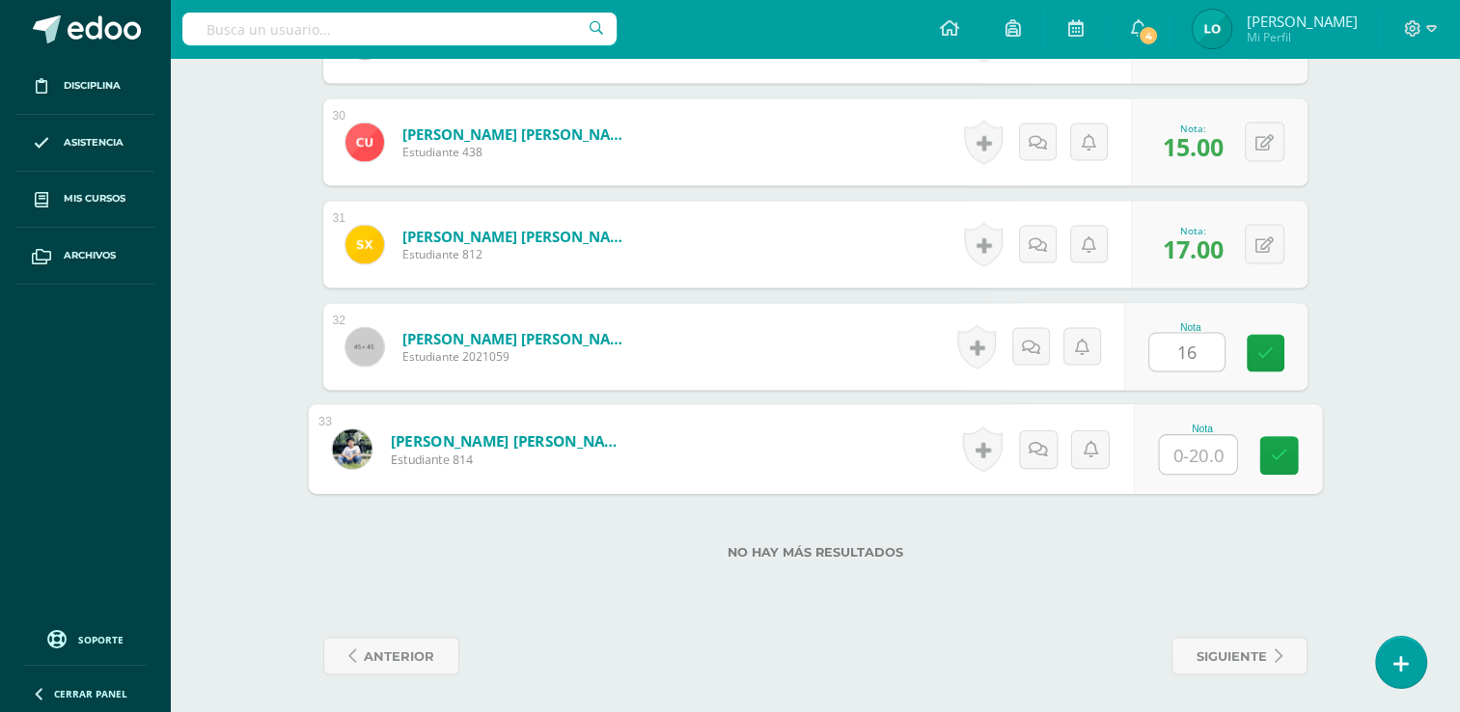
click at [1200, 446] on input "text" at bounding box center [1197, 454] width 77 height 39
type input "13"
click at [1277, 454] on icon at bounding box center [1278, 455] width 17 height 16
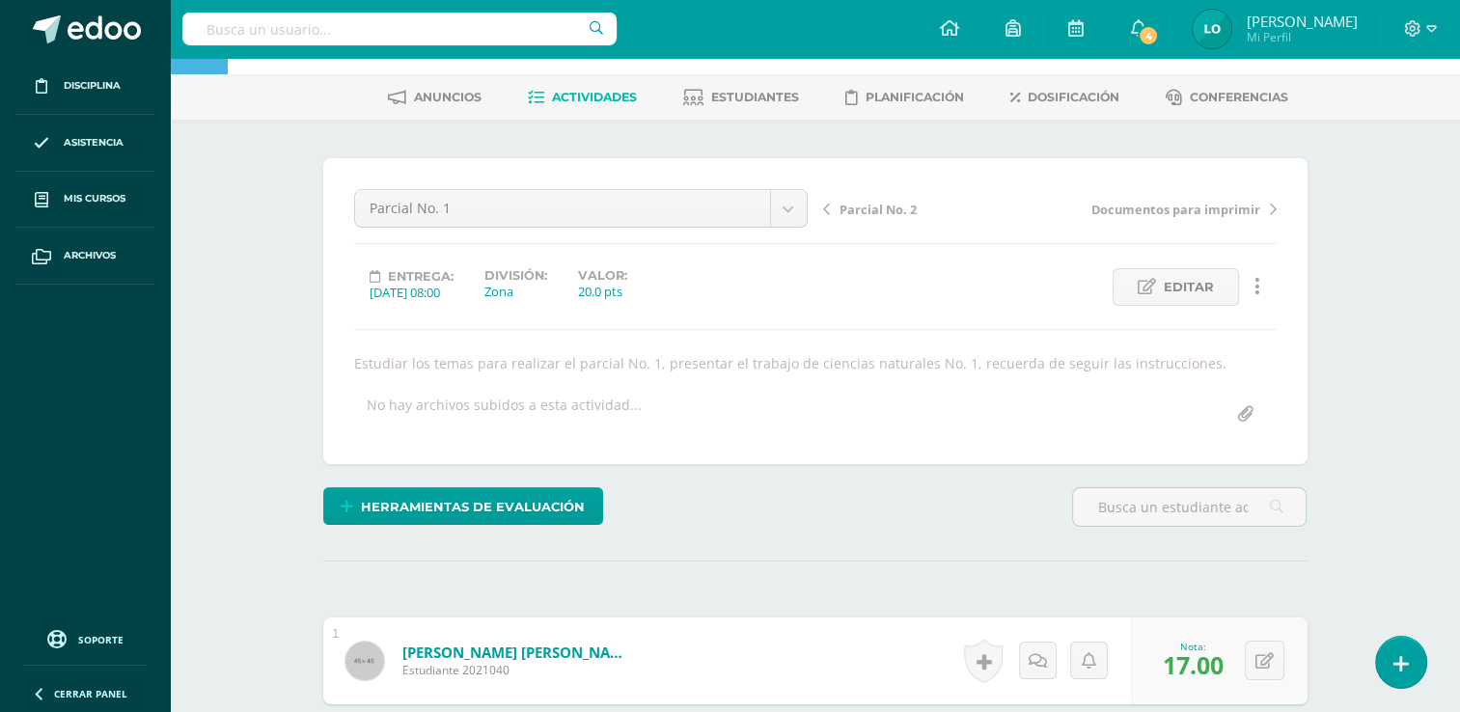
scroll to position [0, 0]
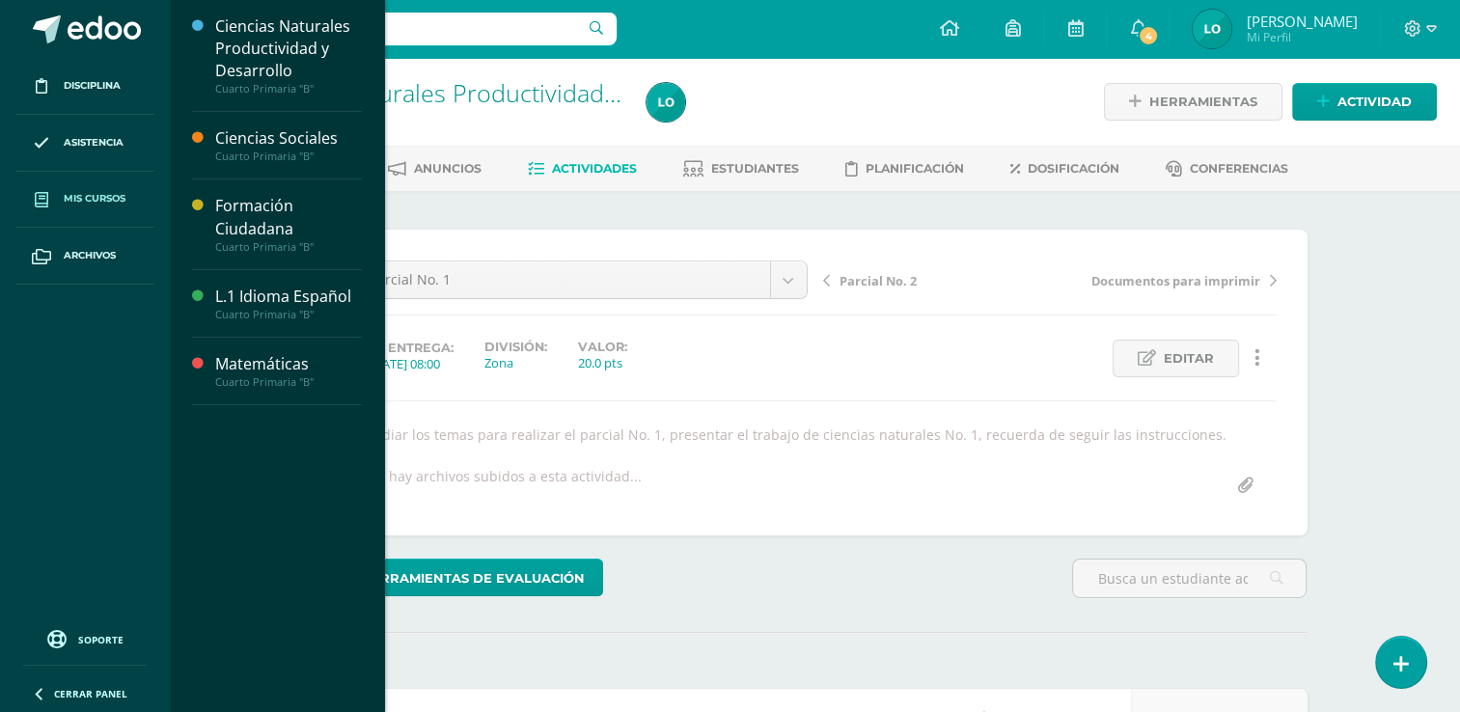
click at [82, 199] on span "Mis cursos" at bounding box center [95, 198] width 62 height 15
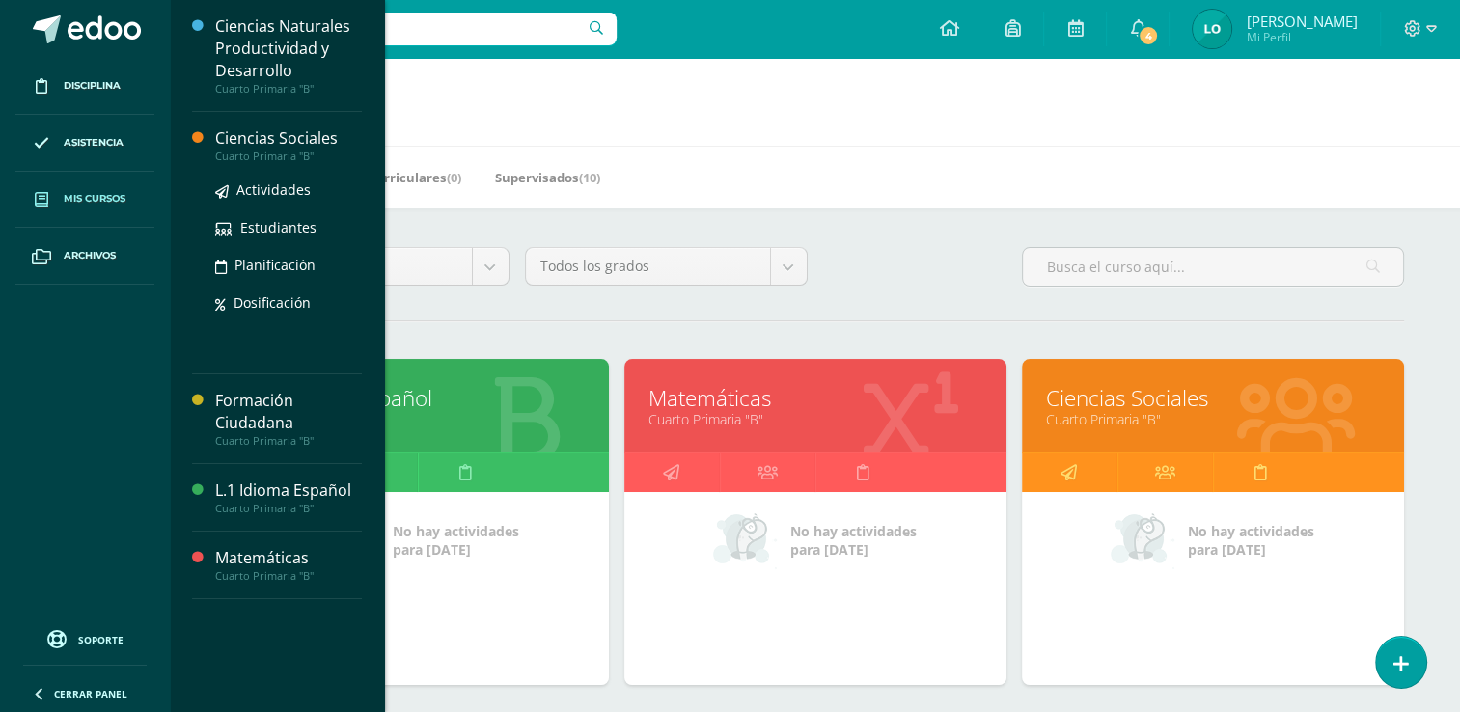
click at [254, 148] on div "Ciencias Sociales" at bounding box center [288, 138] width 147 height 22
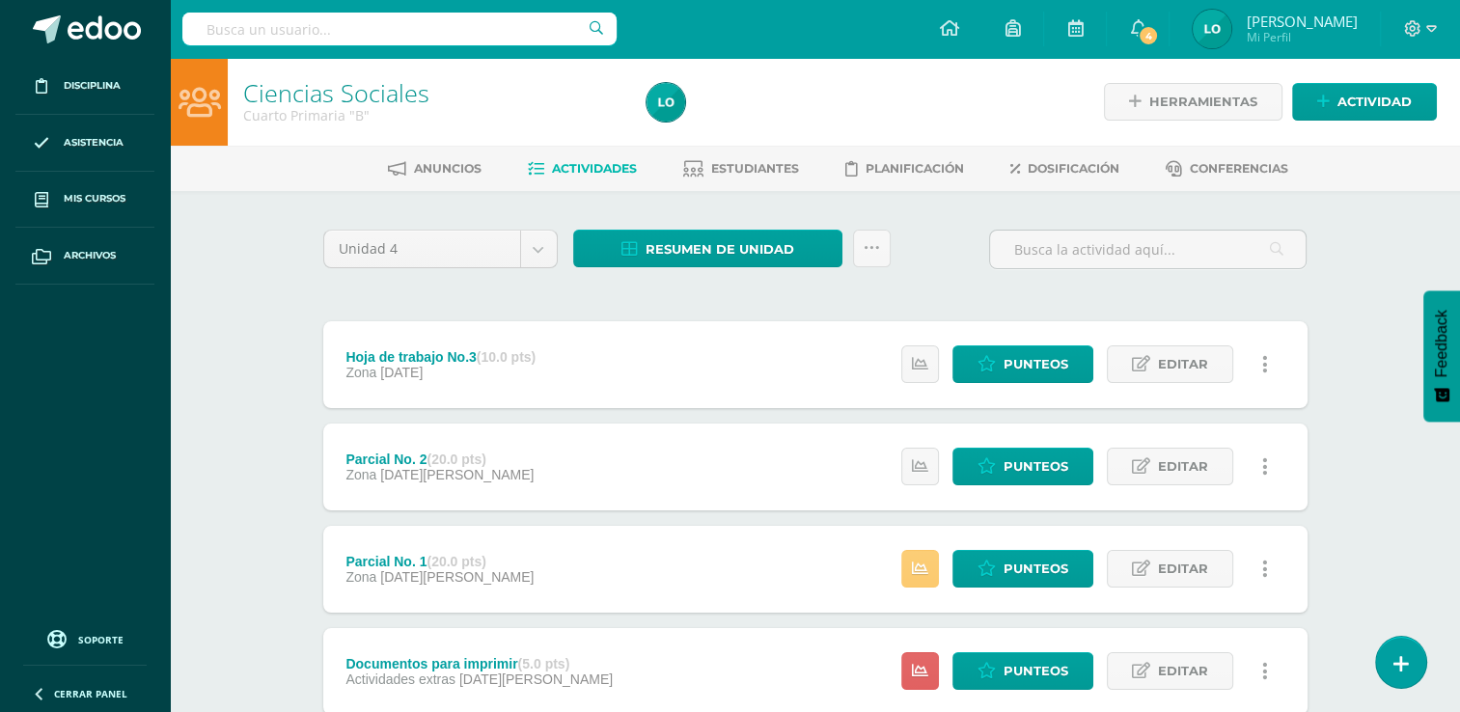
scroll to position [131, 0]
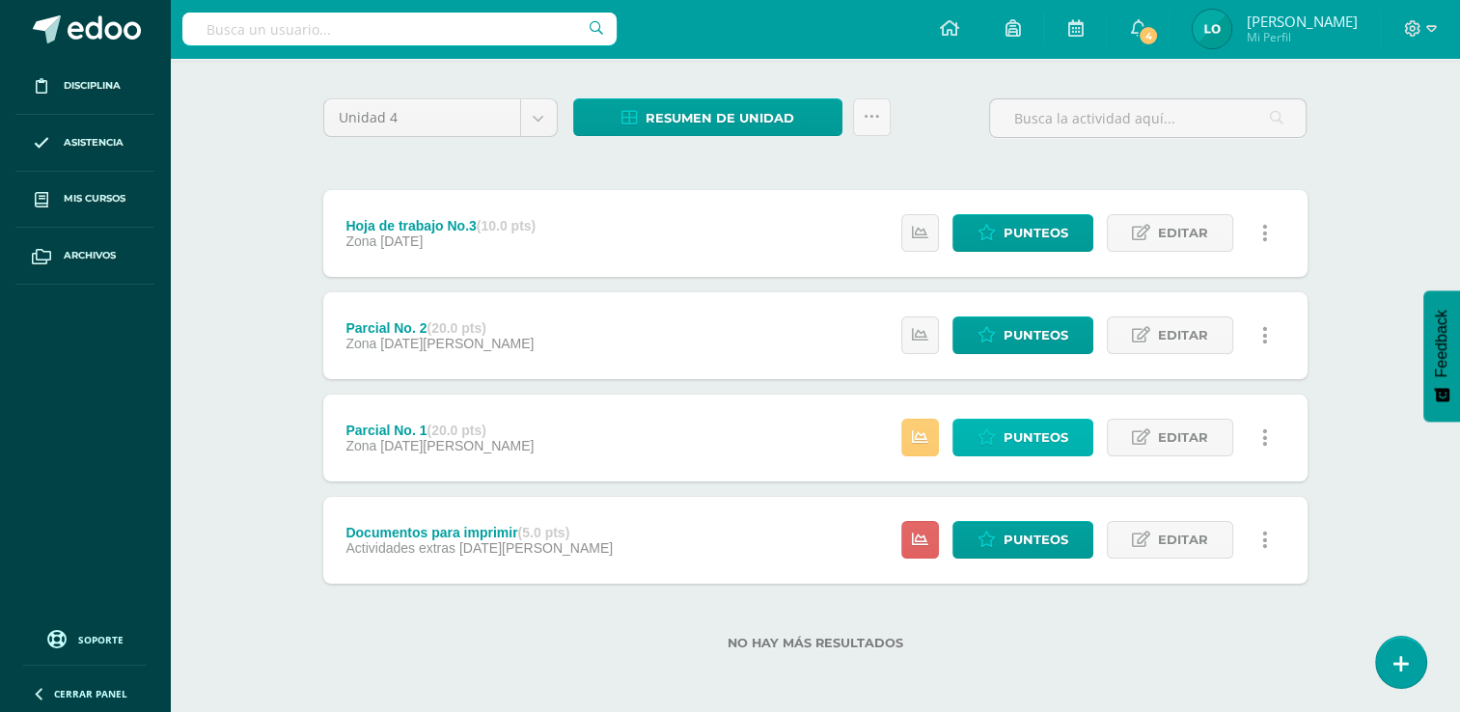
click at [1018, 443] on span "Punteos" at bounding box center [1036, 438] width 65 height 36
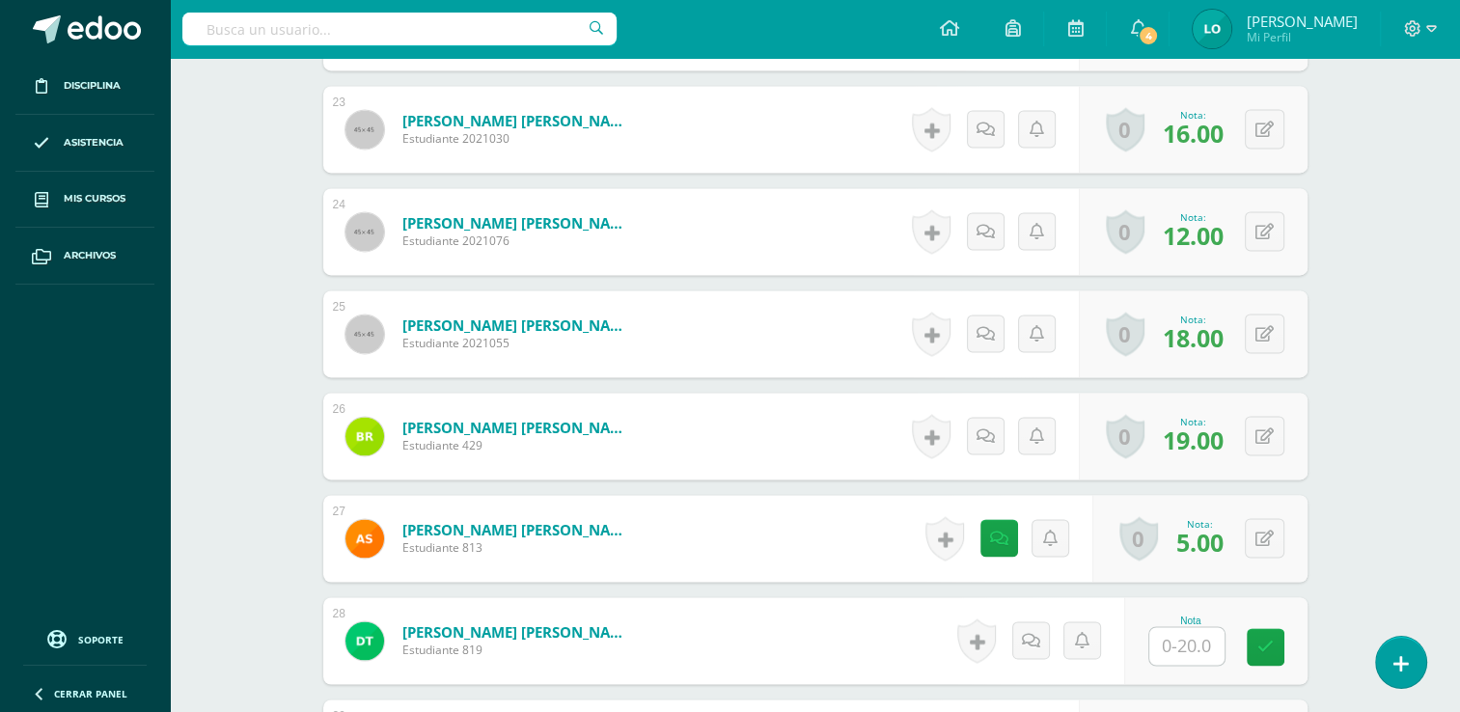
scroll to position [2879, 0]
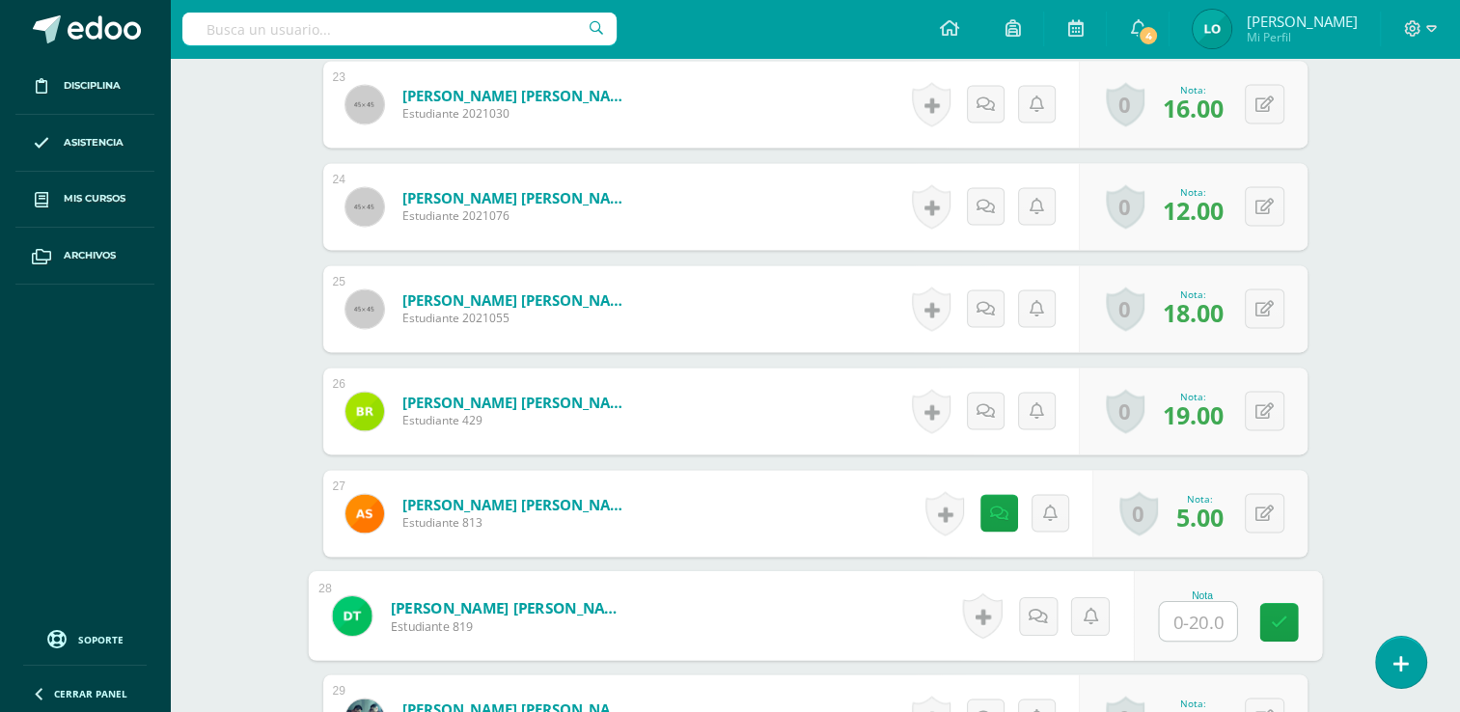
click at [1215, 625] on input "text" at bounding box center [1197, 621] width 77 height 39
type input "20"
click at [1270, 620] on icon at bounding box center [1278, 622] width 17 height 16
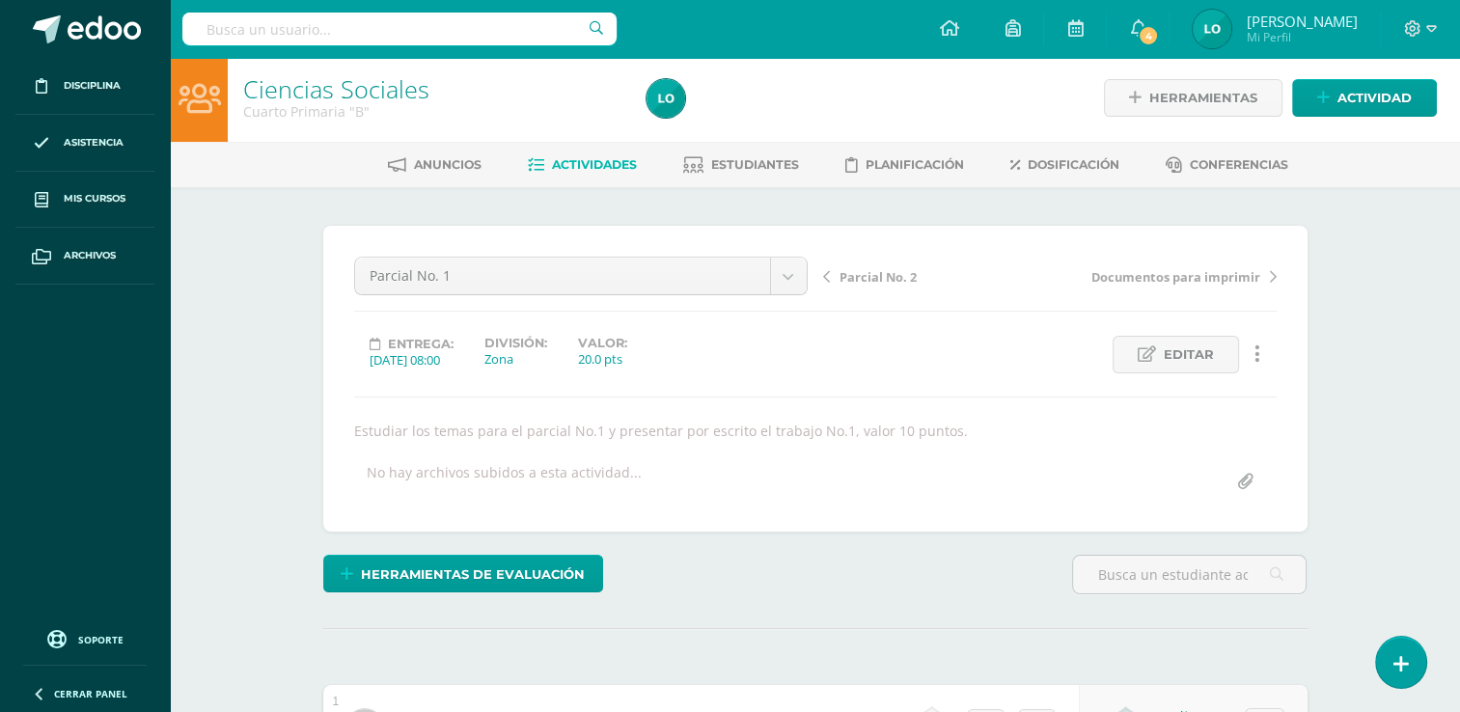
scroll to position [0, 0]
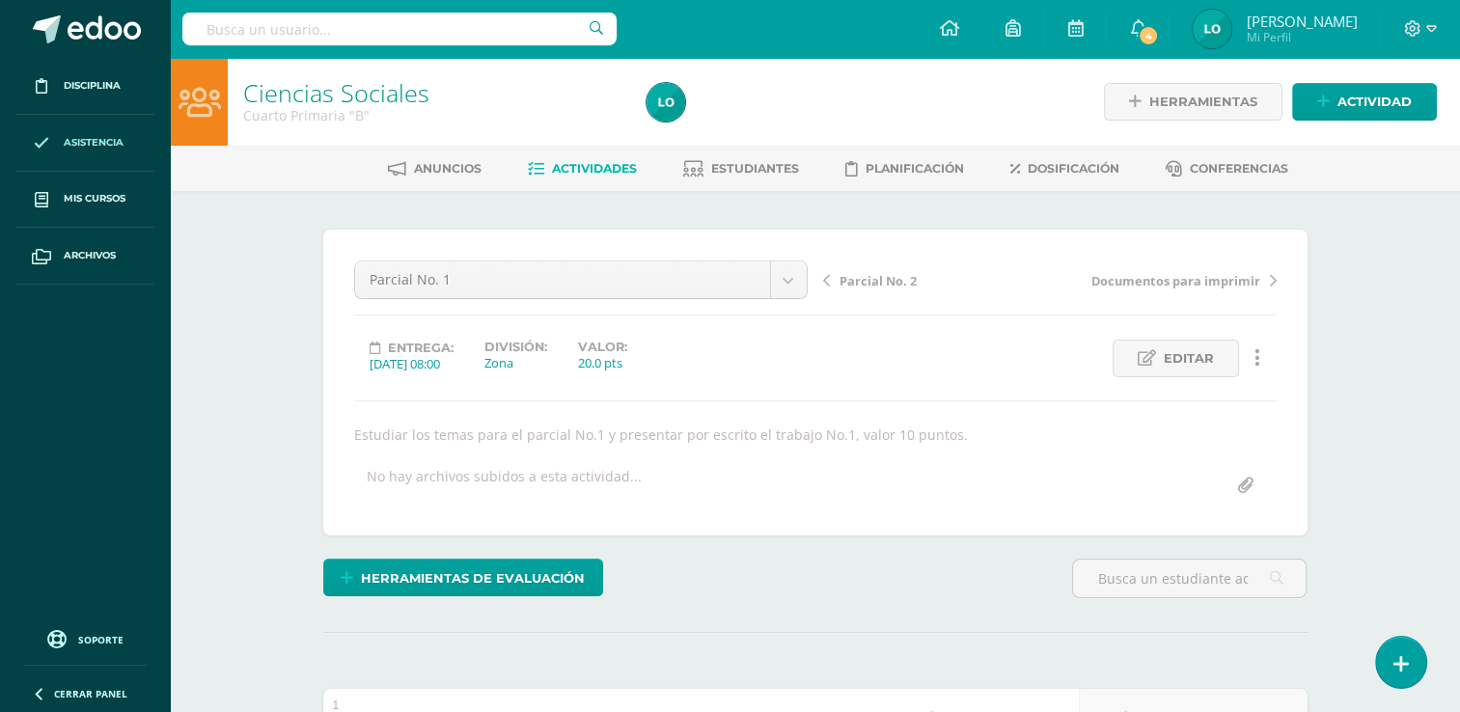
click at [86, 150] on link "Asistencia" at bounding box center [84, 143] width 139 height 57
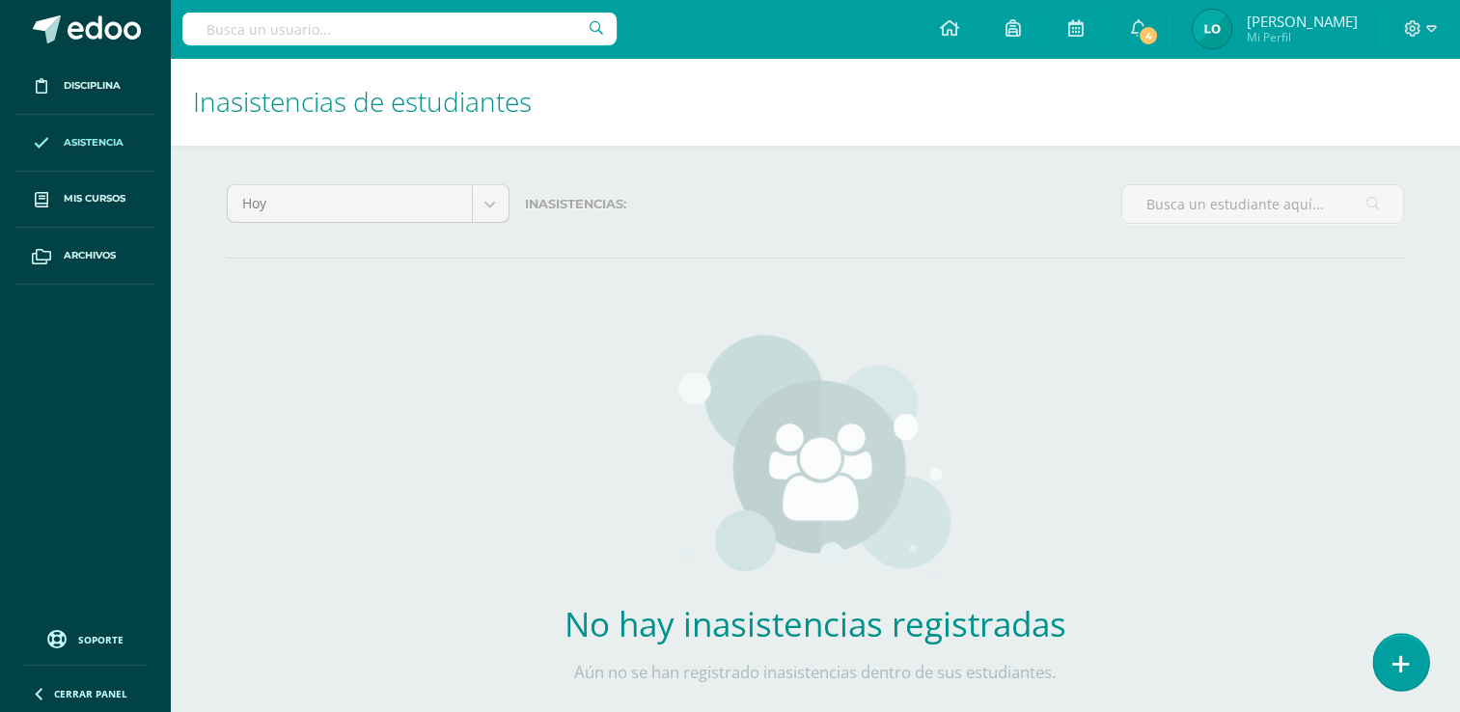
click at [1397, 664] on icon at bounding box center [1400, 664] width 17 height 22
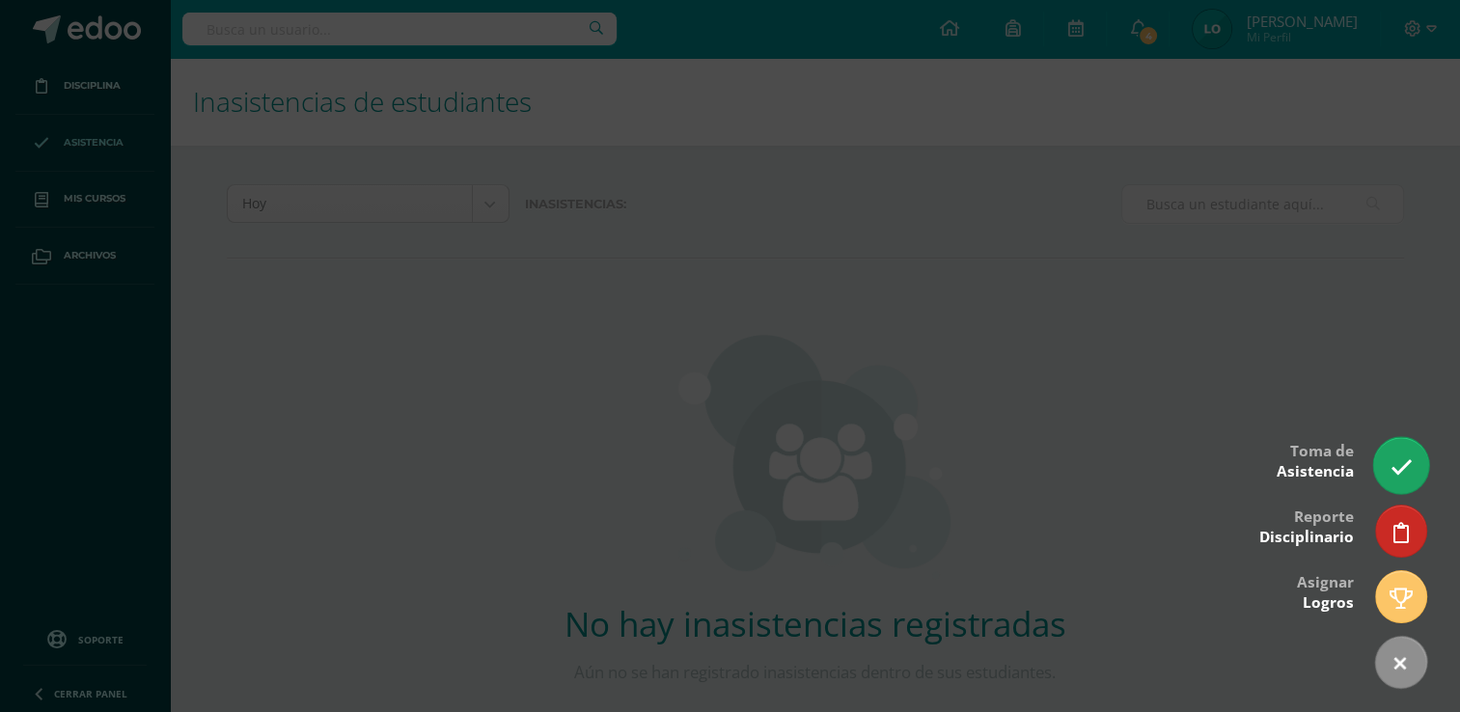
click at [1405, 459] on icon at bounding box center [1401, 467] width 22 height 22
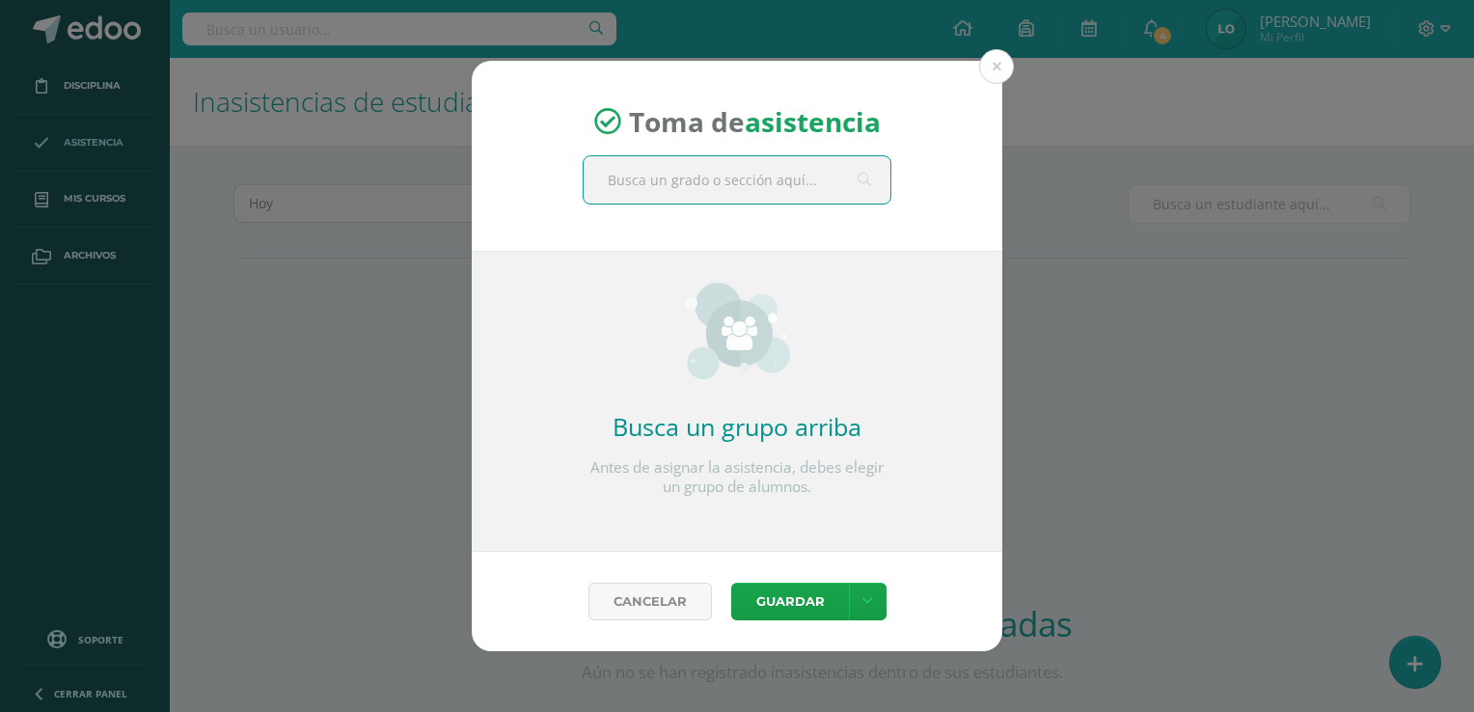
click at [682, 179] on input "text" at bounding box center [737, 179] width 307 height 47
type input "c"
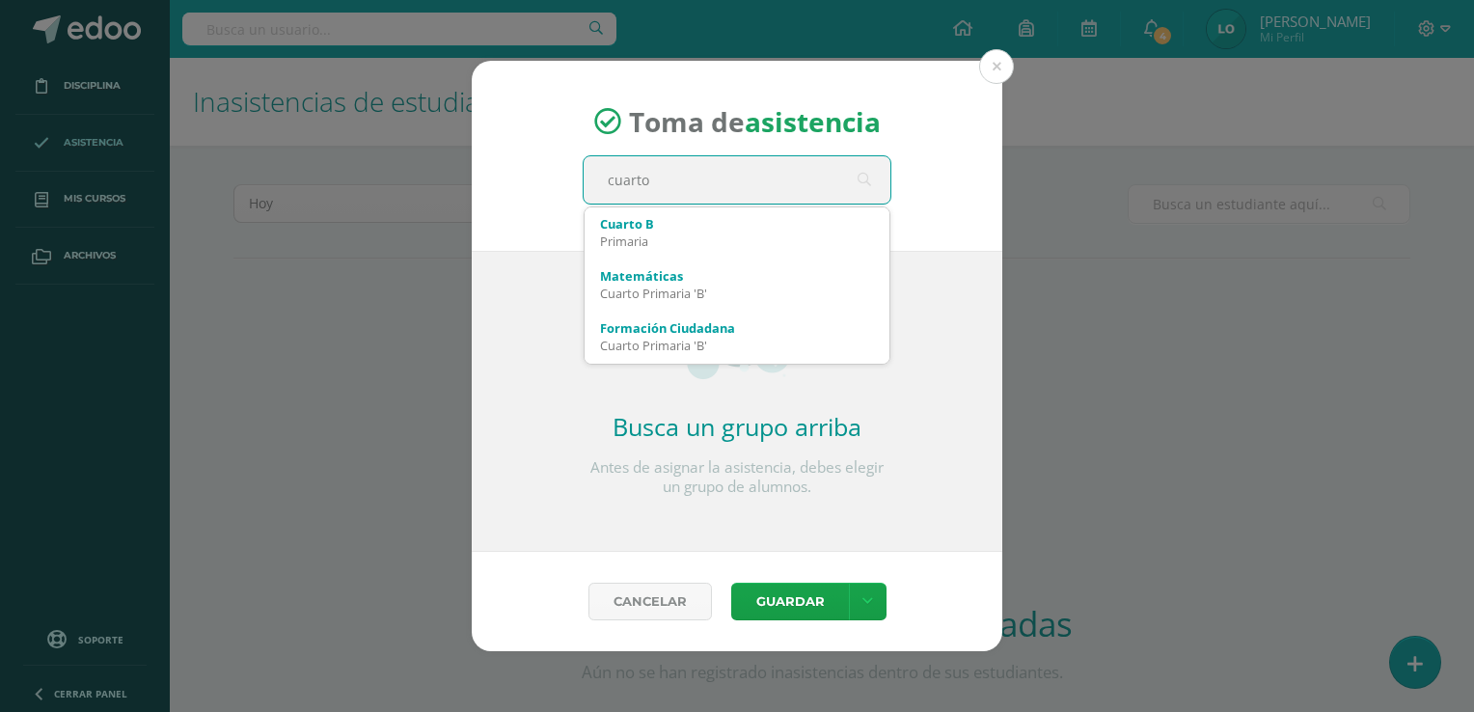
type input "cuarto b"
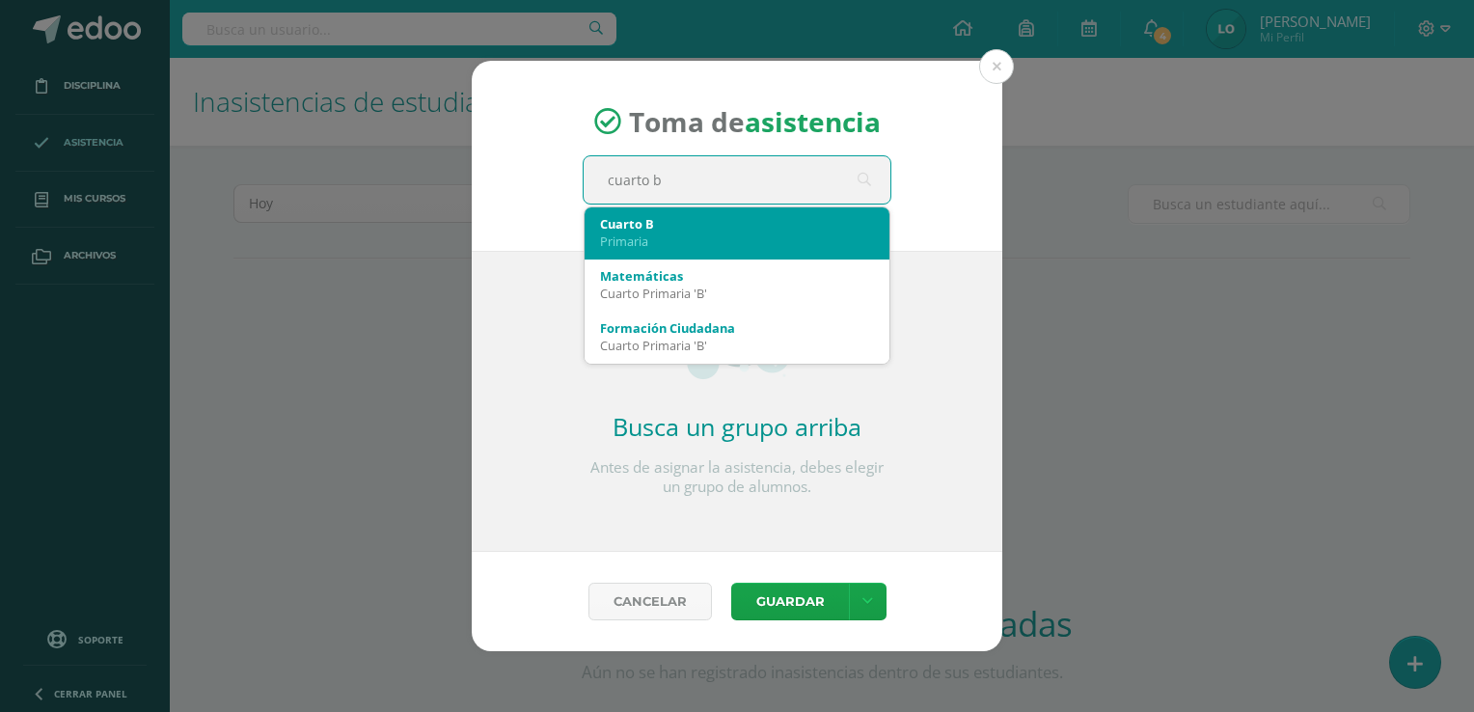
click at [663, 233] on div "Primaria" at bounding box center [737, 241] width 274 height 17
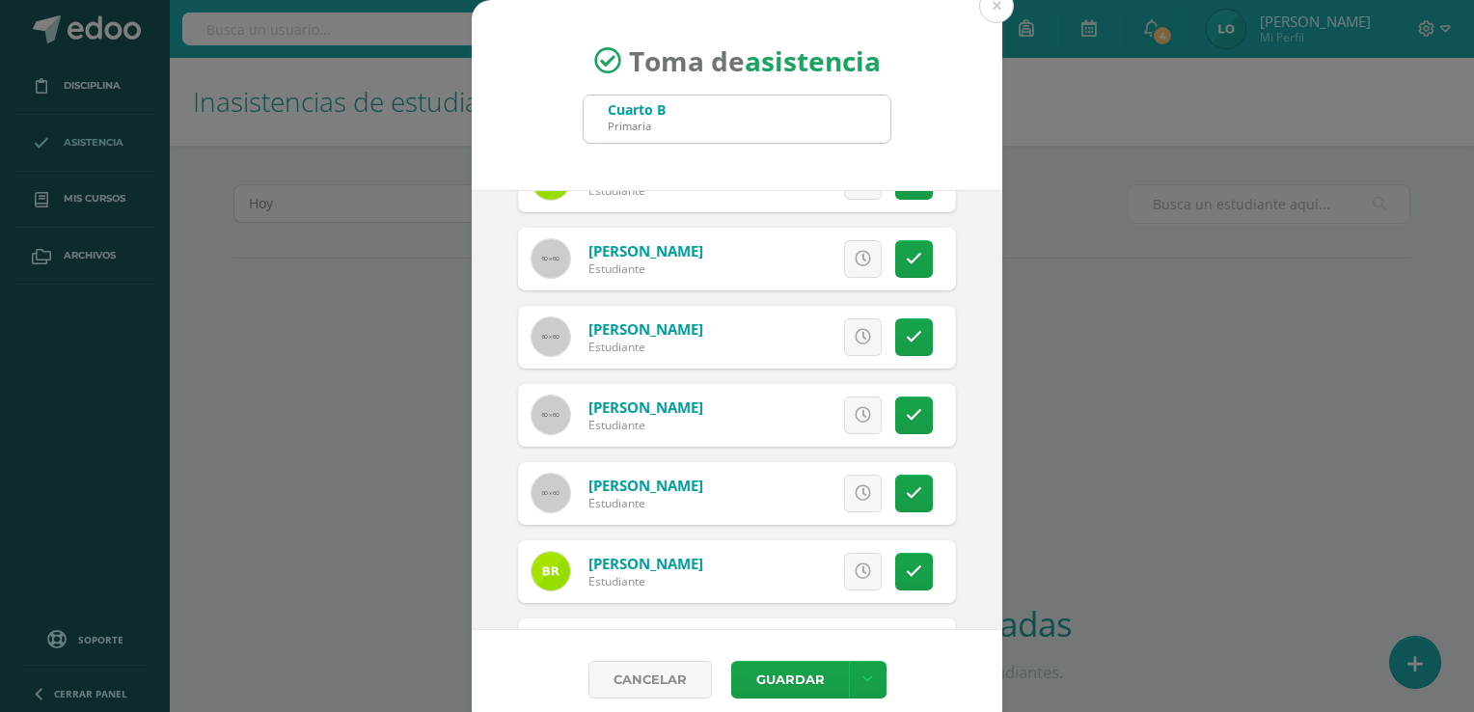
scroll to position [1685, 0]
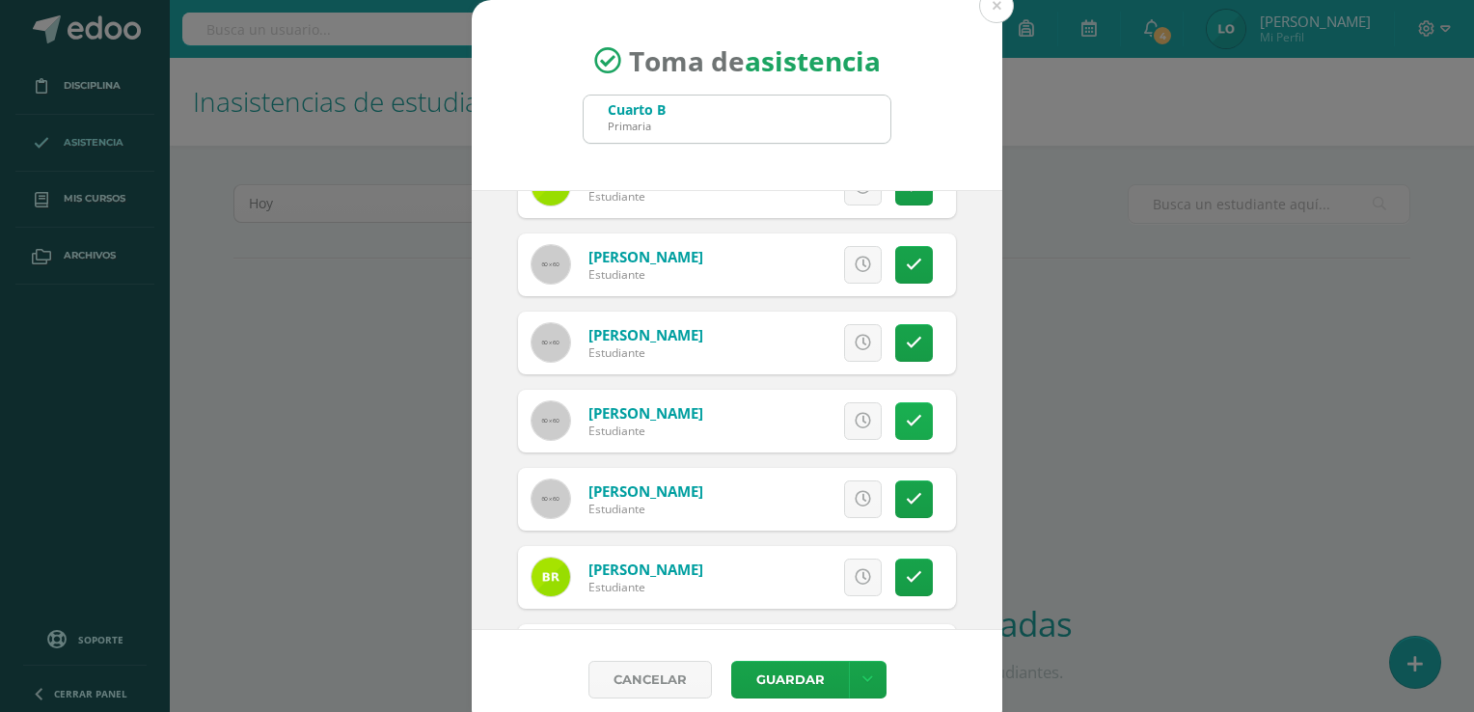
click at [906, 417] on icon at bounding box center [914, 421] width 16 height 16
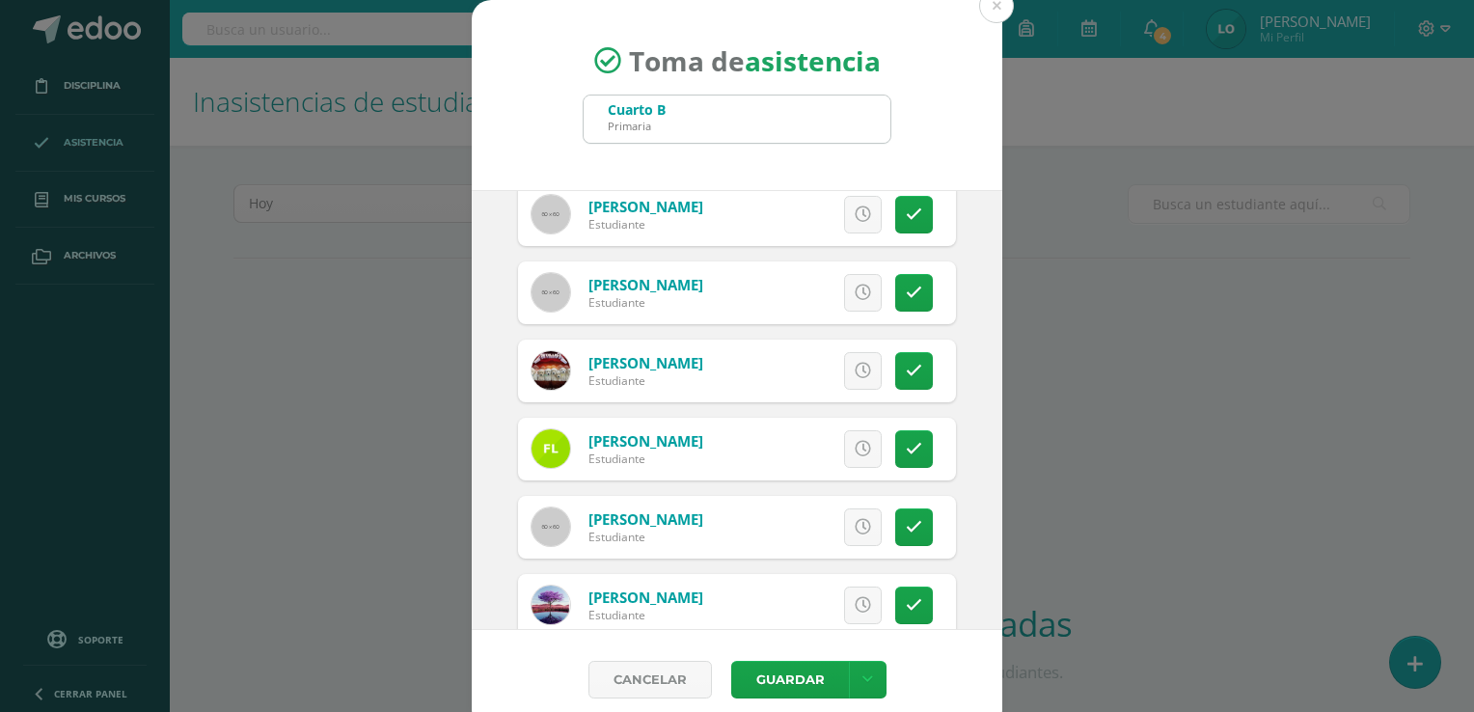
scroll to position [808, 0]
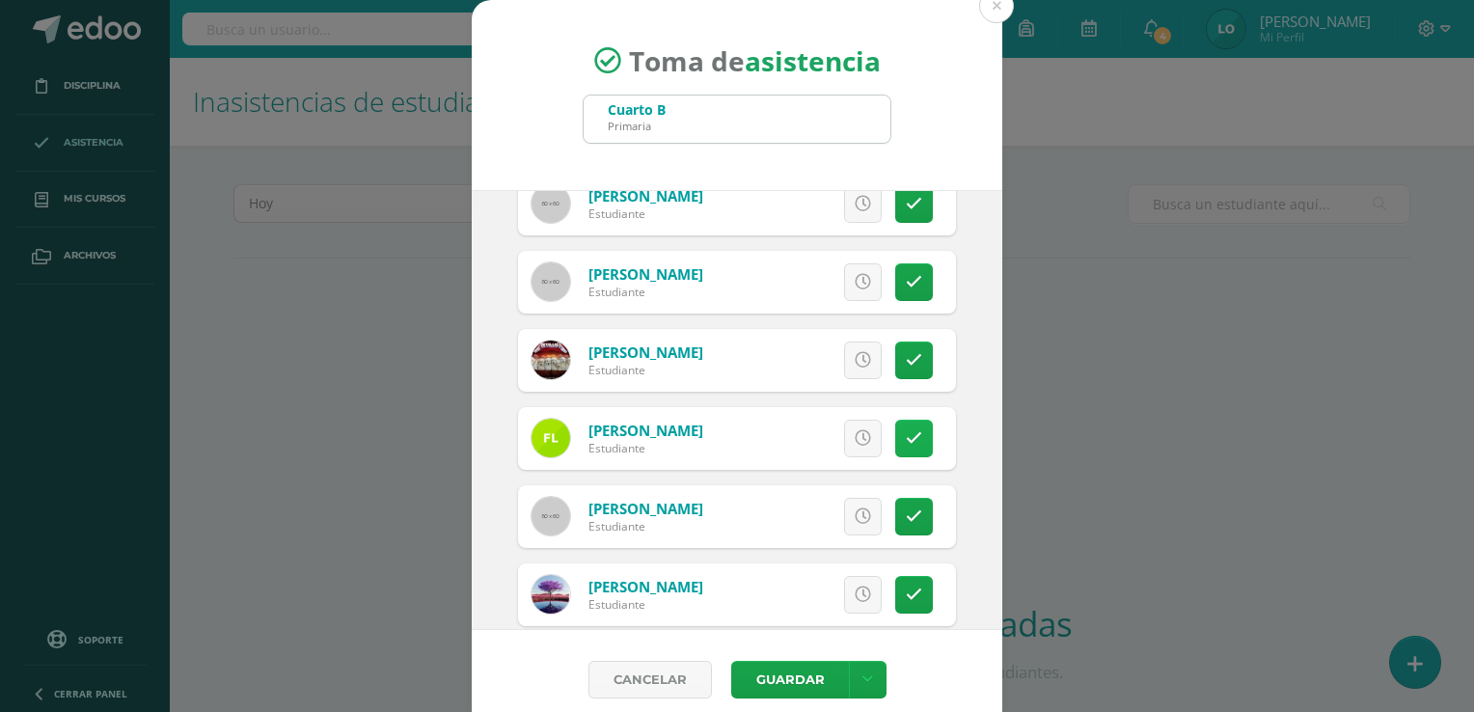
click at [902, 438] on link at bounding box center [914, 439] width 38 height 38
click at [803, 672] on button "Guardar" at bounding box center [790, 680] width 118 height 38
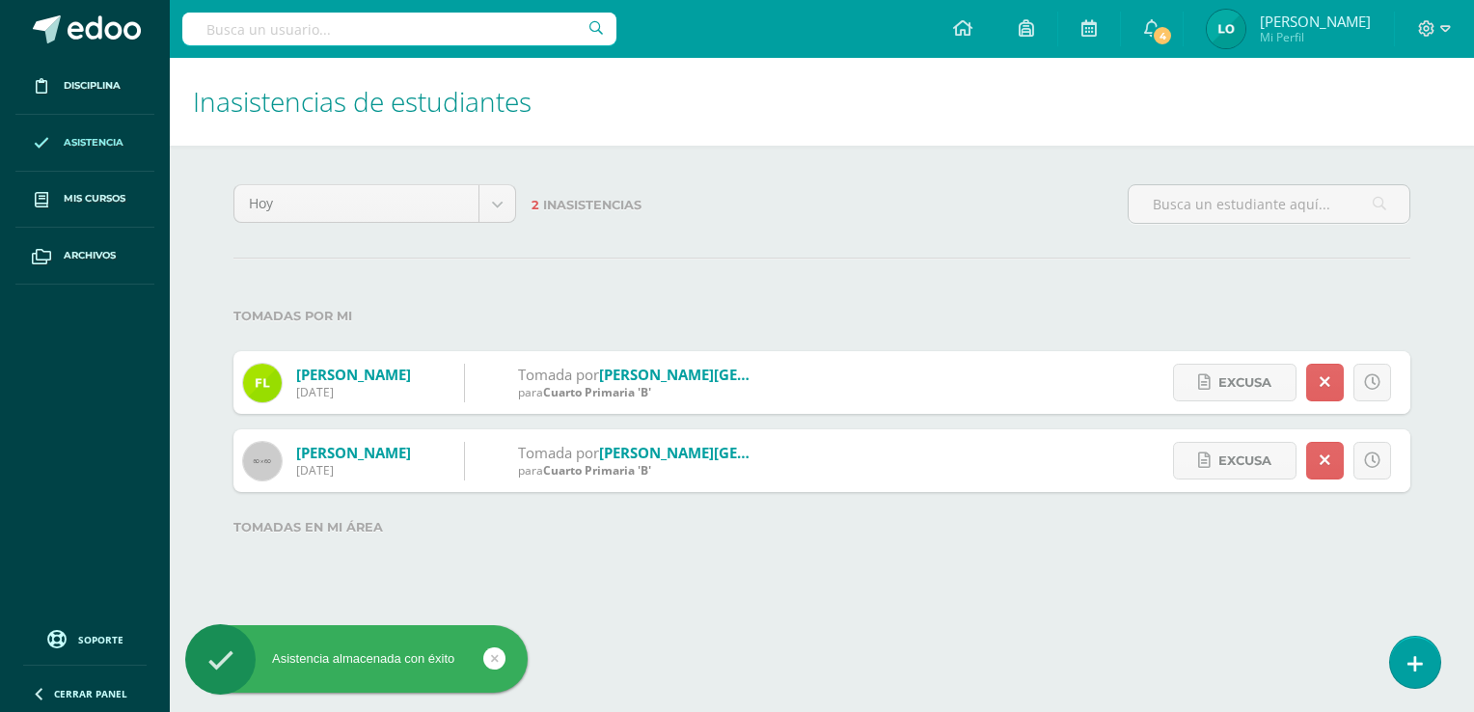
click at [1450, 32] on div at bounding box center [1434, 29] width 79 height 58
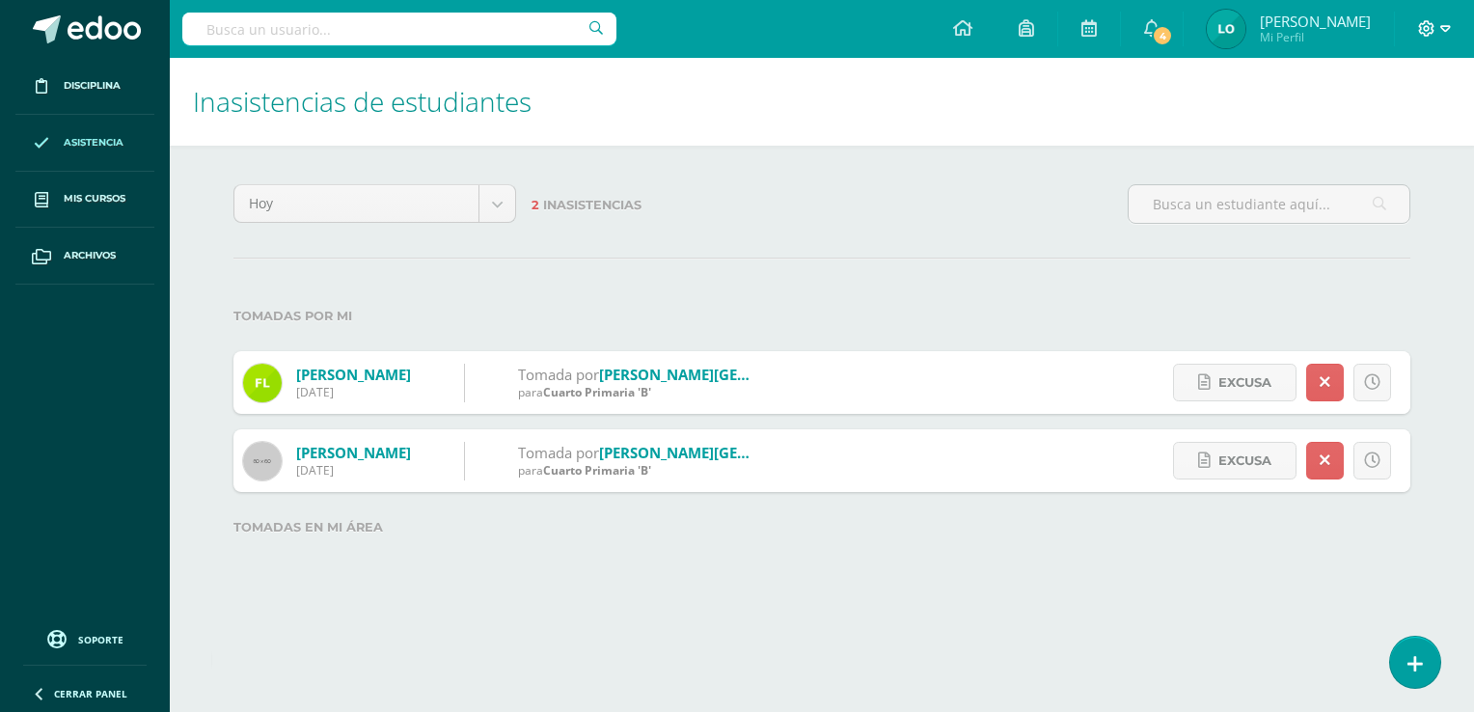
click at [1441, 25] on icon at bounding box center [1446, 28] width 11 height 7
click at [1377, 130] on span "Cerrar sesión" at bounding box center [1384, 131] width 87 height 18
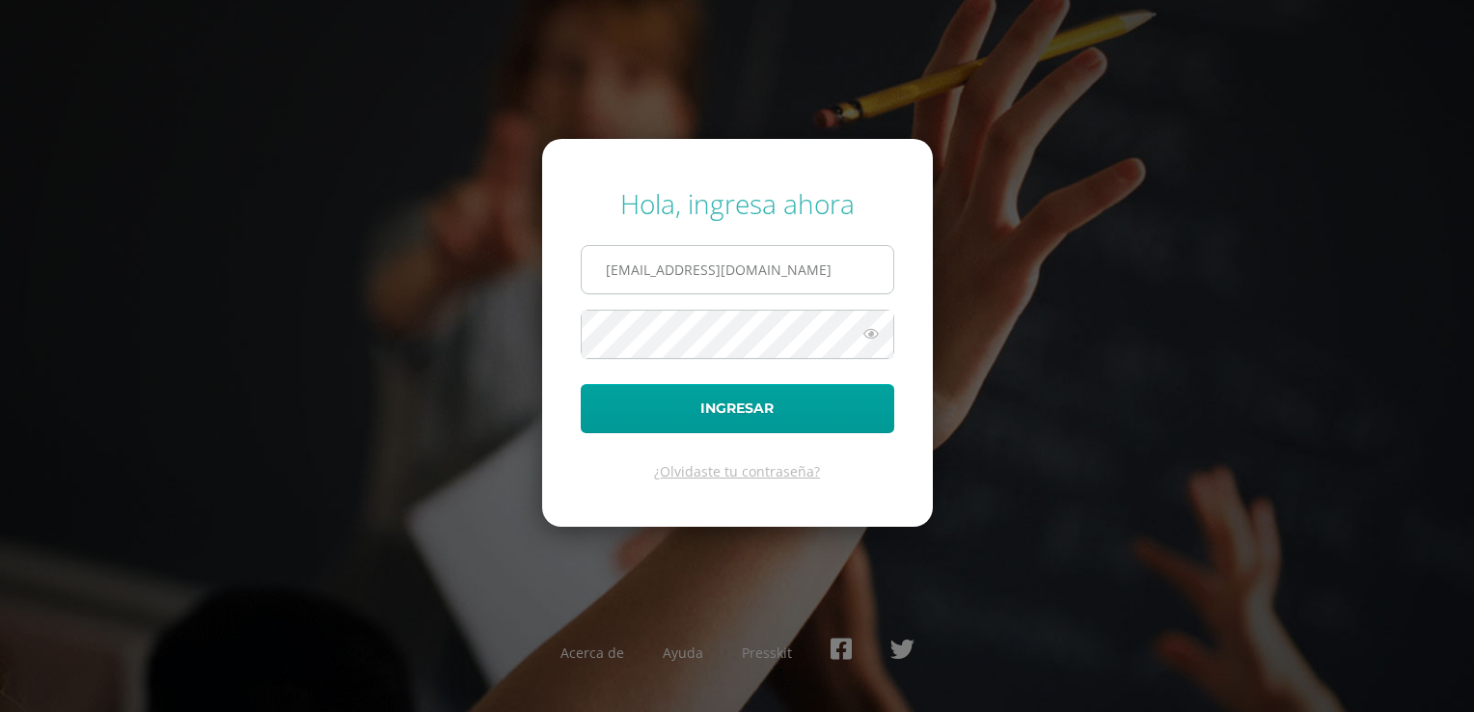
click at [787, 289] on input "[EMAIL_ADDRESS][DOMAIN_NAME]" at bounding box center [738, 269] width 312 height 47
type input "[EMAIL_ADDRESS][DOMAIN_NAME]"
click at [753, 411] on button "Ingresar" at bounding box center [738, 408] width 314 height 49
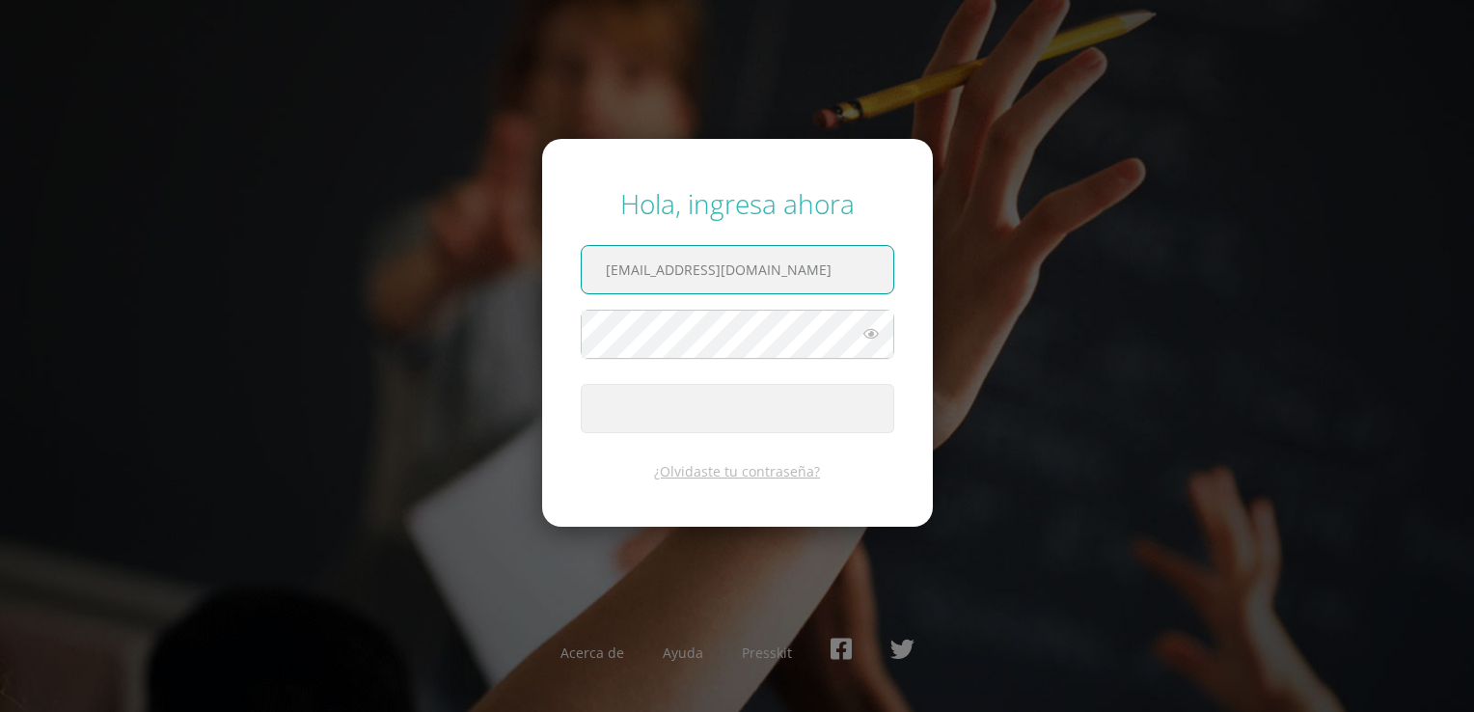
click at [771, 280] on input "[EMAIL_ADDRESS][DOMAIN_NAME]" at bounding box center [738, 269] width 312 height 47
click at [766, 288] on input "[EMAIL_ADDRESS][DOMAIN_NAME]" at bounding box center [738, 269] width 312 height 47
click at [872, 339] on icon at bounding box center [871, 333] width 25 height 23
click at [1010, 380] on div "Hola, ingresa ahora [EMAIL_ADDRESS][DOMAIN_NAME] Ingresar ¿Olvidaste tu contras…" at bounding box center [737, 356] width 1245 height 372
click at [778, 272] on input "[EMAIL_ADDRESS][DOMAIN_NAME]" at bounding box center [738, 269] width 312 height 47
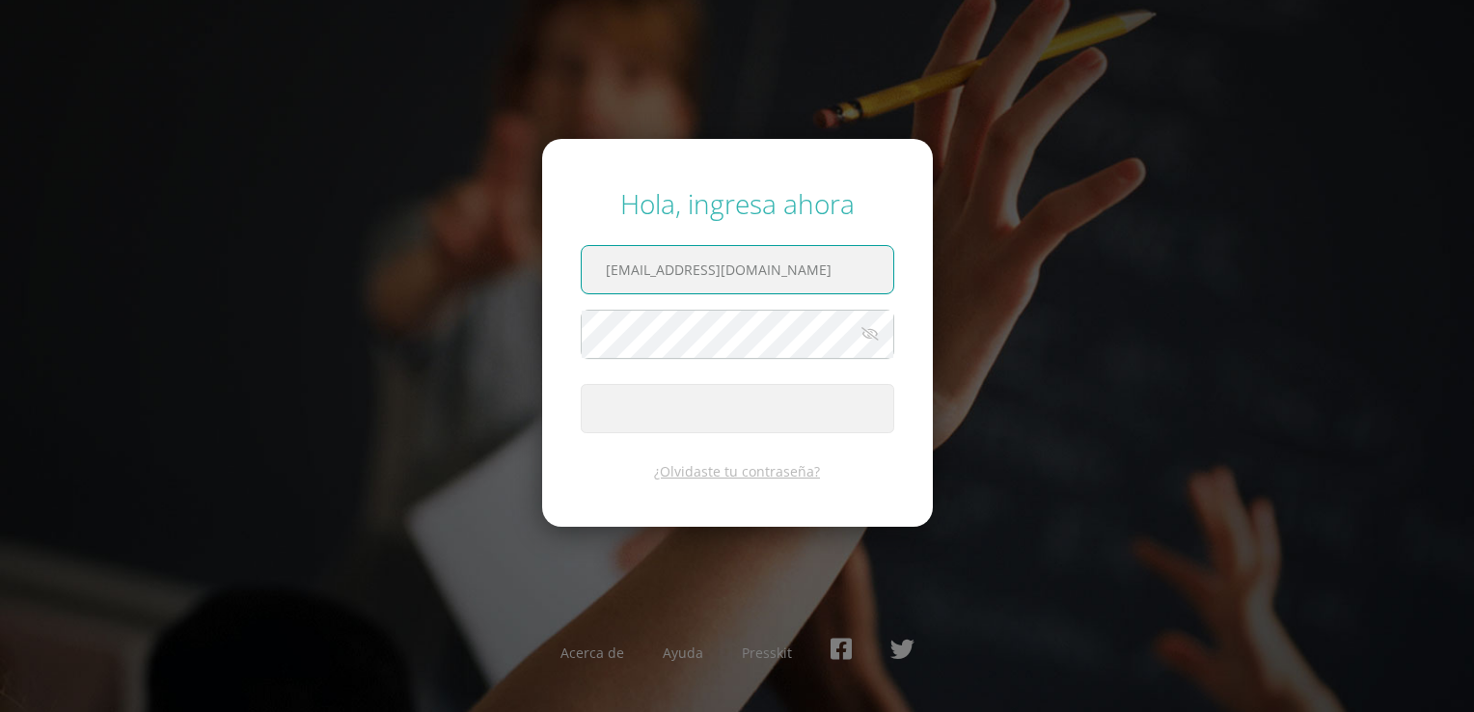
click at [778, 272] on input "[EMAIL_ADDRESS][DOMAIN_NAME]" at bounding box center [738, 269] width 312 height 47
click at [1037, 345] on div "Hola, ingresa ahora [EMAIL_ADDRESS][DOMAIN_NAME] Ingresar ¿Olvidaste tu contras…" at bounding box center [737, 356] width 1245 height 372
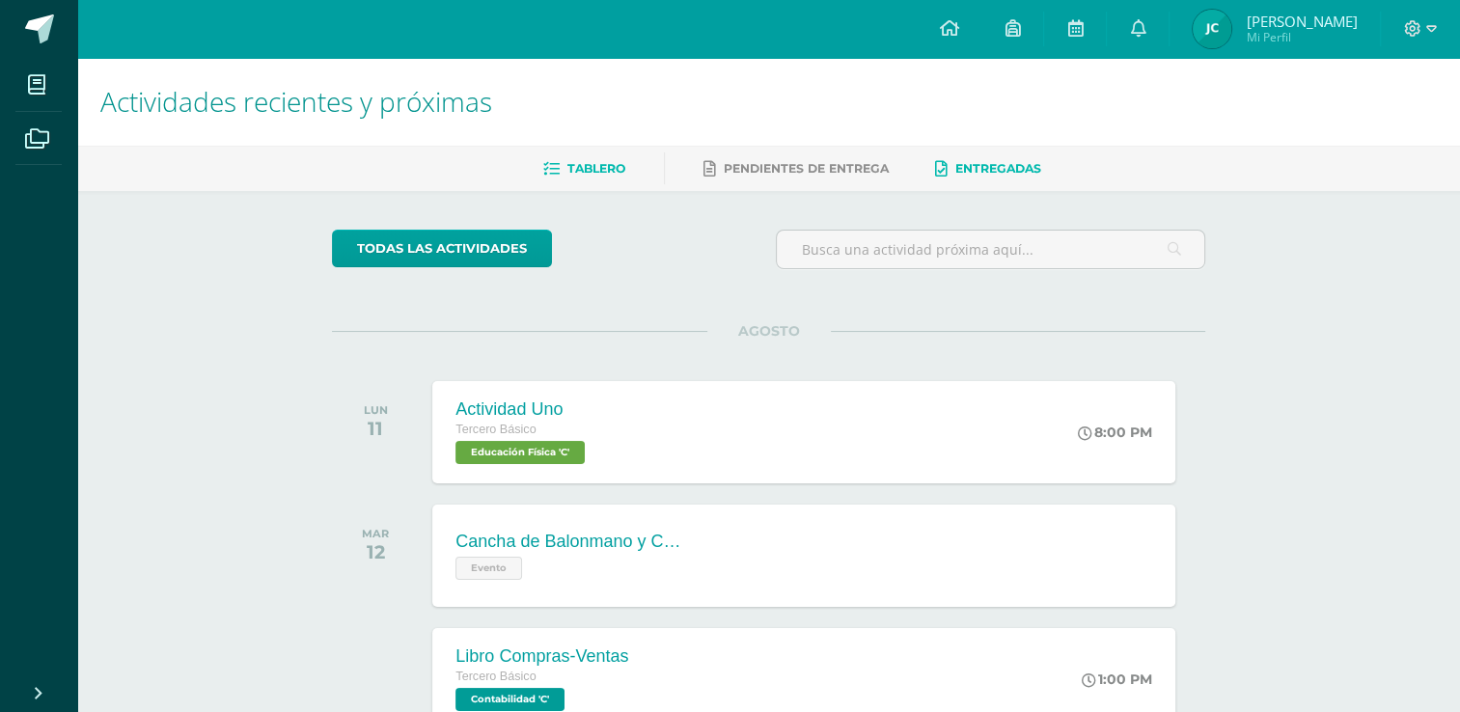
click at [970, 177] on link "Entregadas" at bounding box center [988, 168] width 106 height 31
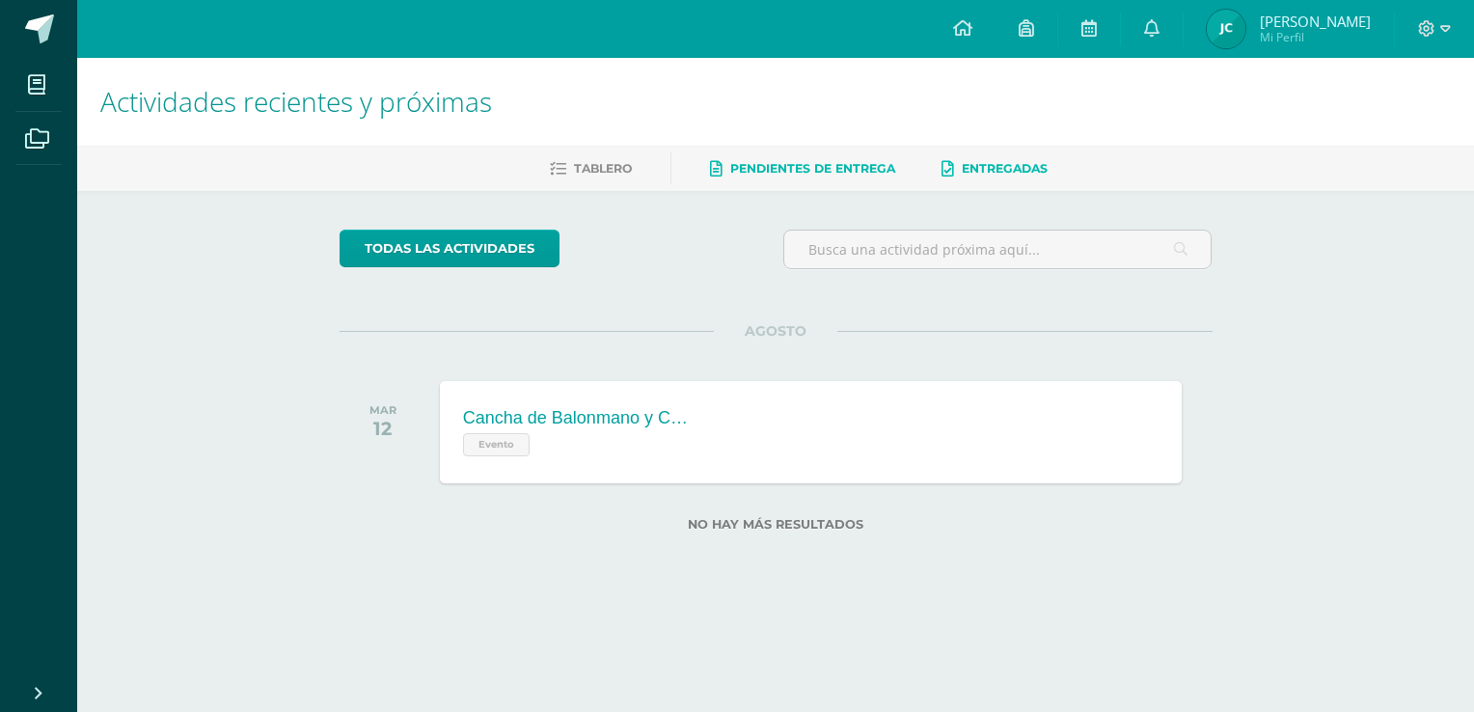
click at [862, 171] on span "Pendientes de entrega" at bounding box center [812, 168] width 165 height 14
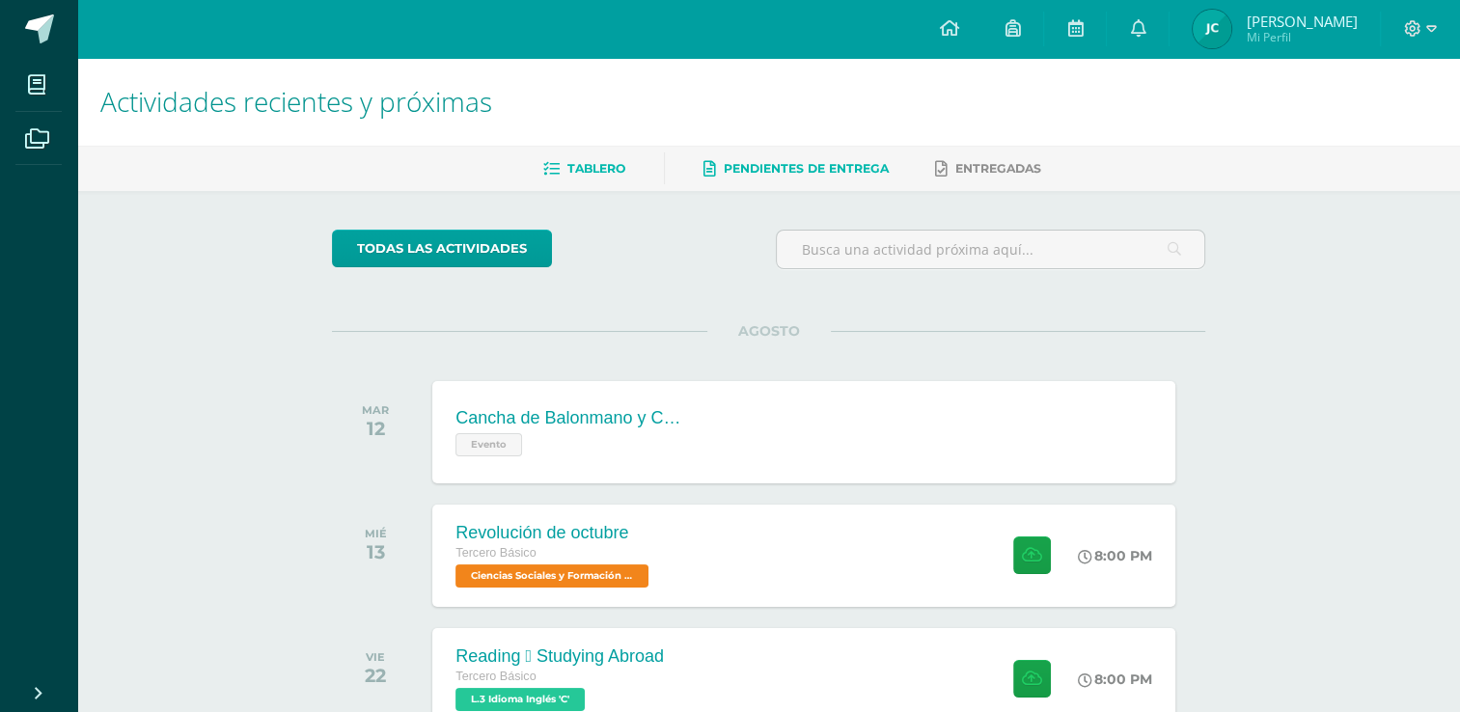
click at [609, 170] on span "Tablero" at bounding box center [596, 168] width 58 height 14
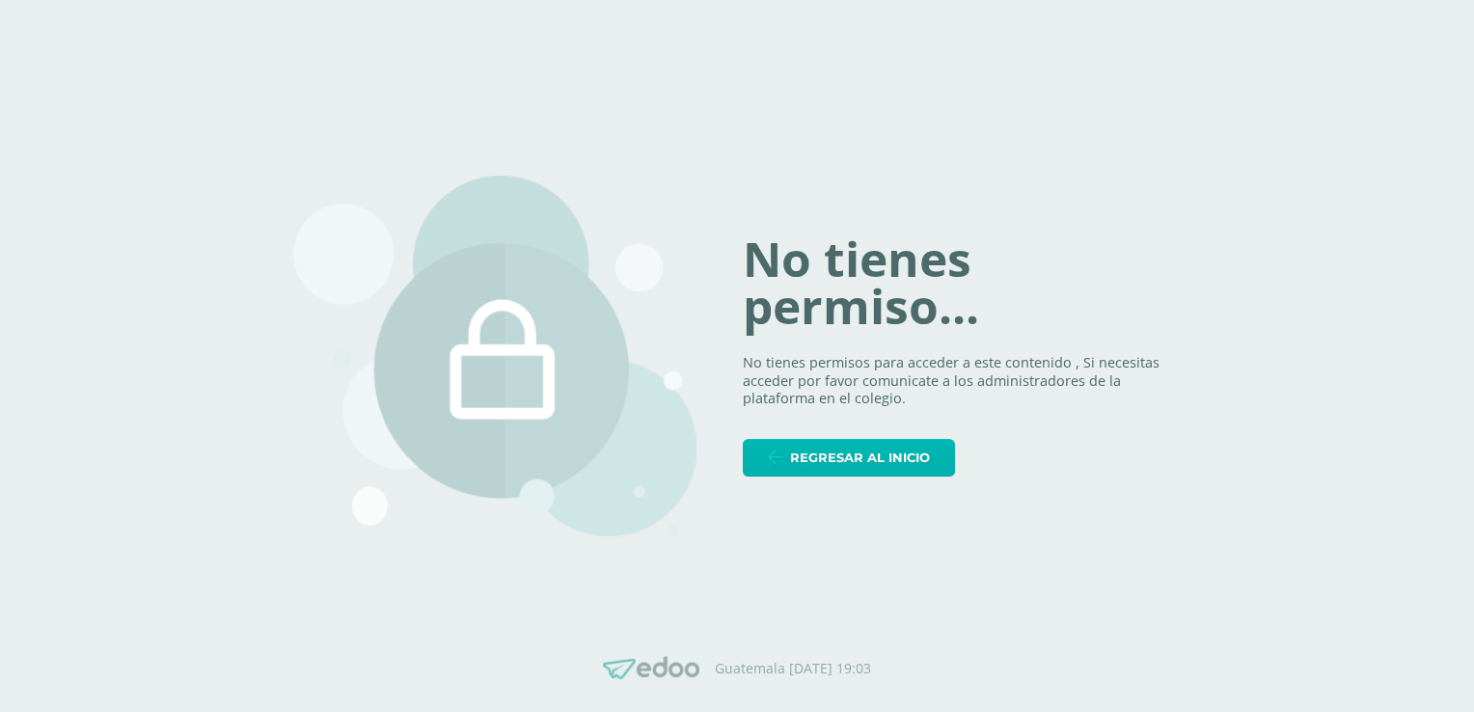
click at [923, 450] on span "Regresar al inicio" at bounding box center [860, 458] width 140 height 36
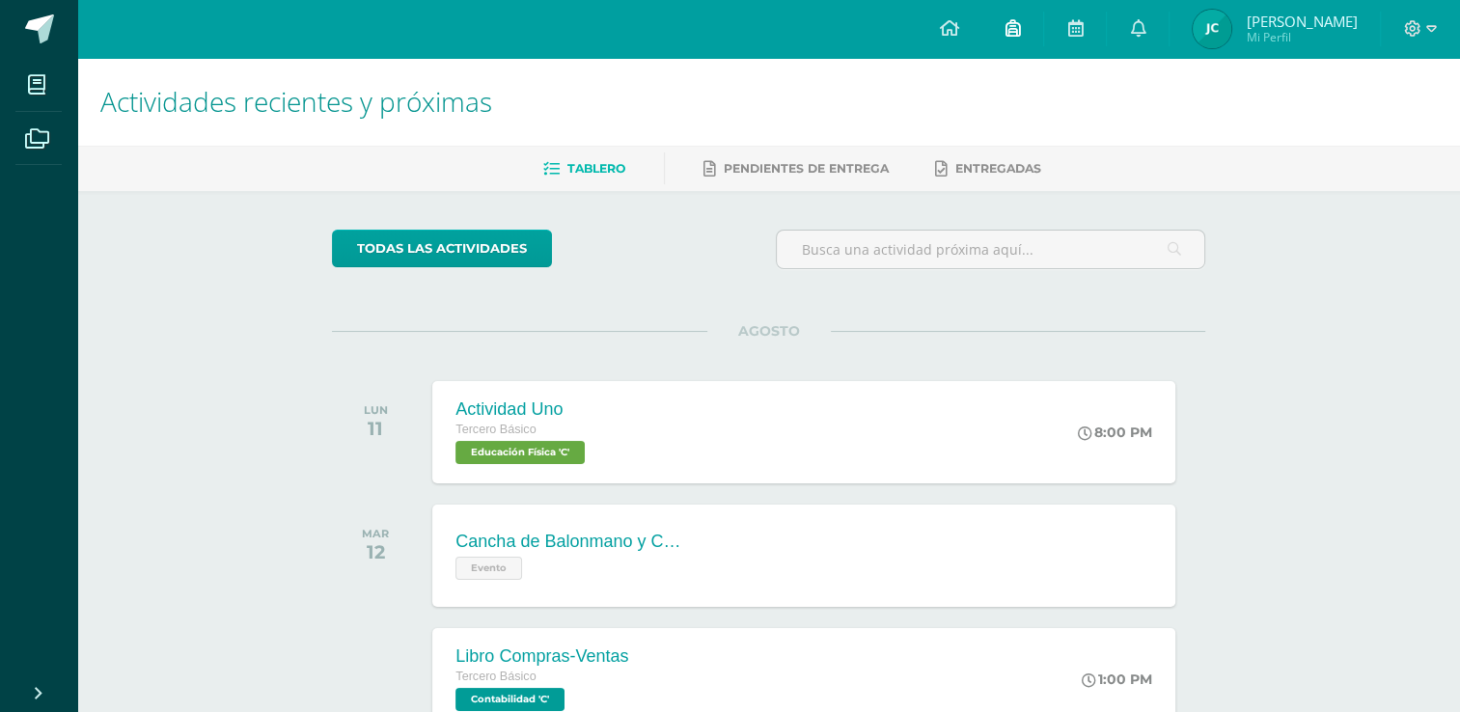
click at [1016, 36] on link at bounding box center [1012, 29] width 62 height 58
click at [1276, 136] on h1 "Actividades recientes y próximas" at bounding box center [768, 102] width 1336 height 88
click at [1069, 25] on icon at bounding box center [1074, 27] width 15 height 17
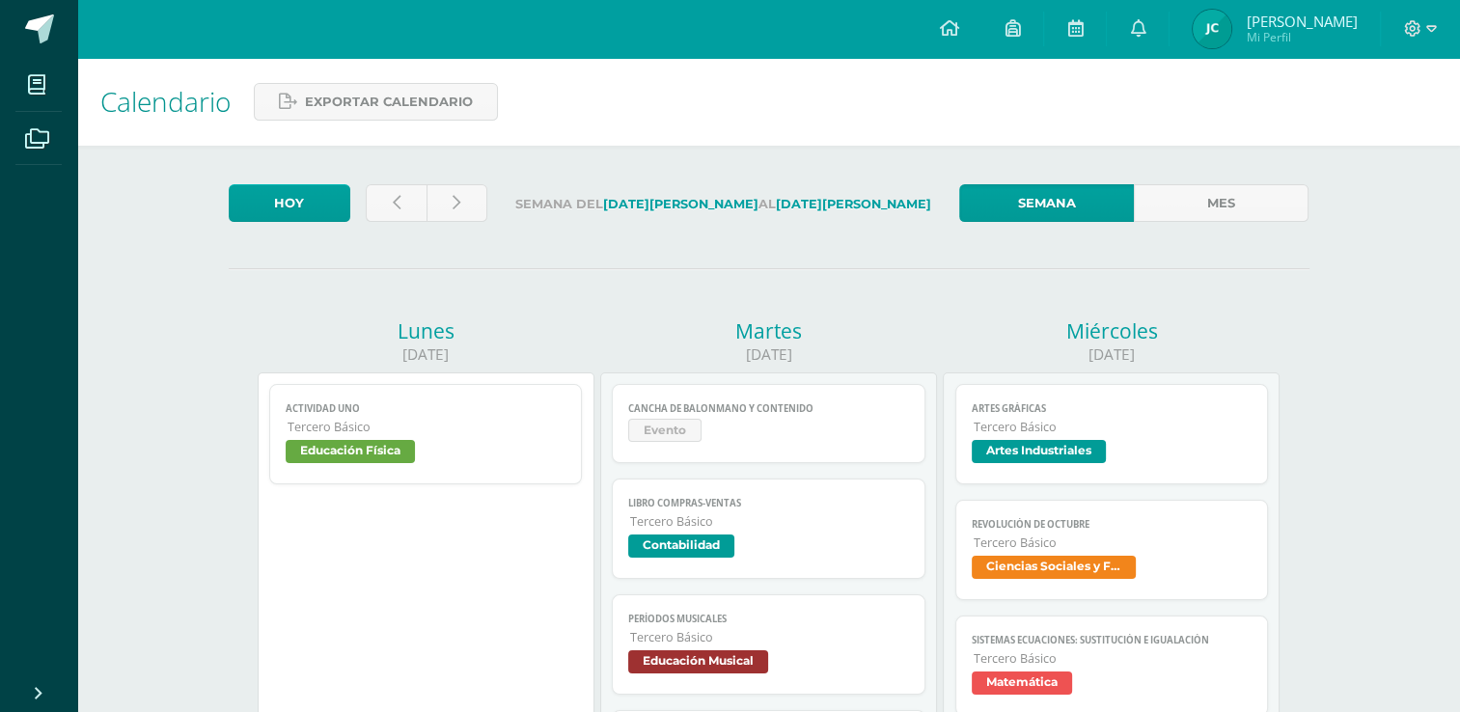
click at [1196, 134] on div "Calendario Exportar calendario" at bounding box center [768, 102] width 1383 height 88
click at [1143, 24] on link at bounding box center [1138, 29] width 62 height 58
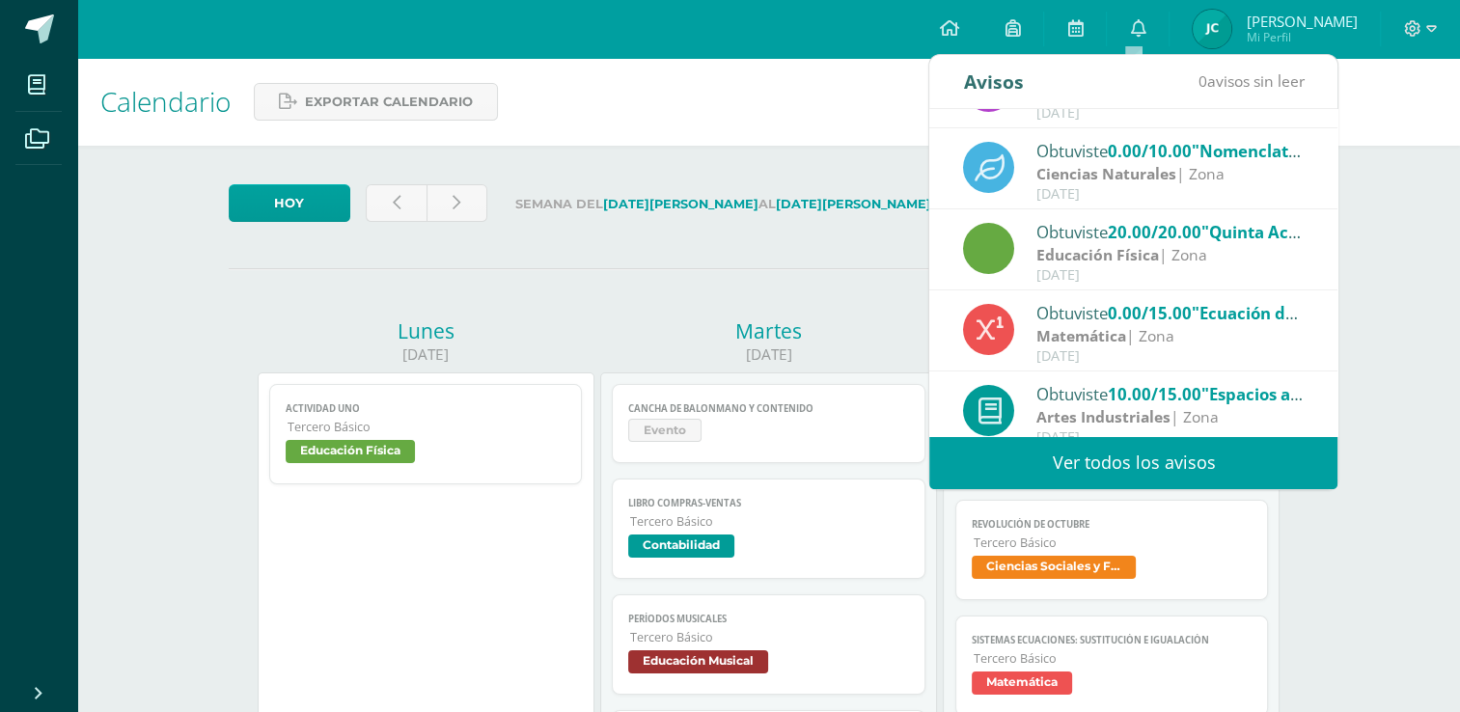
scroll to position [320, 0]
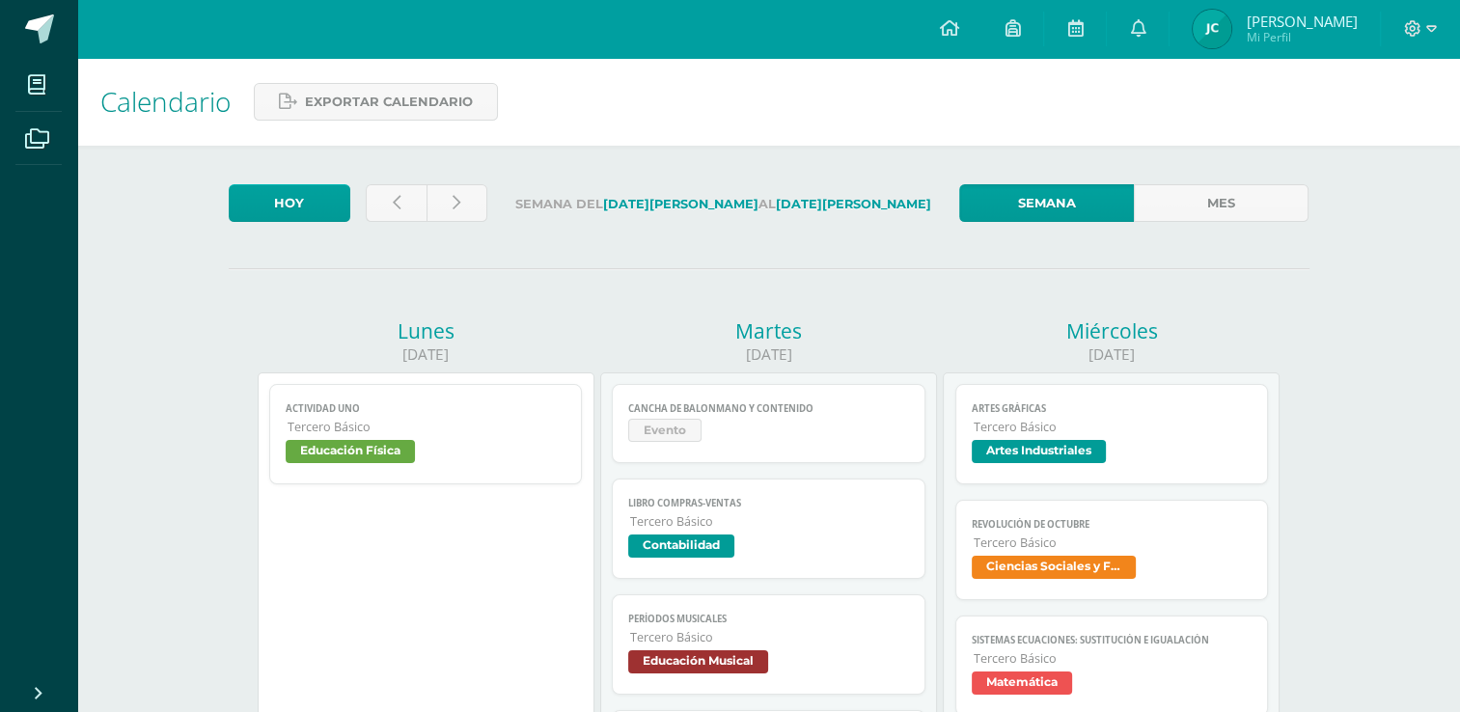
click at [1134, 37] on icon at bounding box center [1137, 27] width 15 height 17
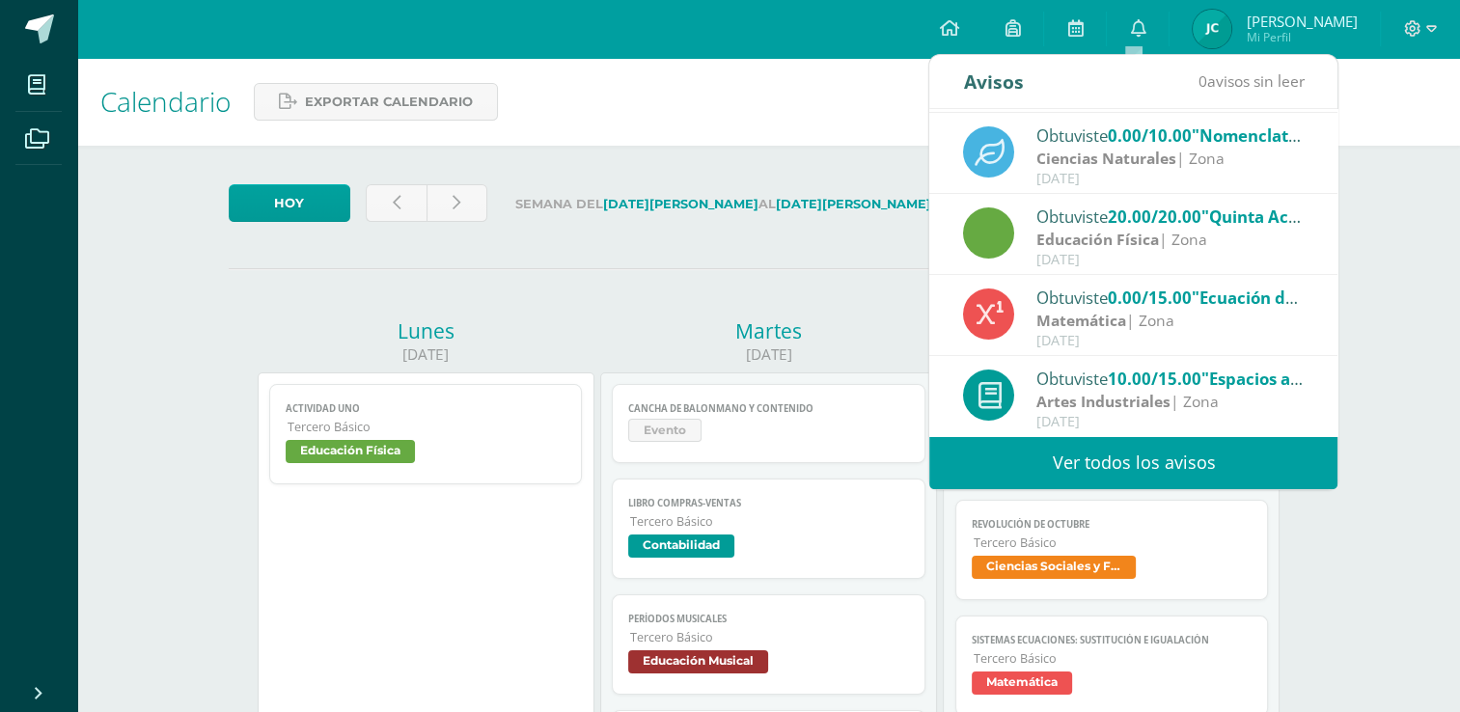
click at [1181, 467] on link "Ver todos los avisos" at bounding box center [1133, 462] width 408 height 53
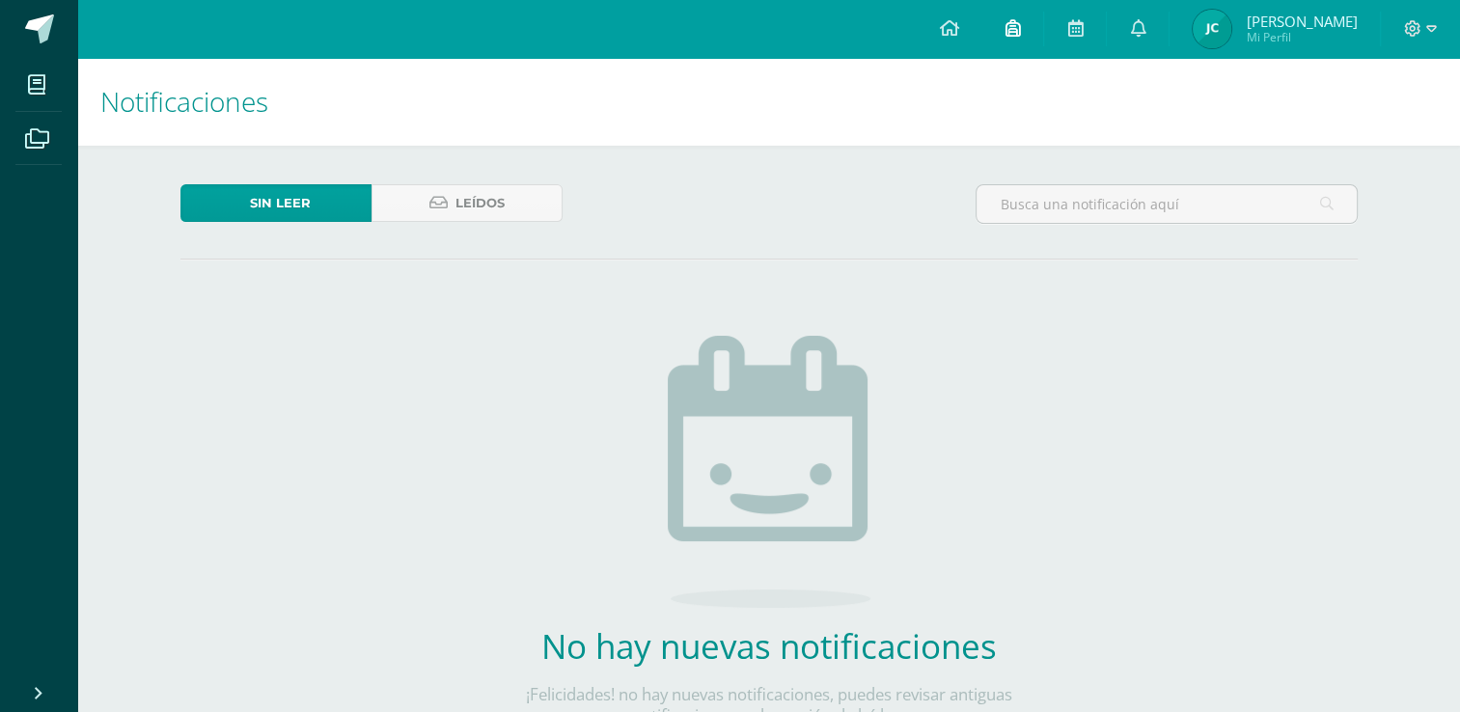
click at [1010, 34] on icon at bounding box center [1012, 27] width 15 height 17
click at [947, 30] on icon at bounding box center [948, 27] width 19 height 17
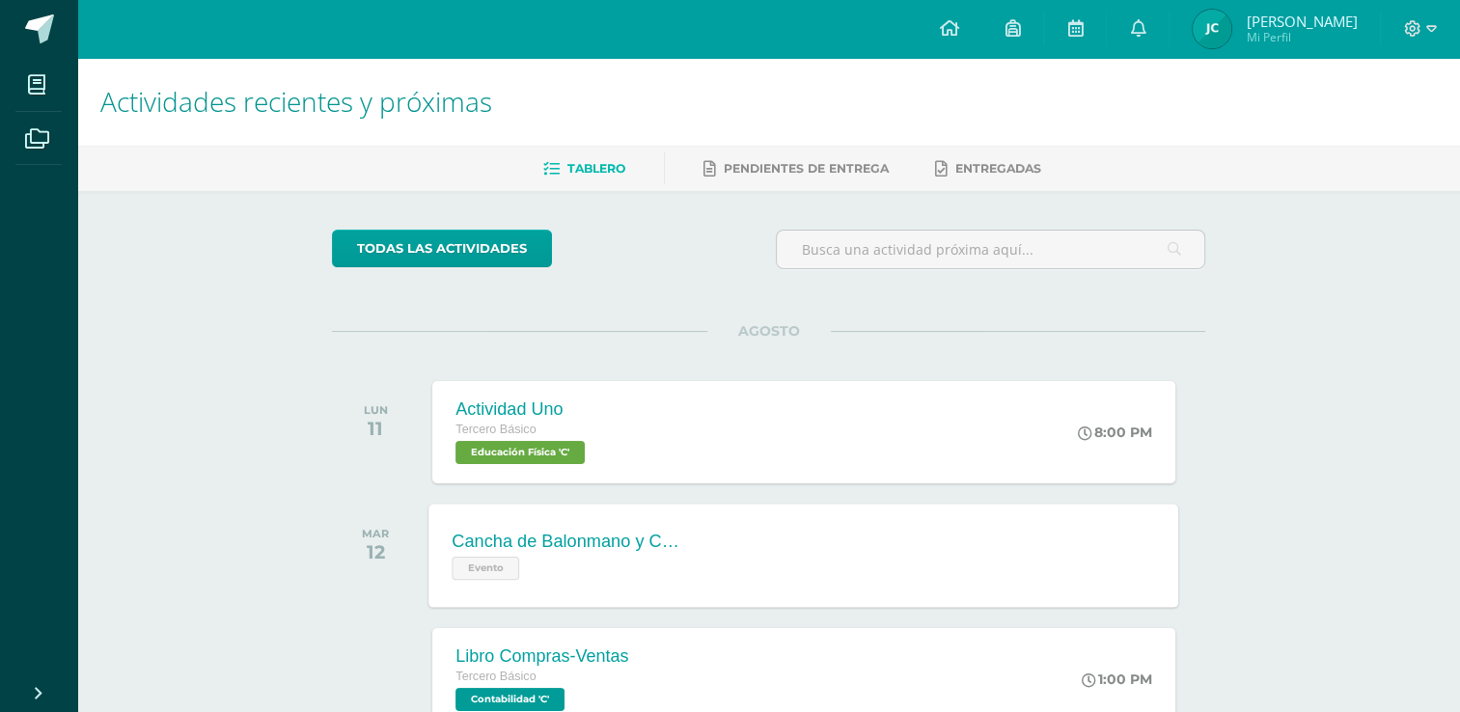
click at [486, 572] on span "Evento" at bounding box center [487, 568] width 68 height 23
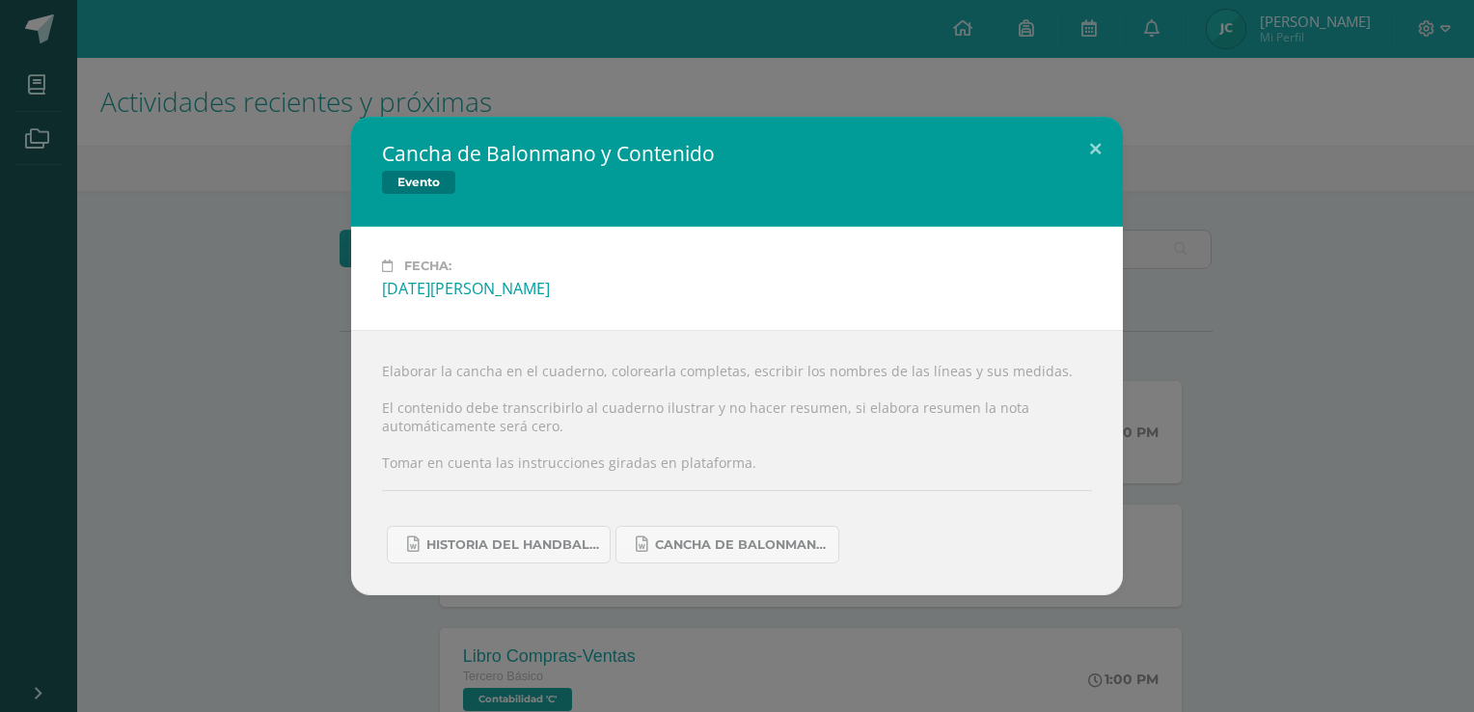
click at [1201, 266] on div "Cancha de Balonmano y Contenido Evento Fecha: Martes 12 de Agosto Elaborar la c…" at bounding box center [737, 356] width 1459 height 479
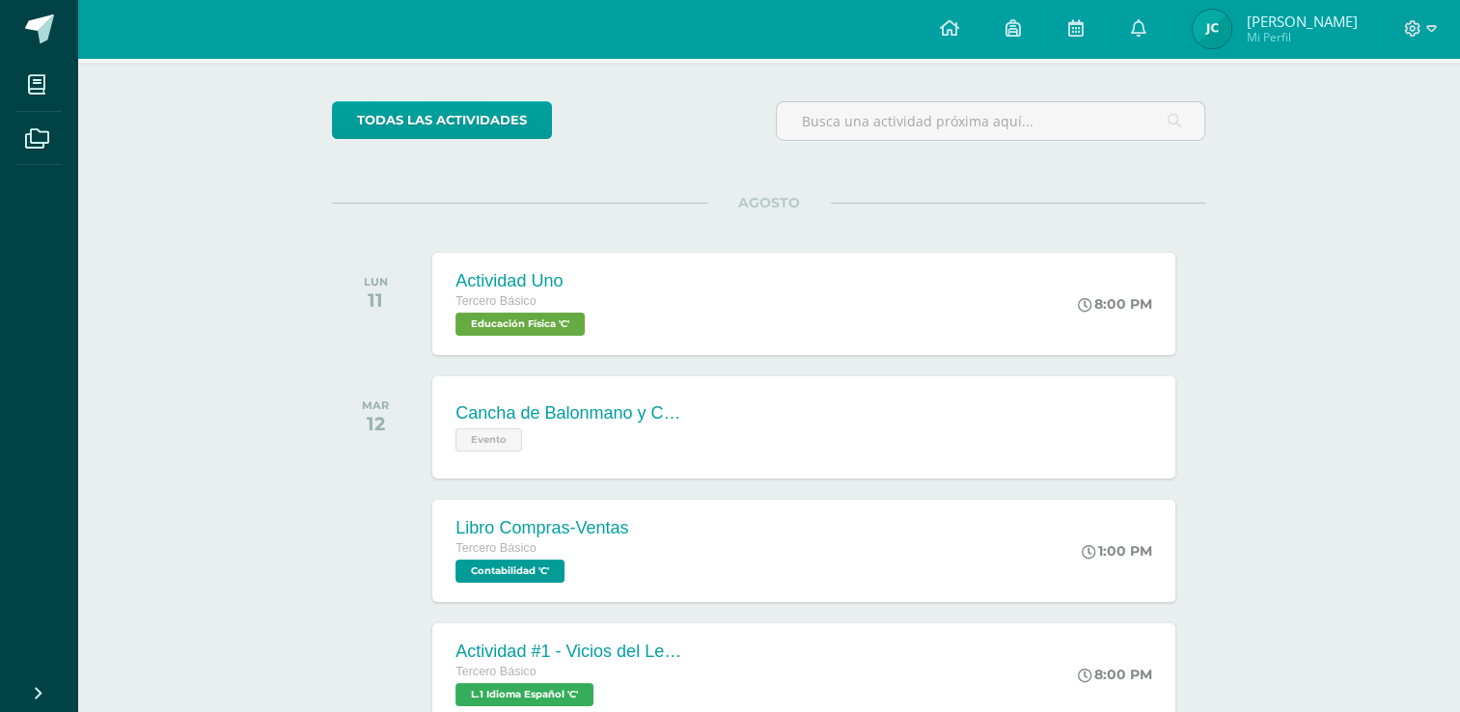
scroll to position [138, 0]
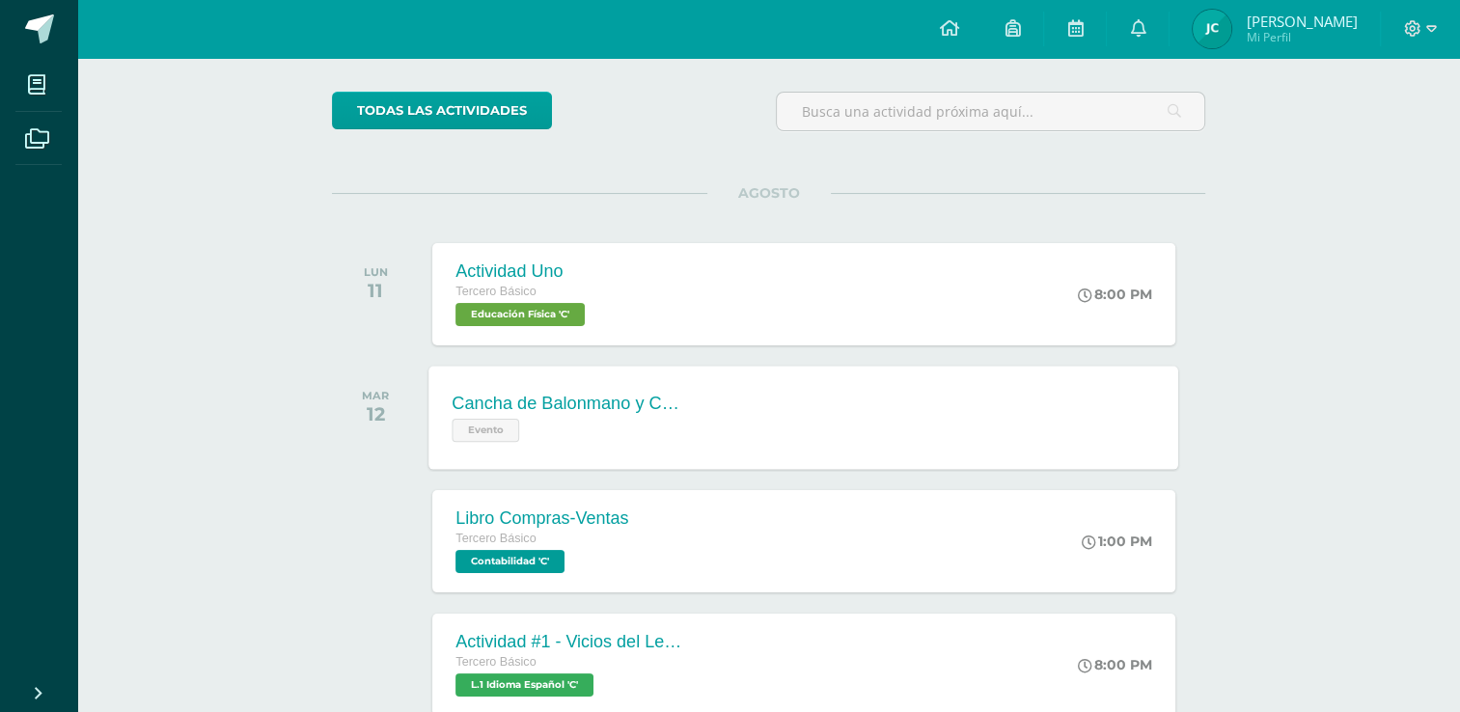
click at [500, 430] on span "Evento" at bounding box center [487, 430] width 68 height 23
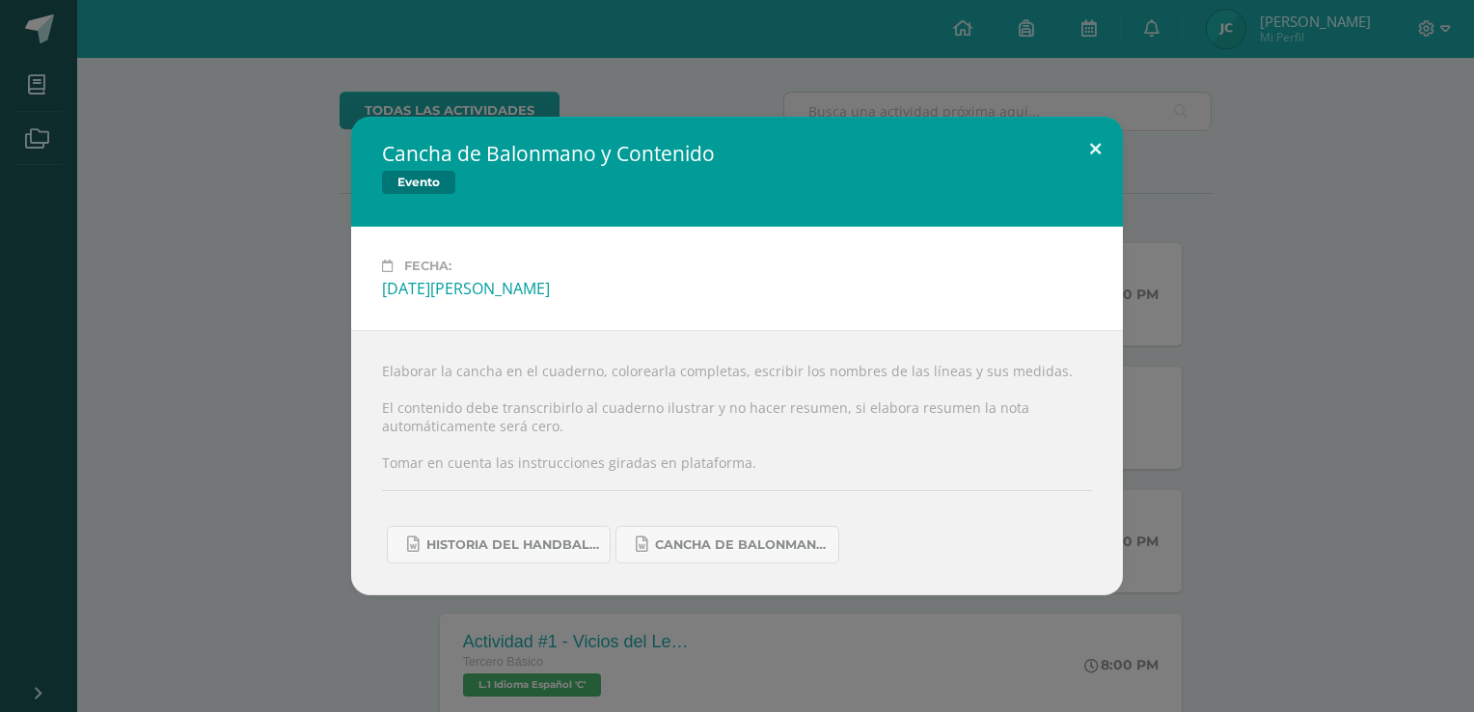
click at [1101, 138] on button at bounding box center [1095, 150] width 55 height 66
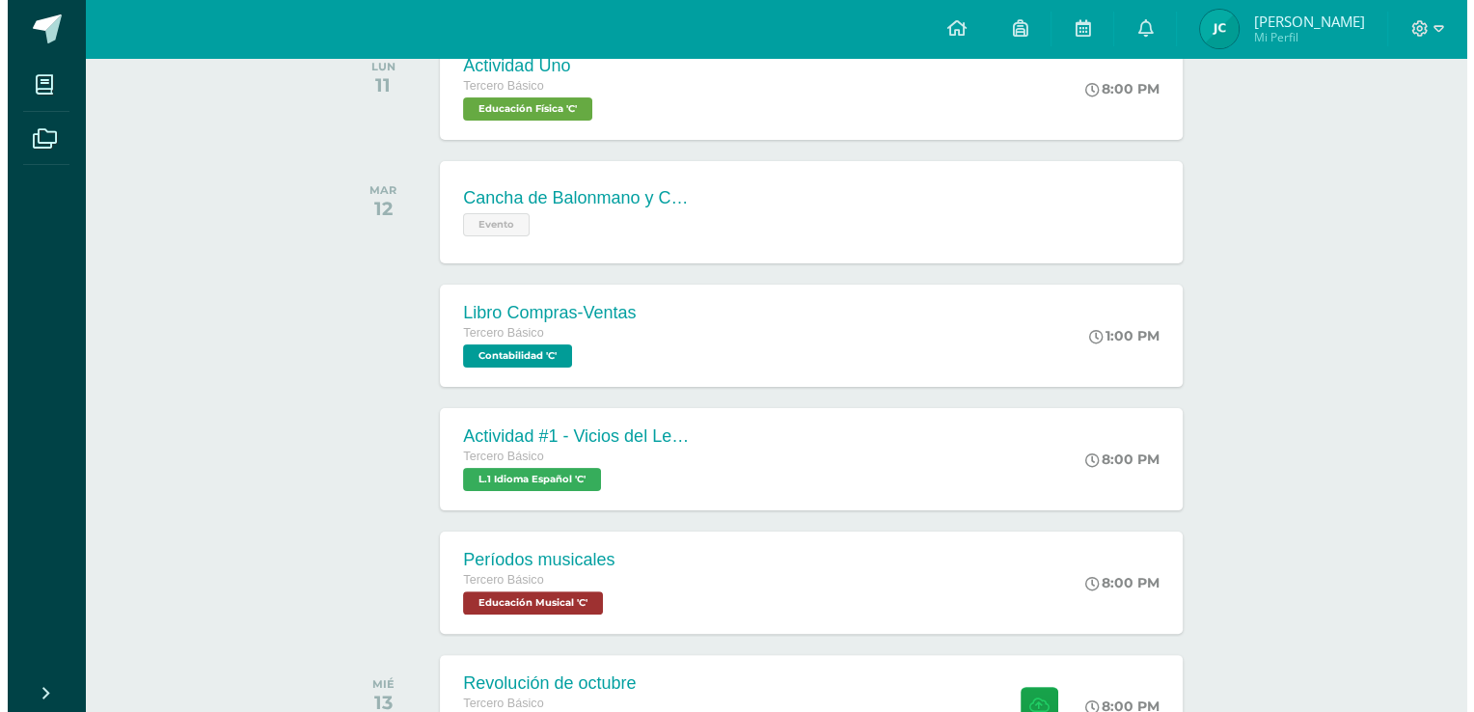
scroll to position [351, 0]
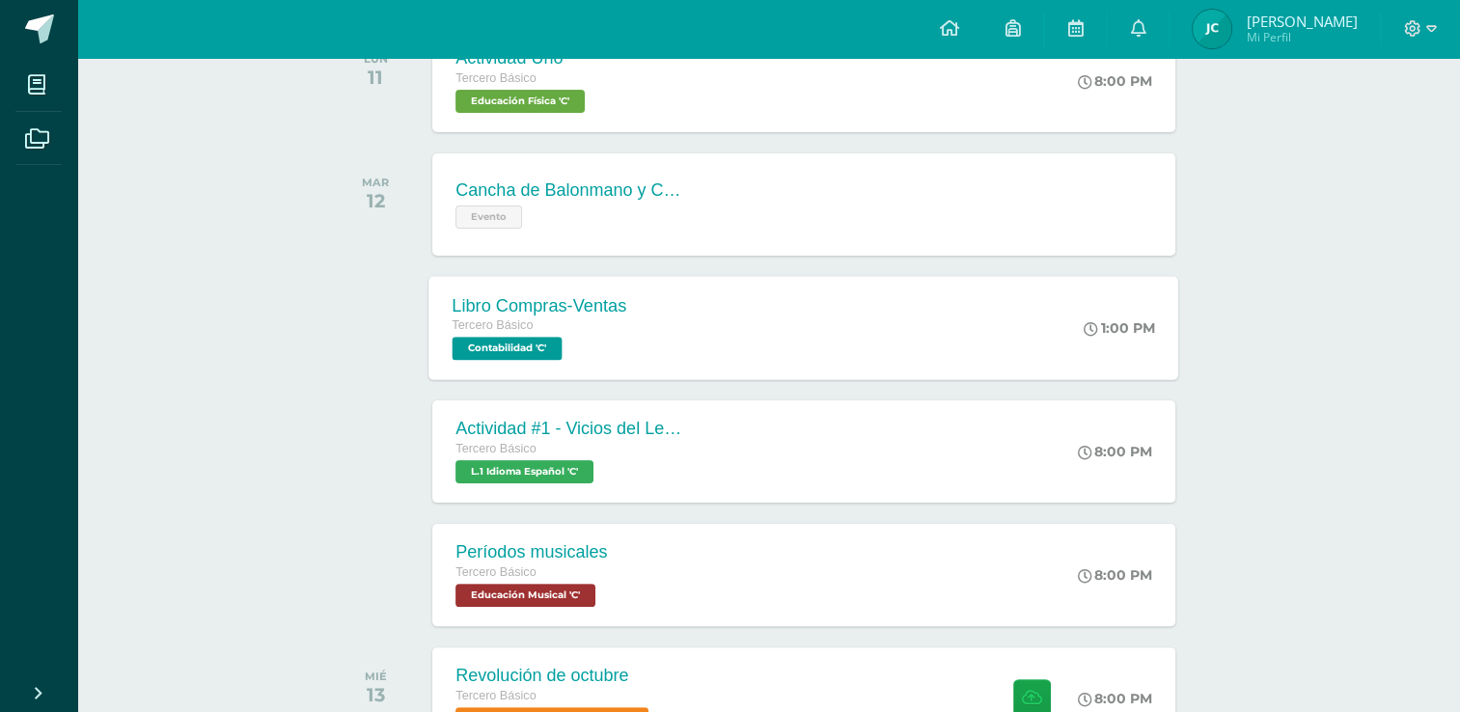
click at [523, 349] on span "Contabilidad 'C'" at bounding box center [508, 348] width 110 height 23
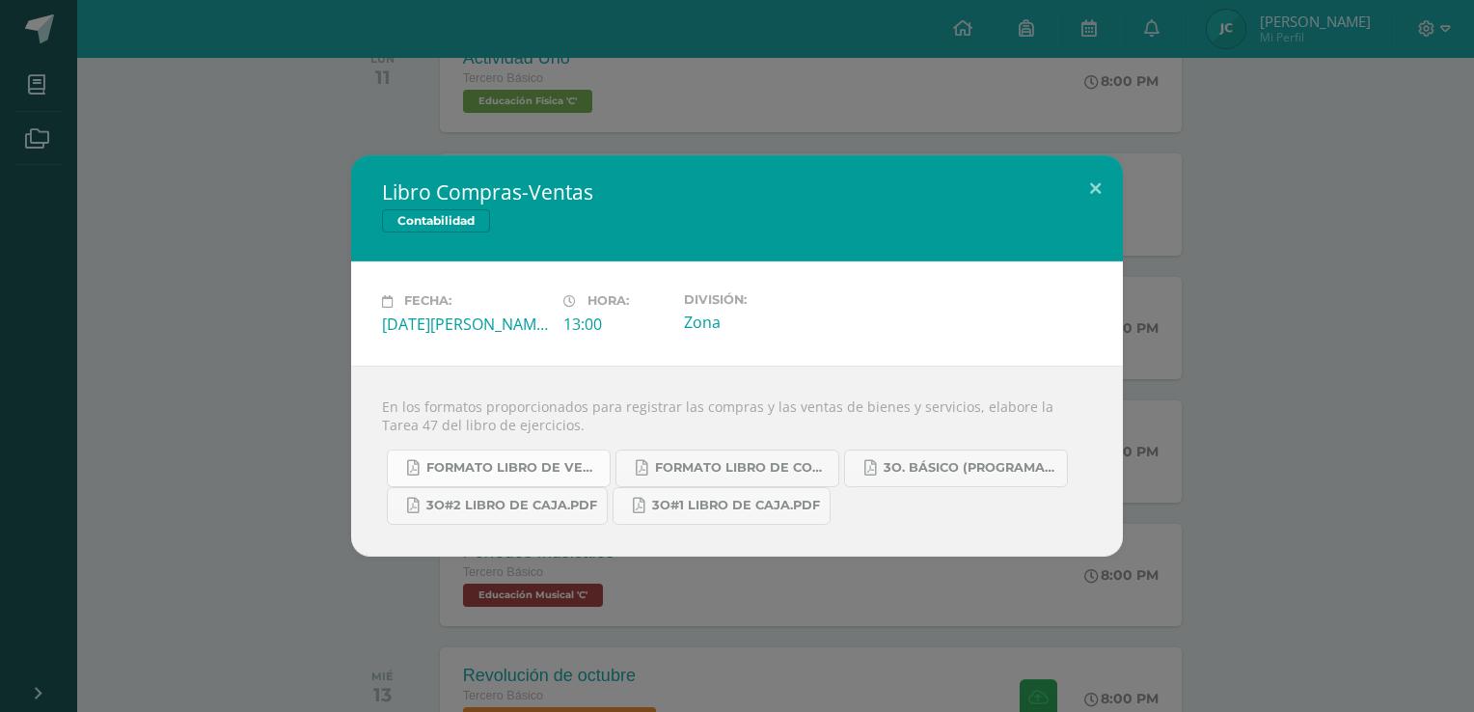
click at [545, 472] on span "Formato Libro de Ventas.pdf" at bounding box center [514, 467] width 174 height 15
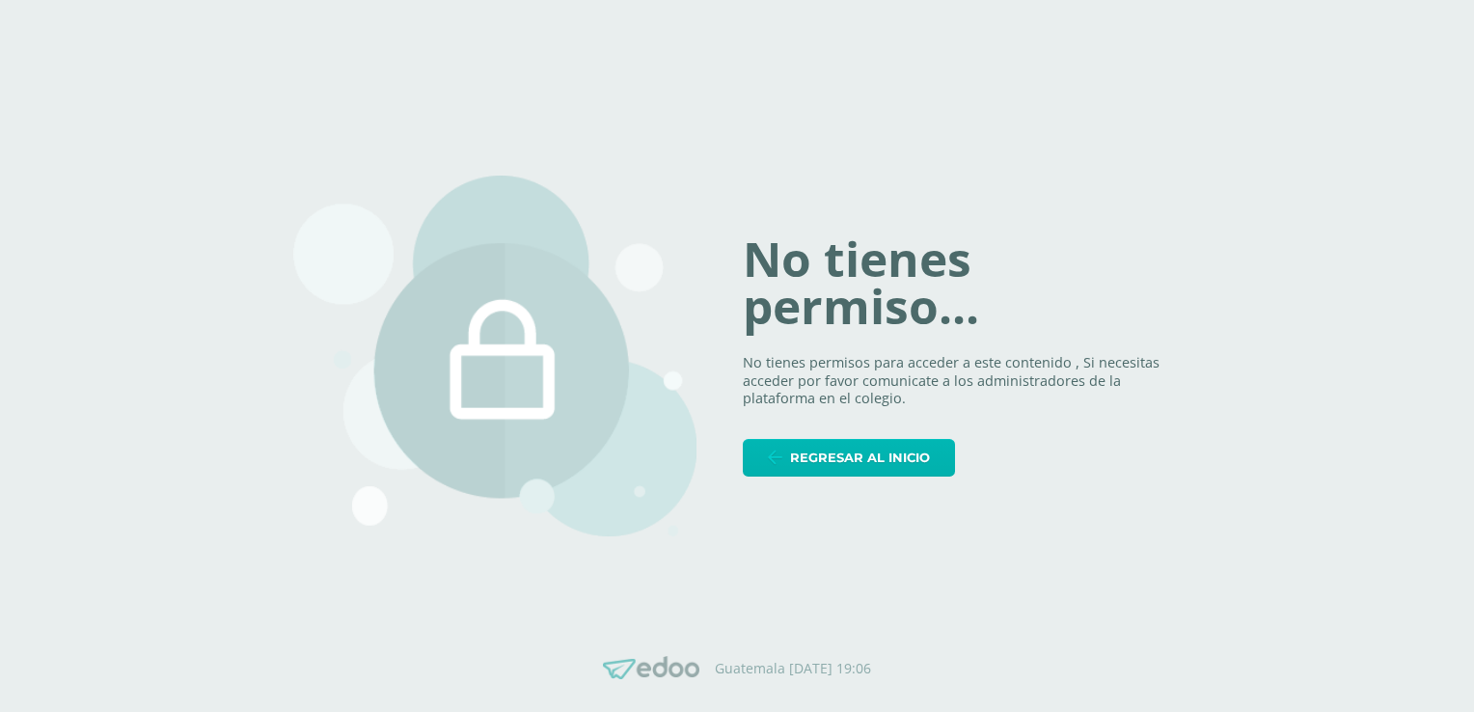
click at [853, 461] on span "Regresar al inicio" at bounding box center [860, 458] width 140 height 36
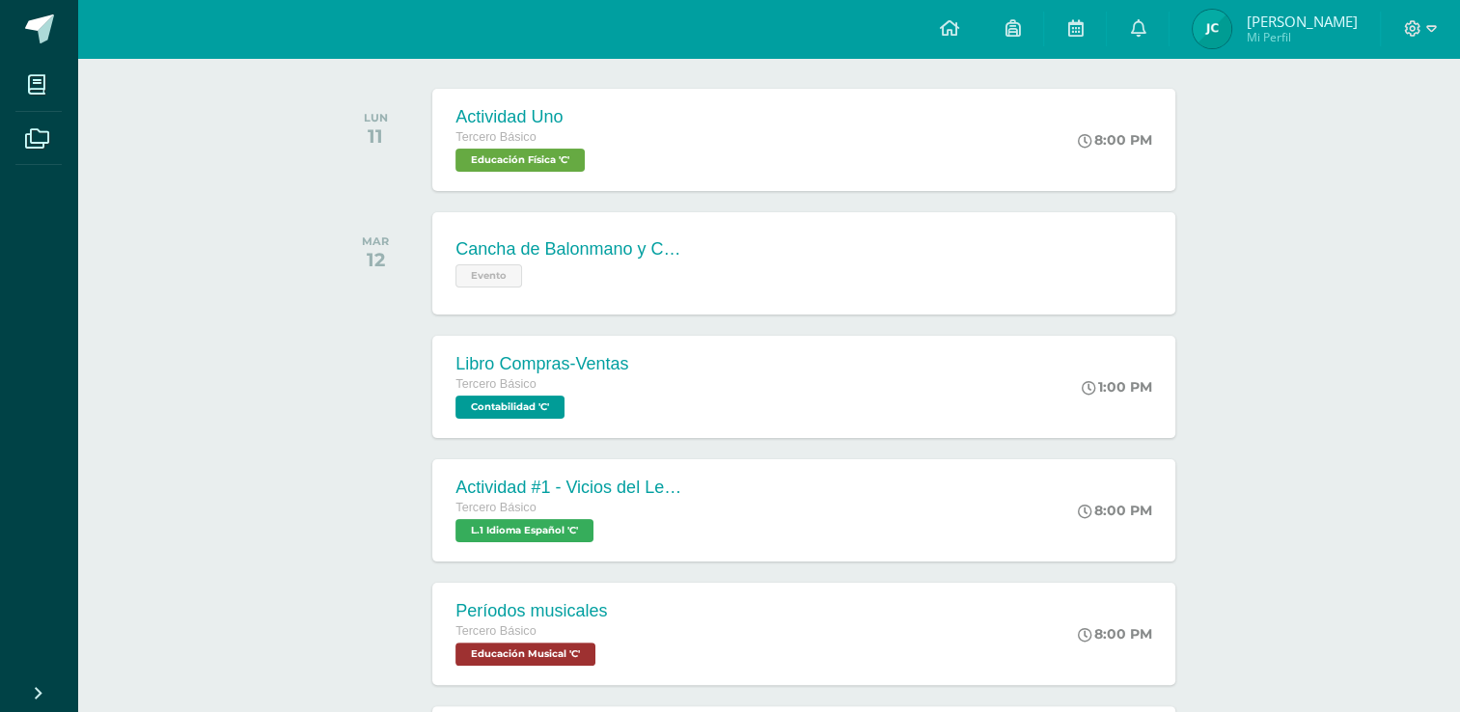
scroll to position [298, 0]
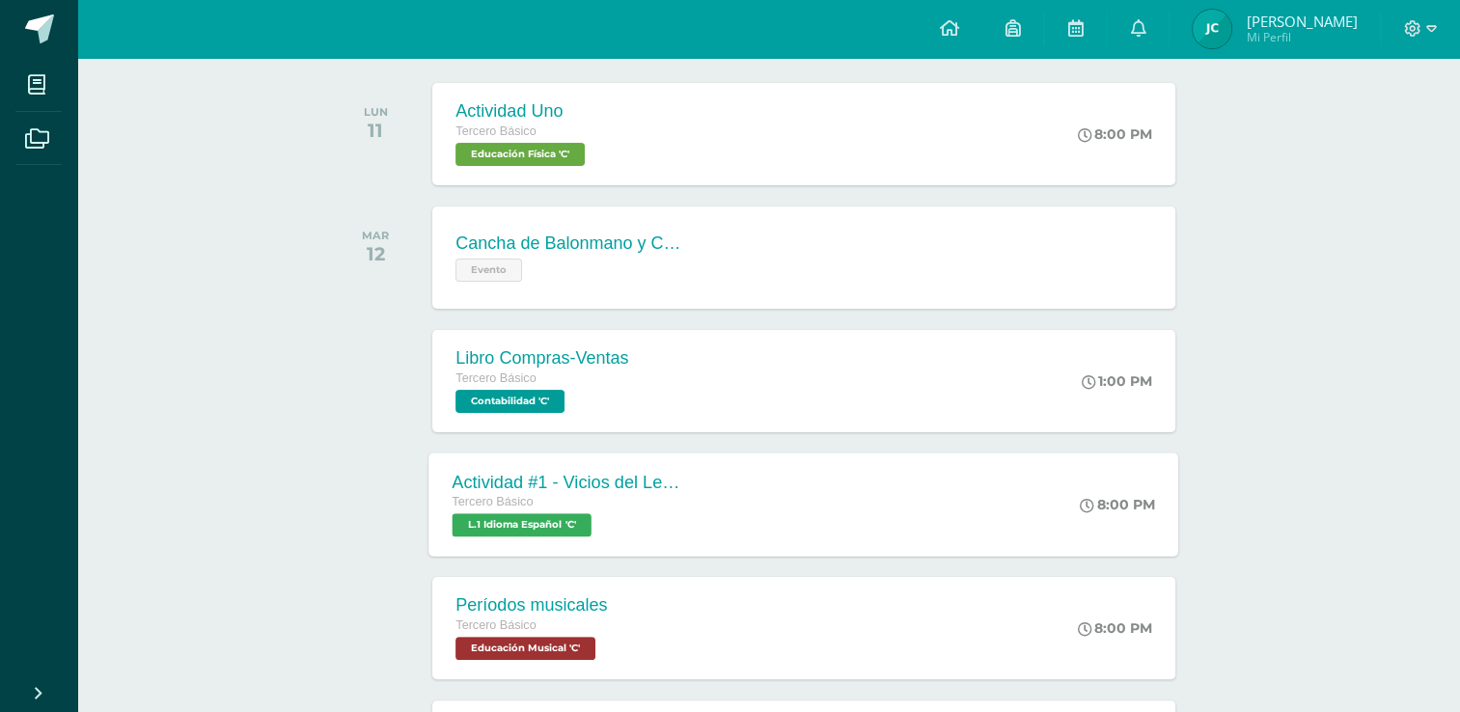
click at [493, 529] on span "L.1 Idioma Español 'C'" at bounding box center [522, 524] width 139 height 23
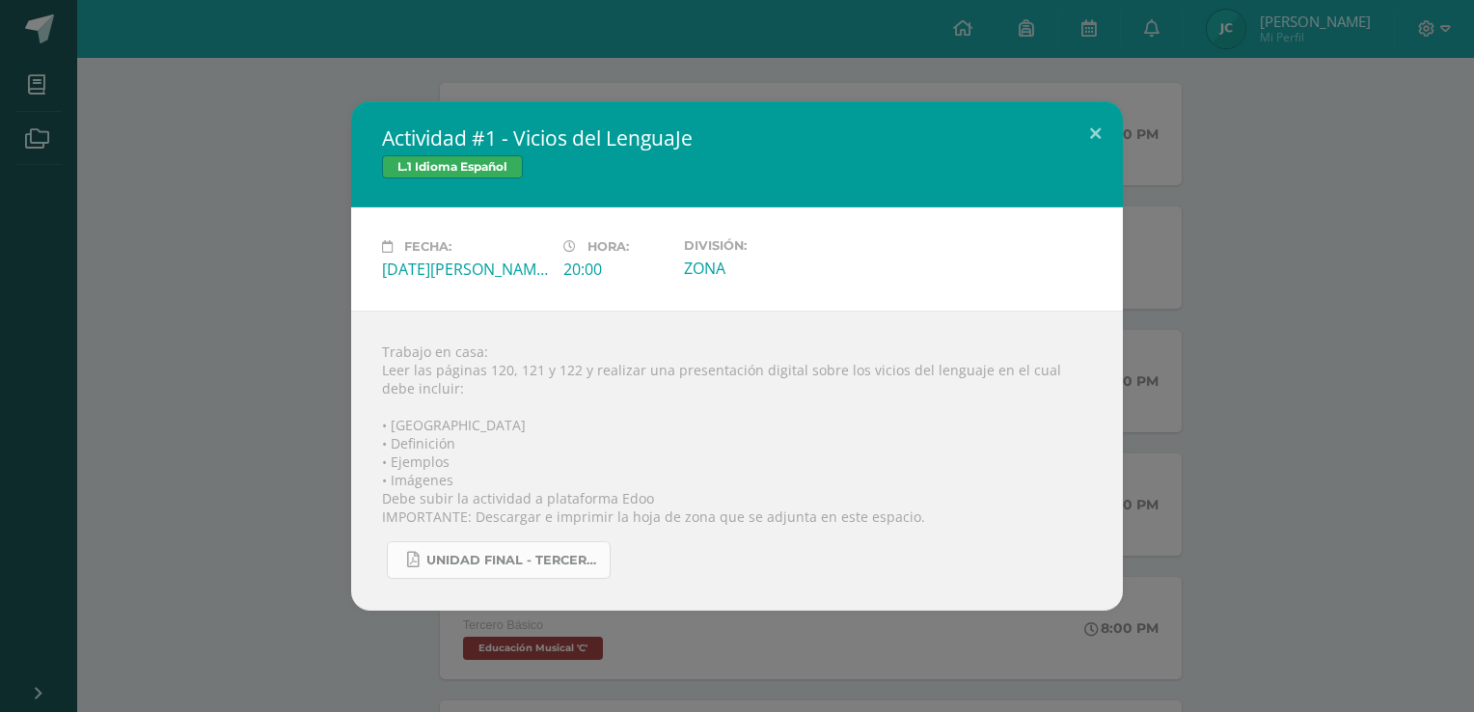
click at [498, 568] on span "UNIDAD FINAL - TERCERO BASICO A-B-C.pdf" at bounding box center [514, 560] width 174 height 15
click at [1274, 342] on div "Actividad #1 - Vicios del LenguaJe L.1 Idioma Español Fecha: [DATE][PERSON_NAME…" at bounding box center [737, 356] width 1459 height 510
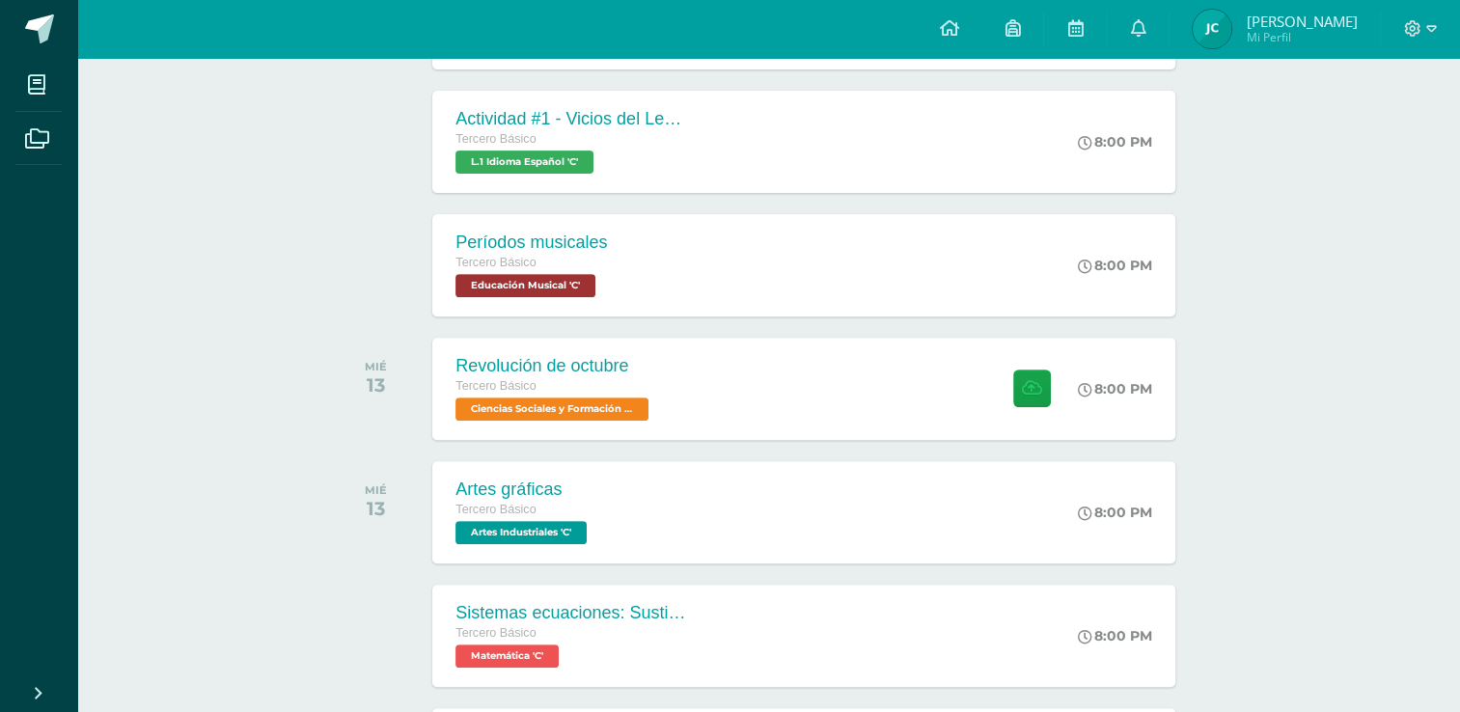
scroll to position [658, 0]
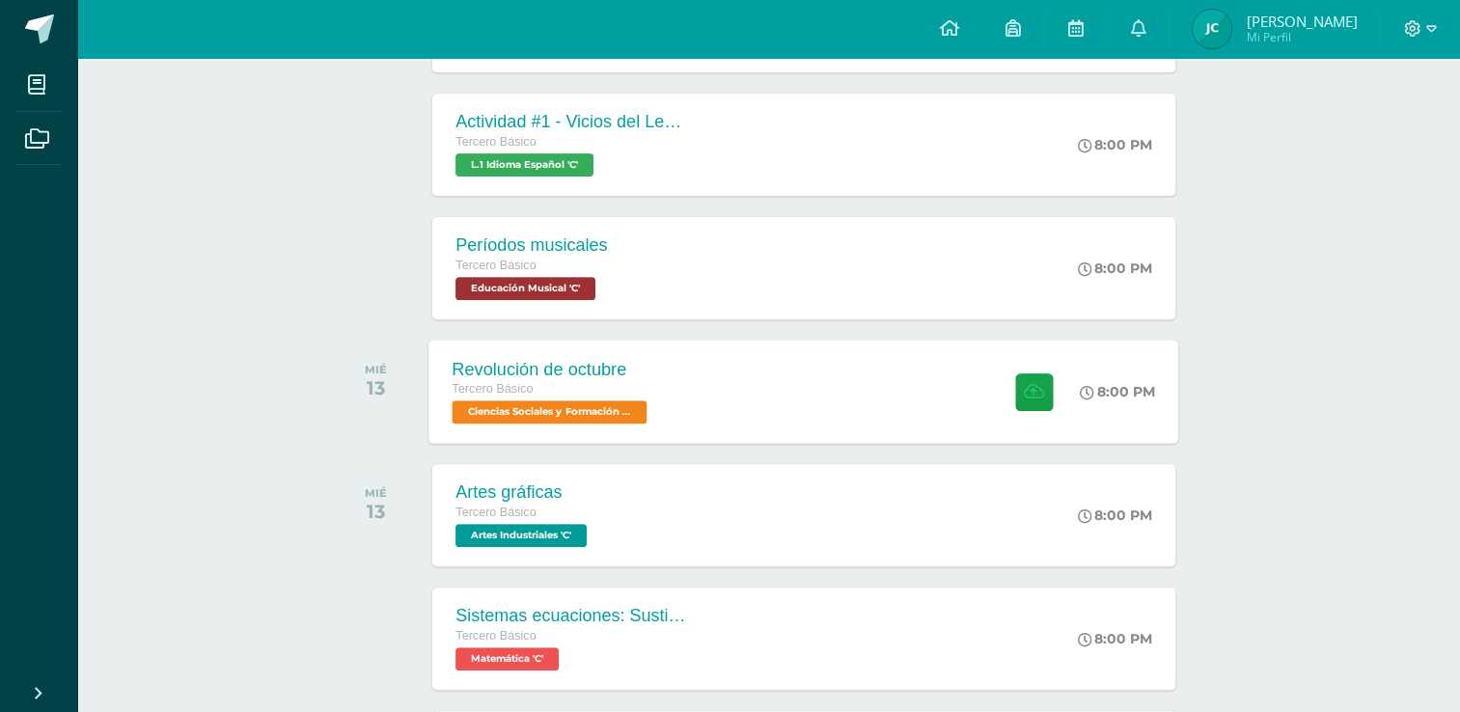
click at [532, 408] on span "Ciencias Sociales y Formación Ciudadana 'C'" at bounding box center [550, 411] width 195 height 23
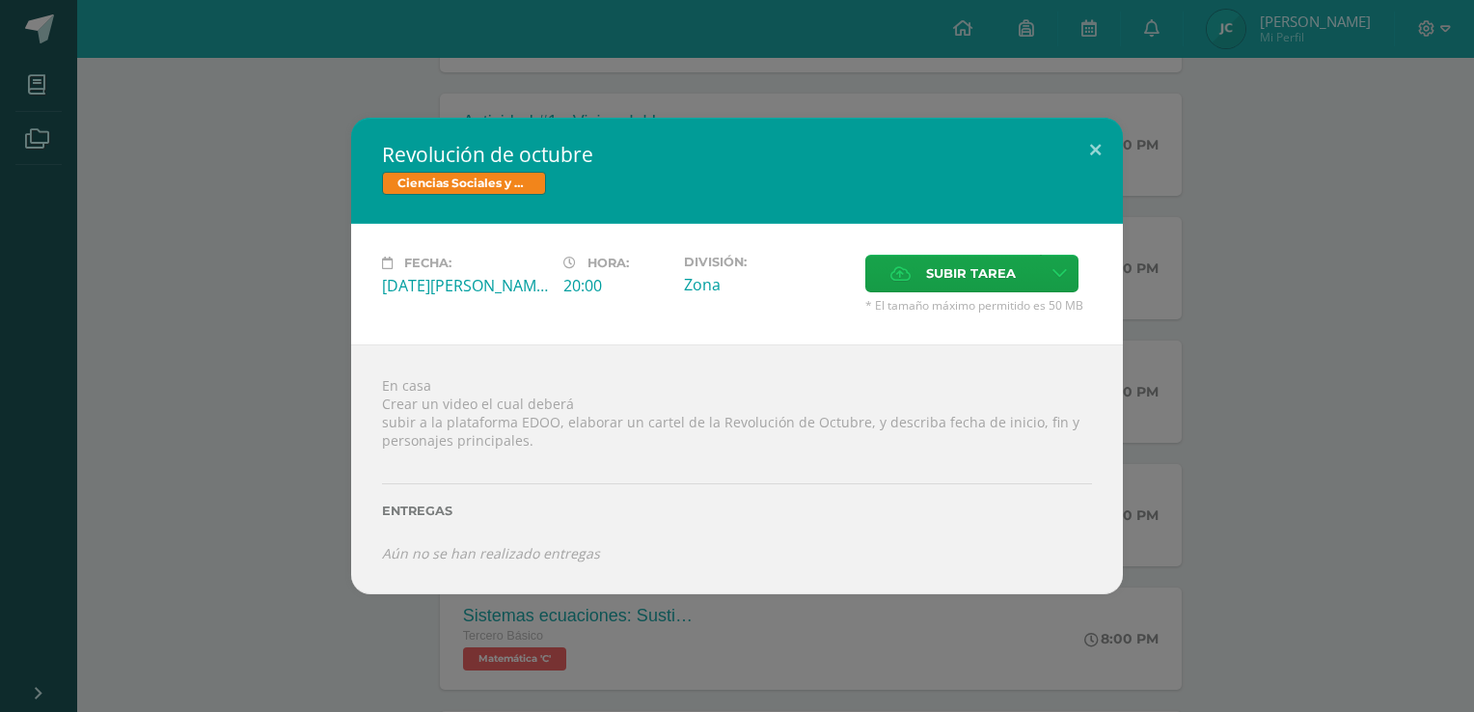
click at [1301, 268] on div "Revolución de octubre Ciencias Sociales y Formación Ciudadana Fecha: [DATE][PER…" at bounding box center [737, 356] width 1459 height 477
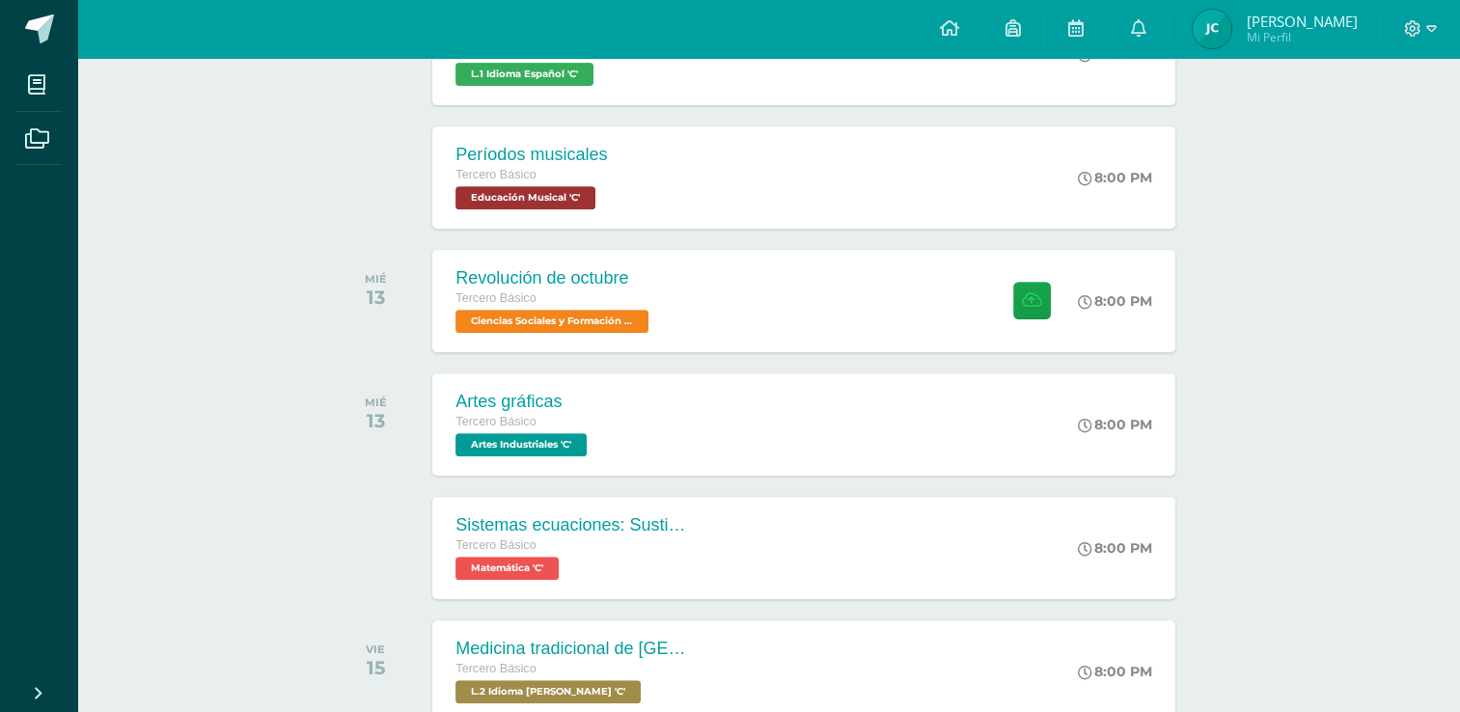
scroll to position [782, 0]
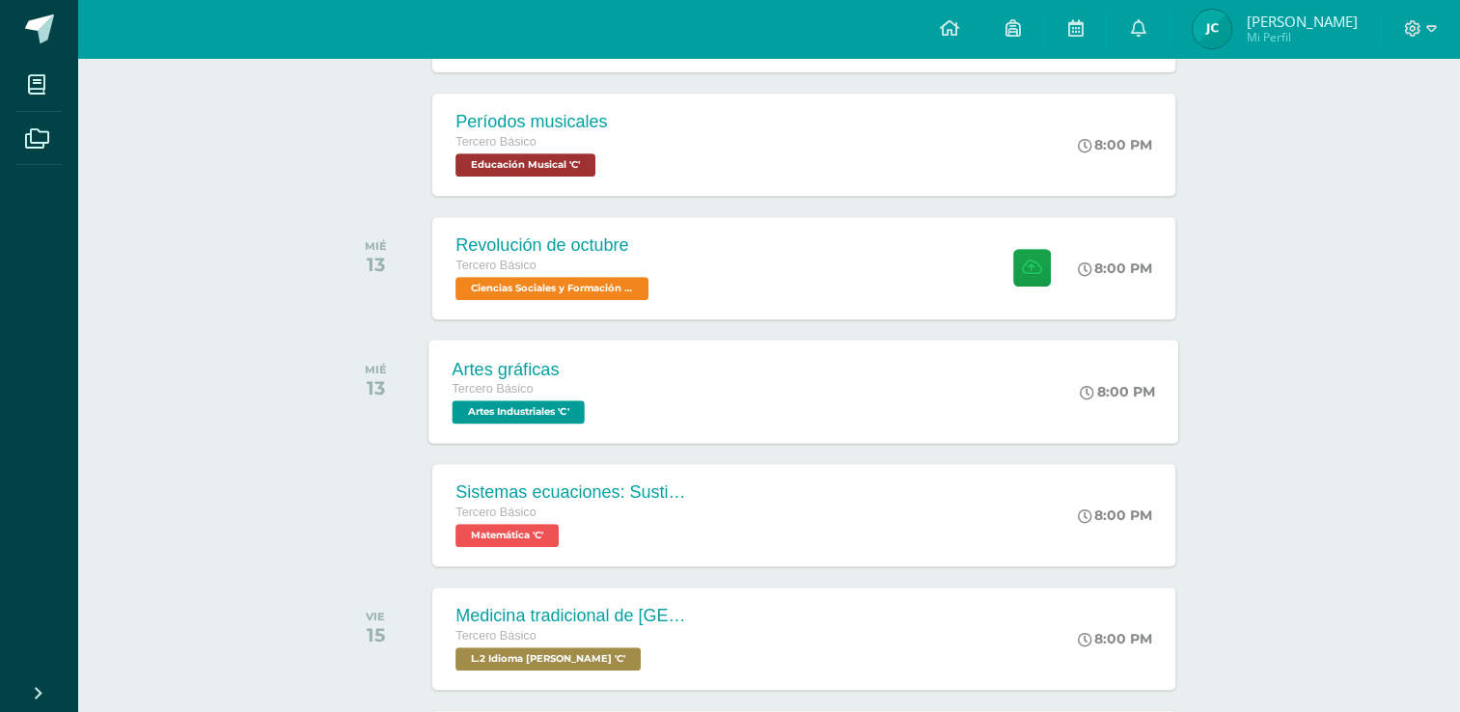
click at [510, 414] on span "Artes Industriales 'C'" at bounding box center [519, 411] width 132 height 23
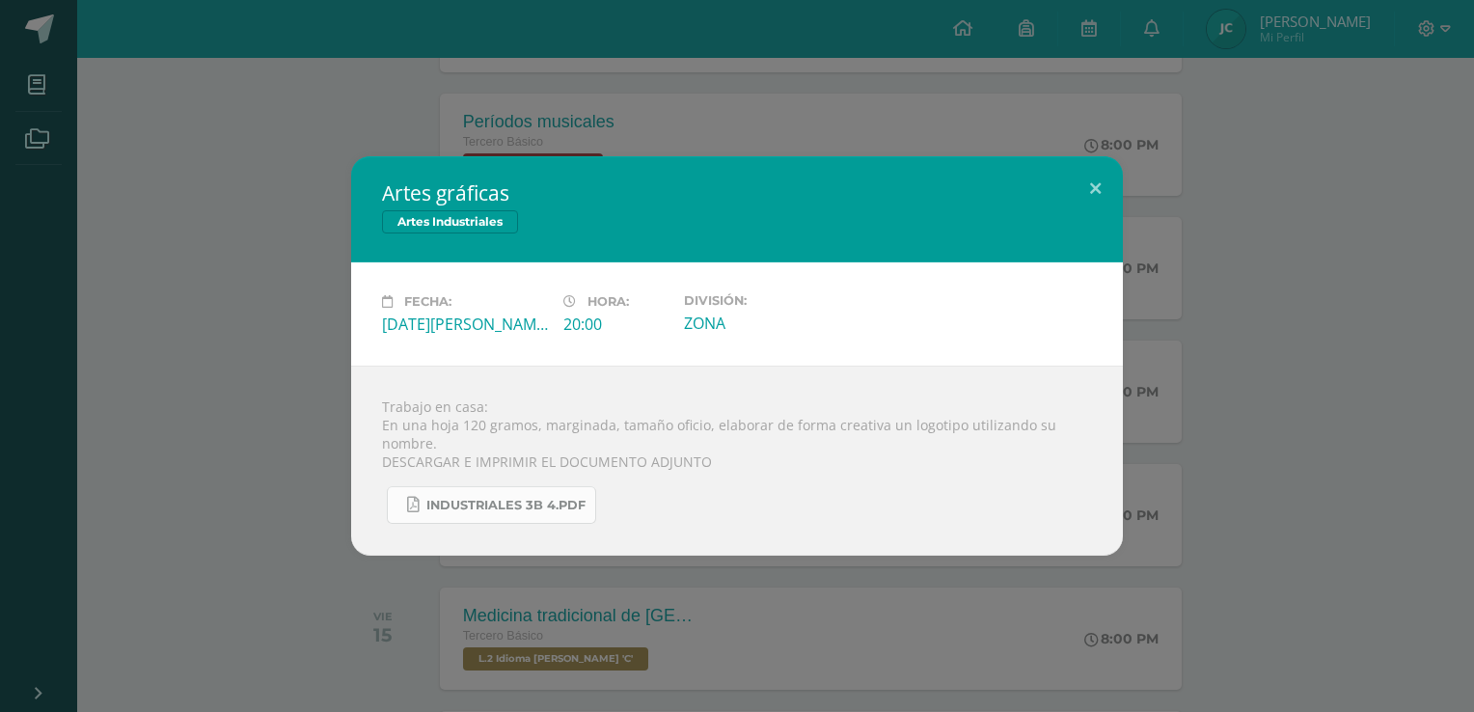
click at [474, 496] on link "INDUSTRIALES 3B 4.pdf" at bounding box center [491, 505] width 209 height 38
click at [1087, 180] on button at bounding box center [1095, 189] width 55 height 66
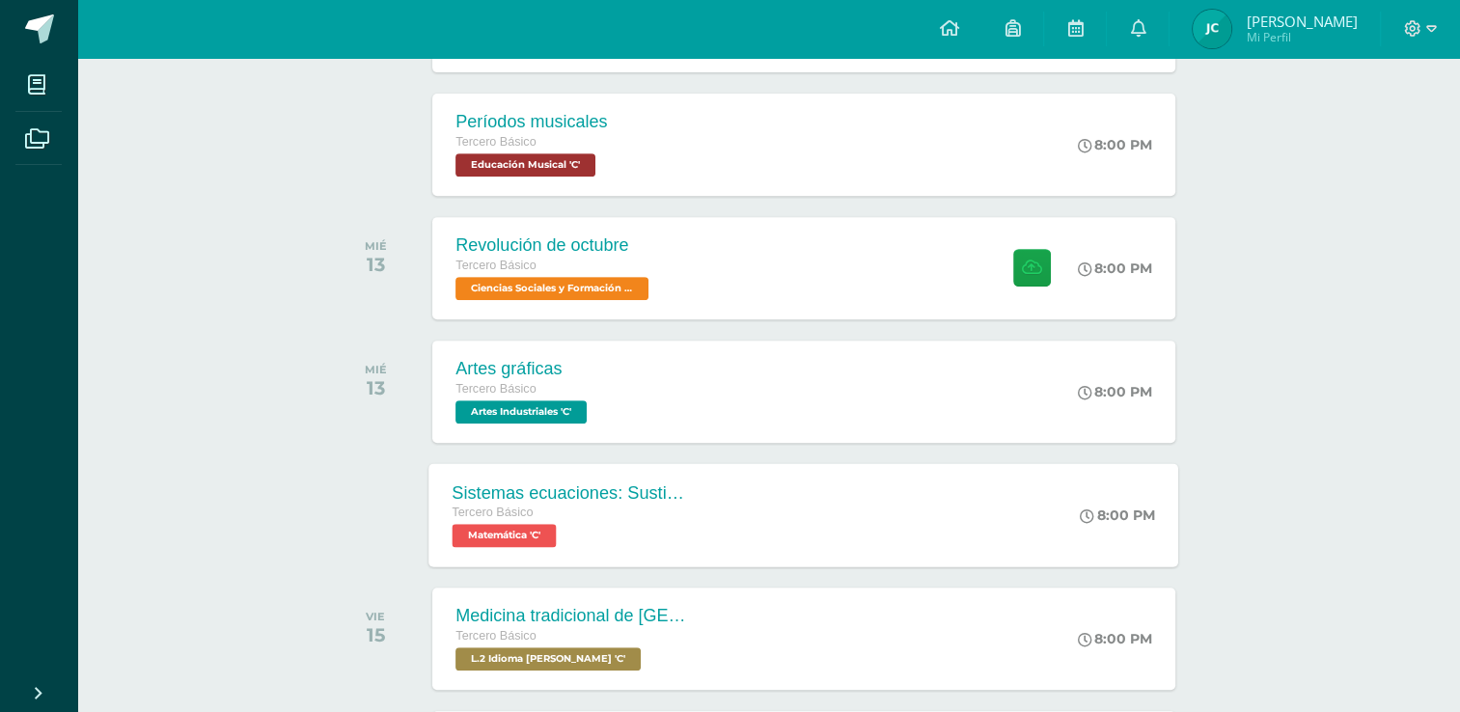
click at [518, 540] on span "Matemática 'C'" at bounding box center [505, 535] width 104 height 23
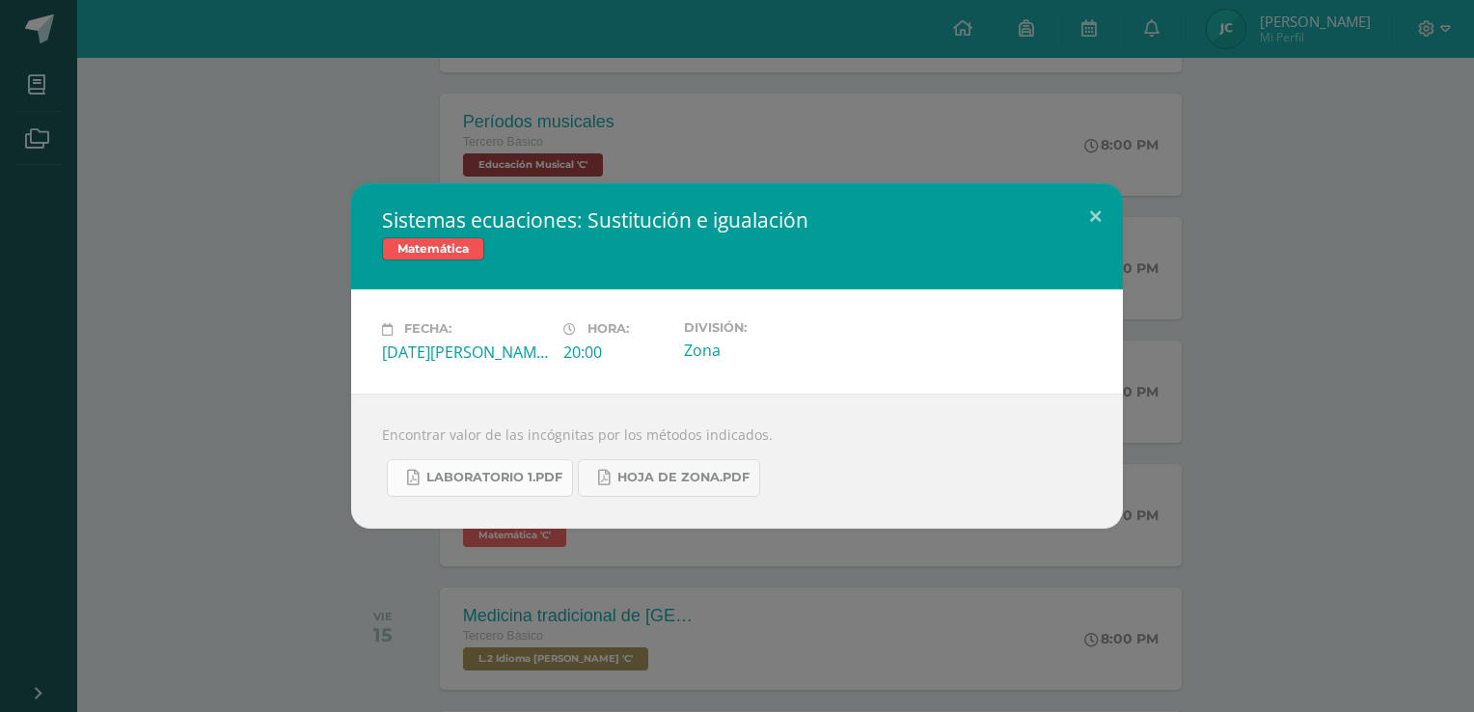
click at [484, 471] on span "Laboratorio 1.pdf" at bounding box center [495, 477] width 136 height 15
click at [1103, 215] on button at bounding box center [1095, 216] width 55 height 66
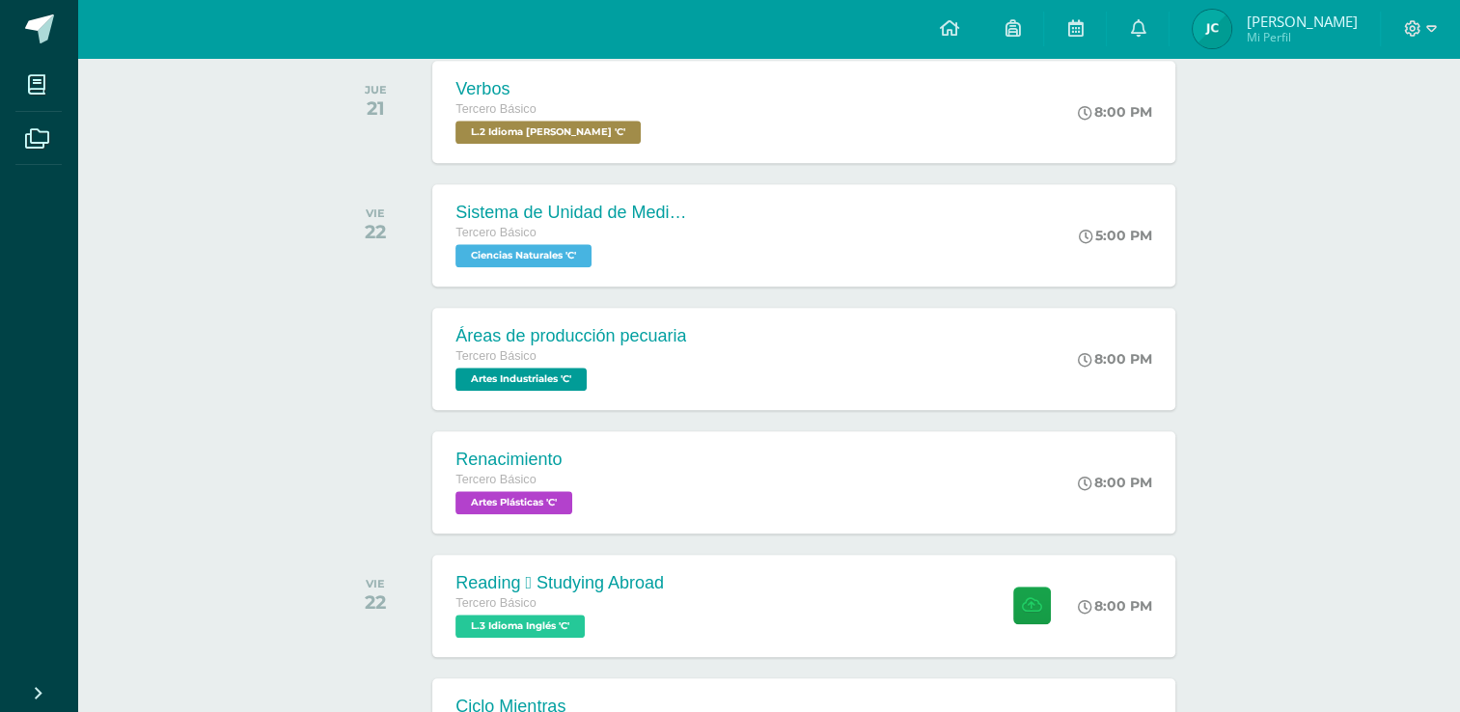
scroll to position [0, 0]
